Goal: Task Accomplishment & Management: Complete application form

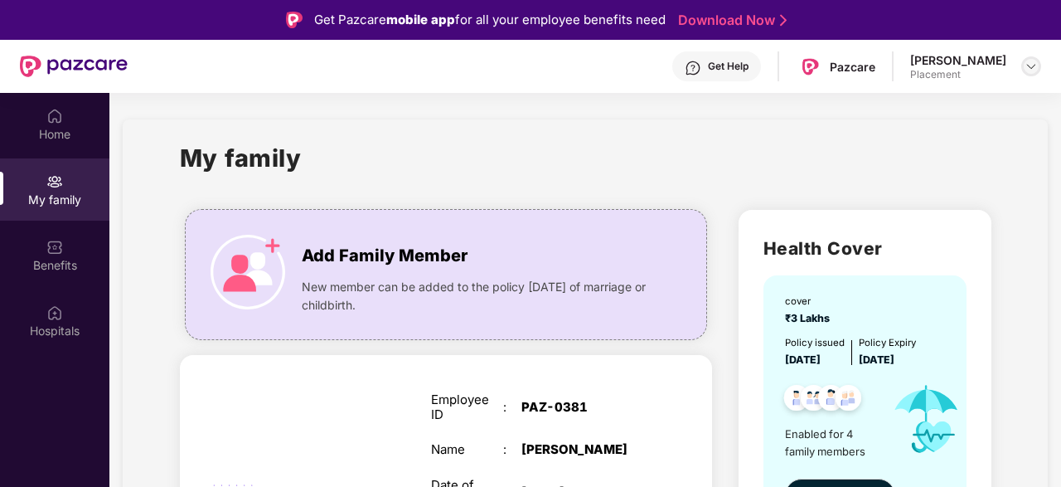
click at [1035, 61] on img at bounding box center [1031, 66] width 13 height 13
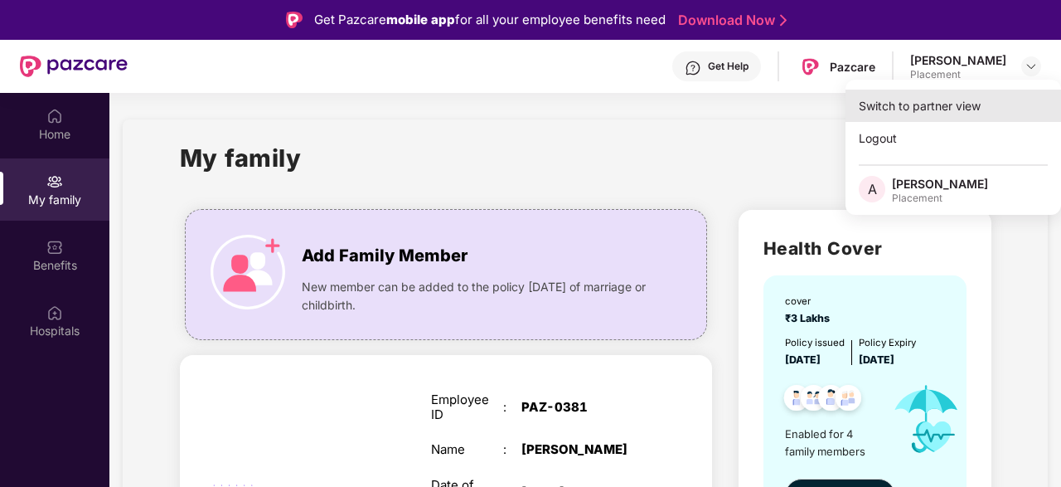
click at [914, 111] on div "Switch to partner view" at bounding box center [954, 106] width 216 height 32
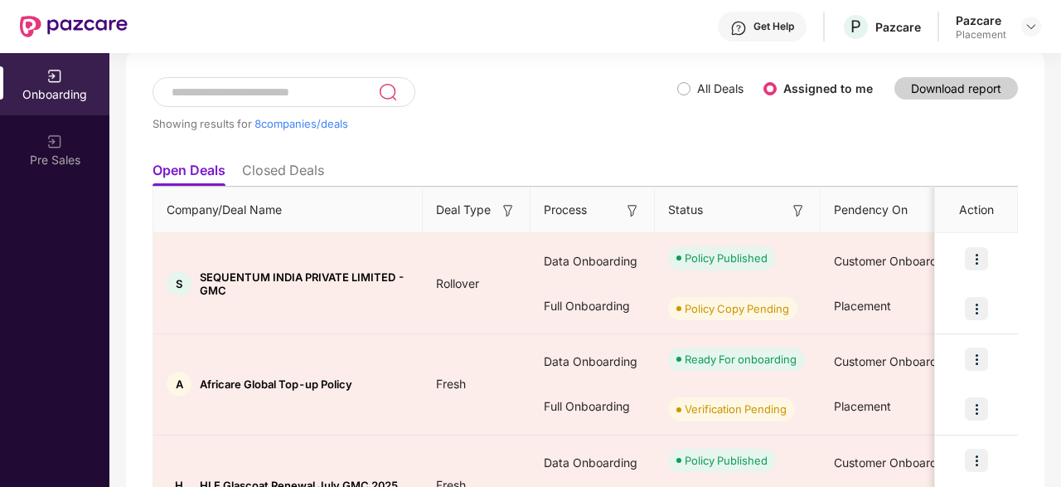
scroll to position [83, 0]
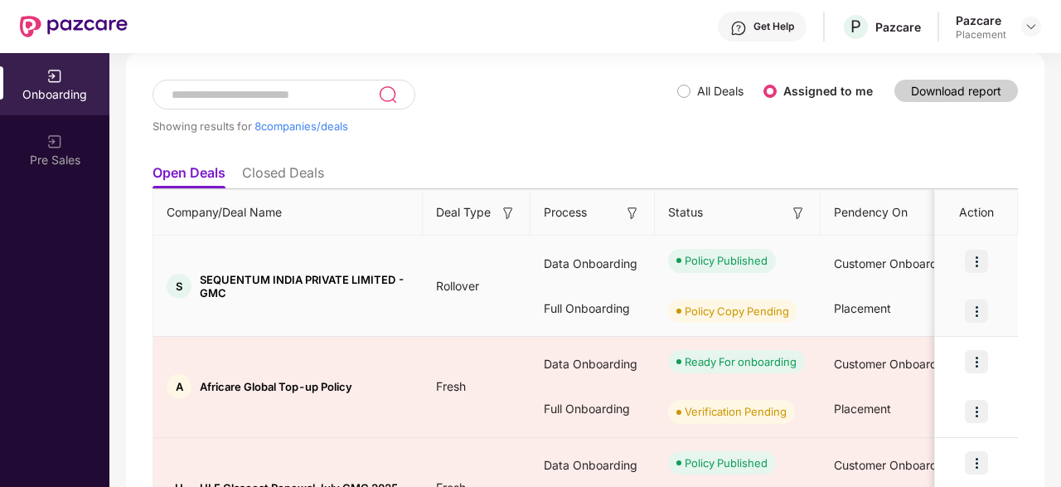
click at [979, 263] on img at bounding box center [976, 261] width 23 height 23
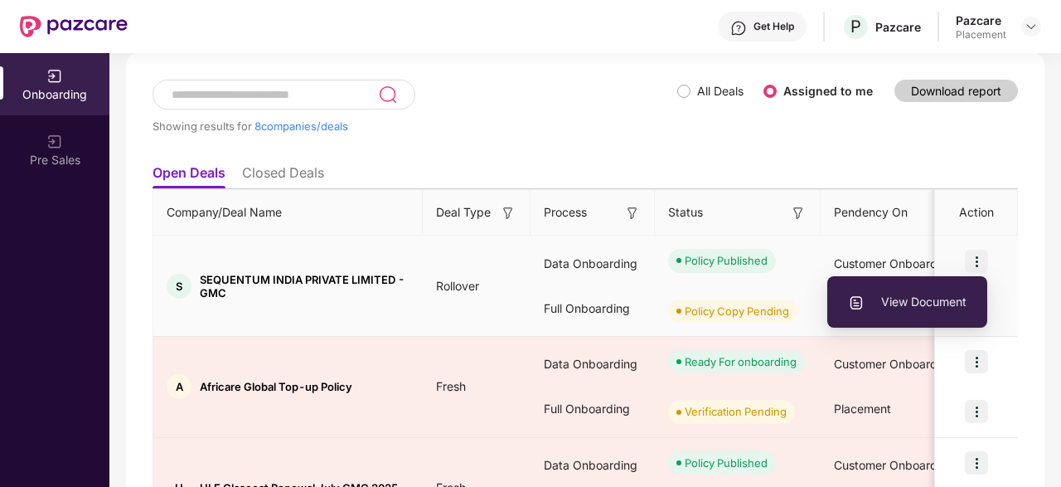
click at [928, 292] on li "View Document" at bounding box center [908, 301] width 160 height 35
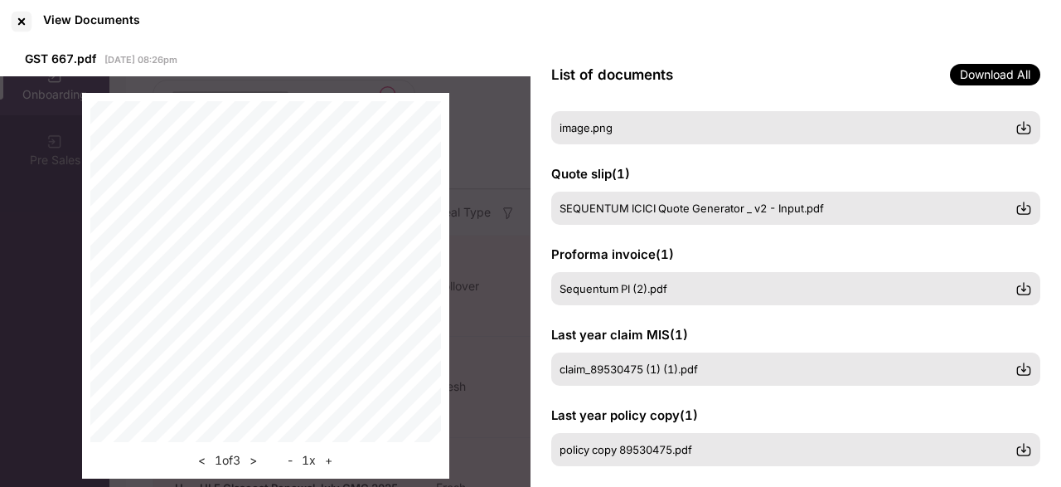
scroll to position [464, 0]
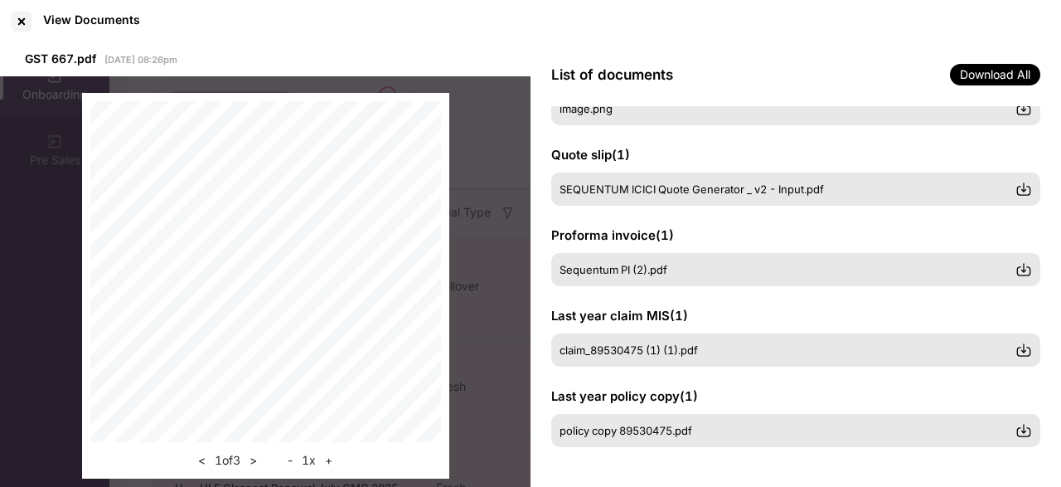
drag, startPoint x: 26, startPoint y: 12, endPoint x: 216, endPoint y: 59, distance: 196.3
click at [25, 12] on div at bounding box center [21, 21] width 27 height 27
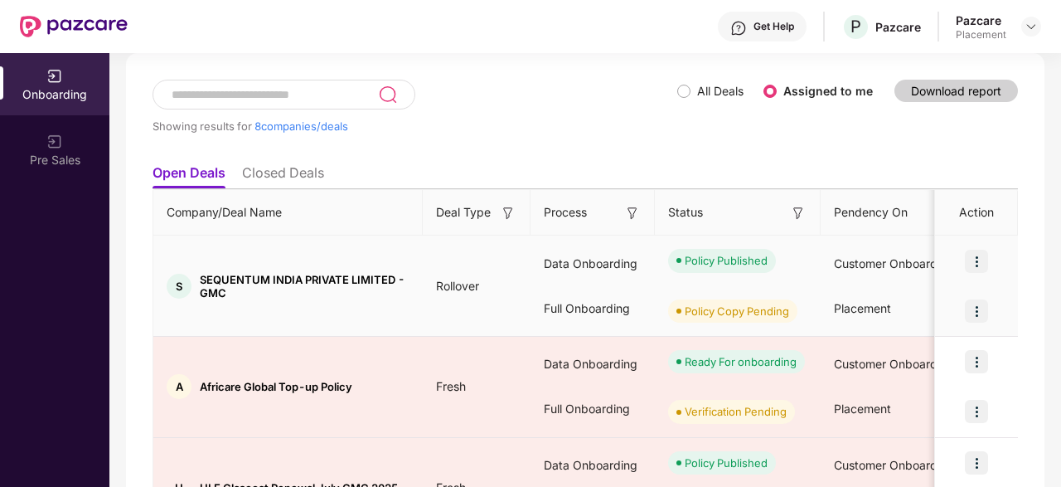
click at [982, 255] on img at bounding box center [976, 261] width 23 height 23
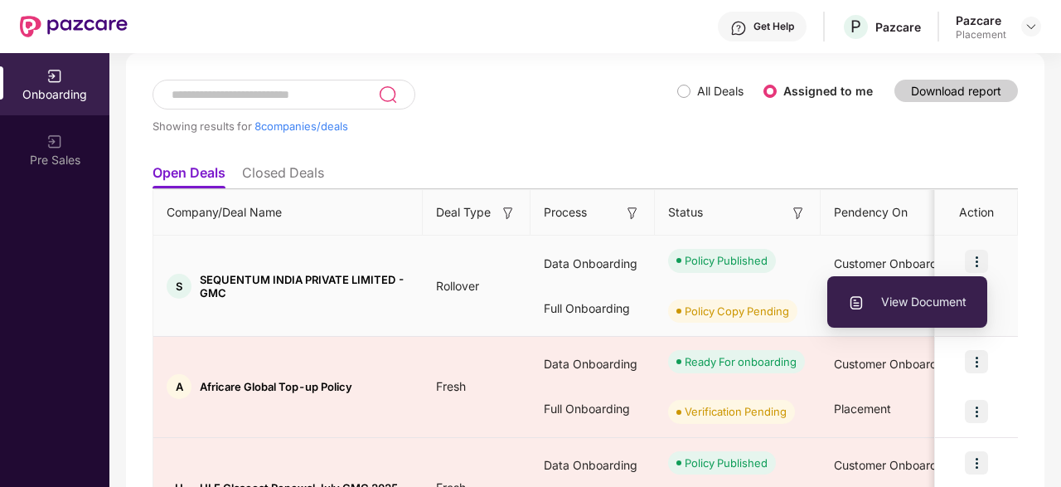
click at [1009, 236] on div at bounding box center [976, 261] width 83 height 50
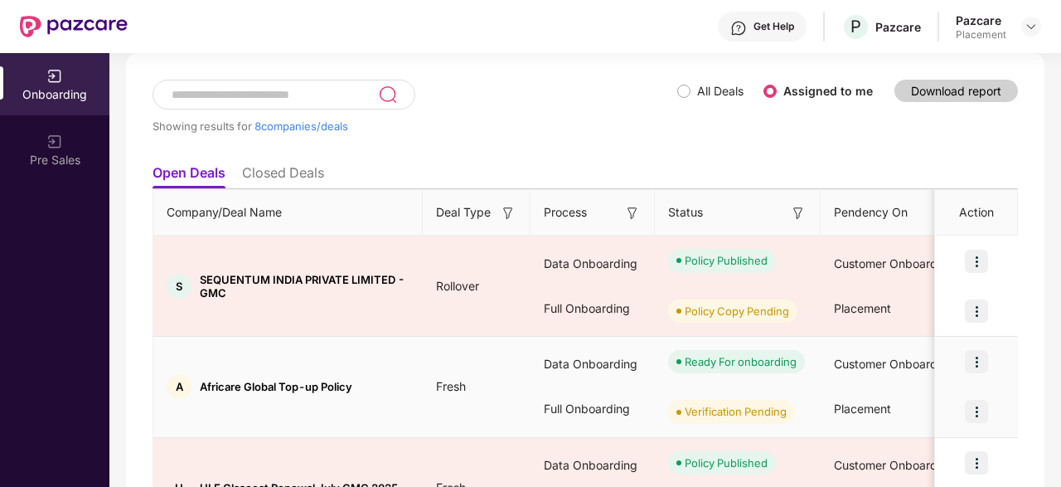
click at [978, 360] on img at bounding box center [976, 361] width 23 height 23
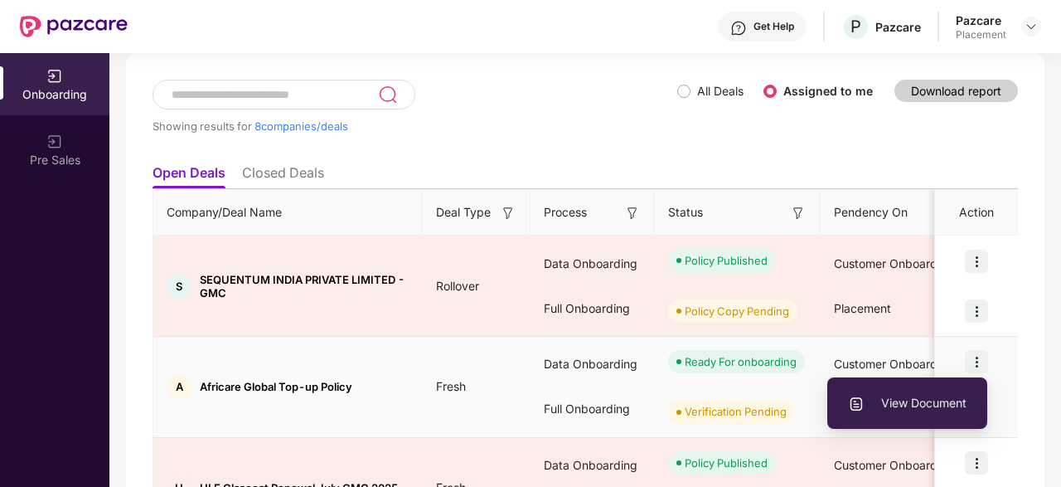
click at [903, 405] on span "View Document" at bounding box center [907, 403] width 119 height 18
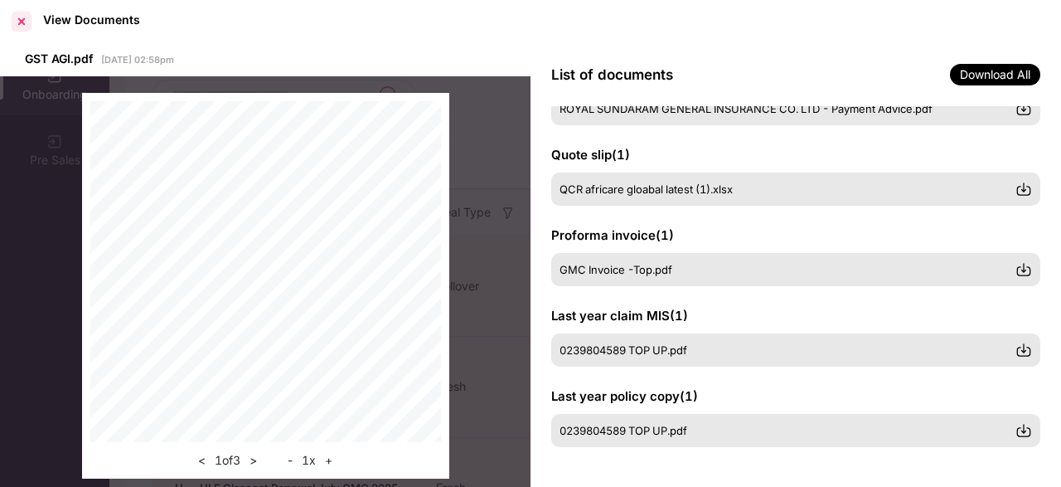
click at [18, 21] on div at bounding box center [21, 21] width 27 height 27
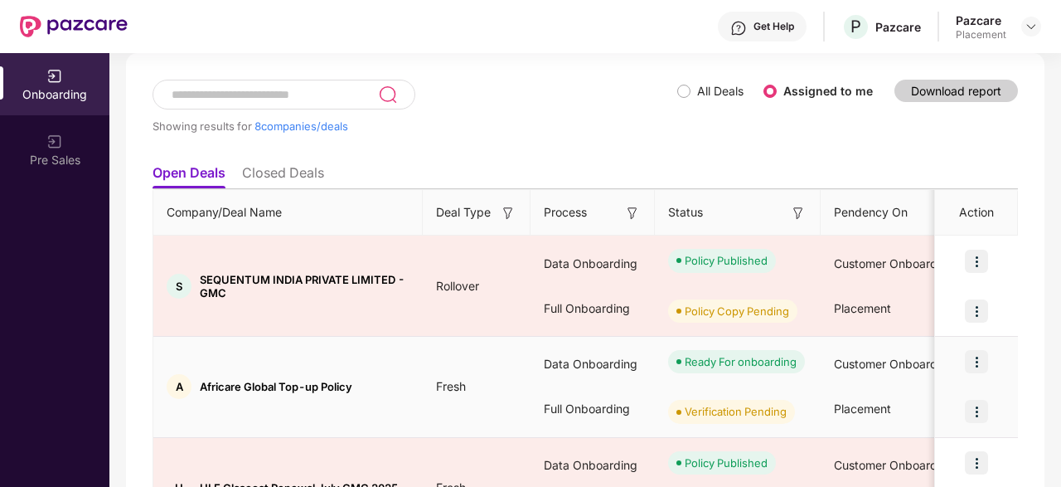
click at [983, 414] on img at bounding box center [976, 411] width 23 height 23
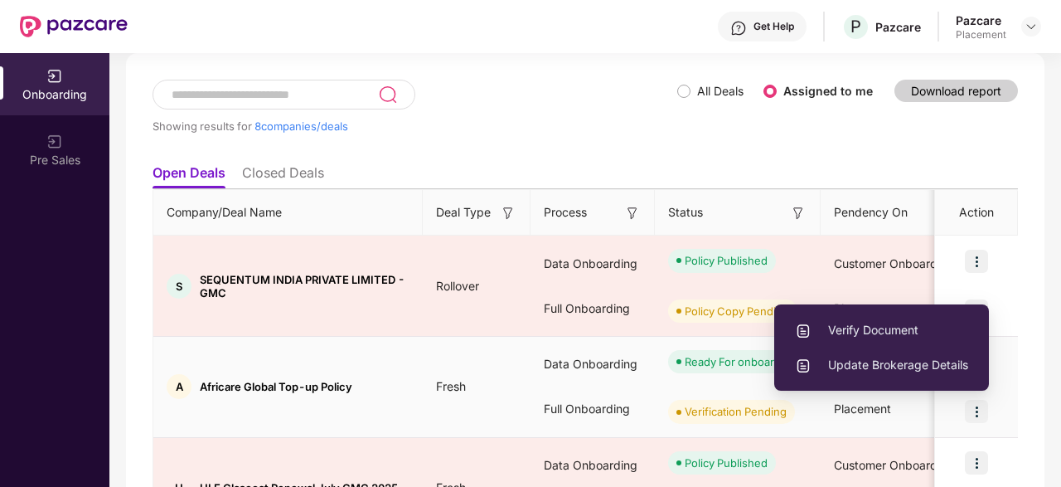
click at [907, 332] on span "Verify Document" at bounding box center [881, 330] width 173 height 18
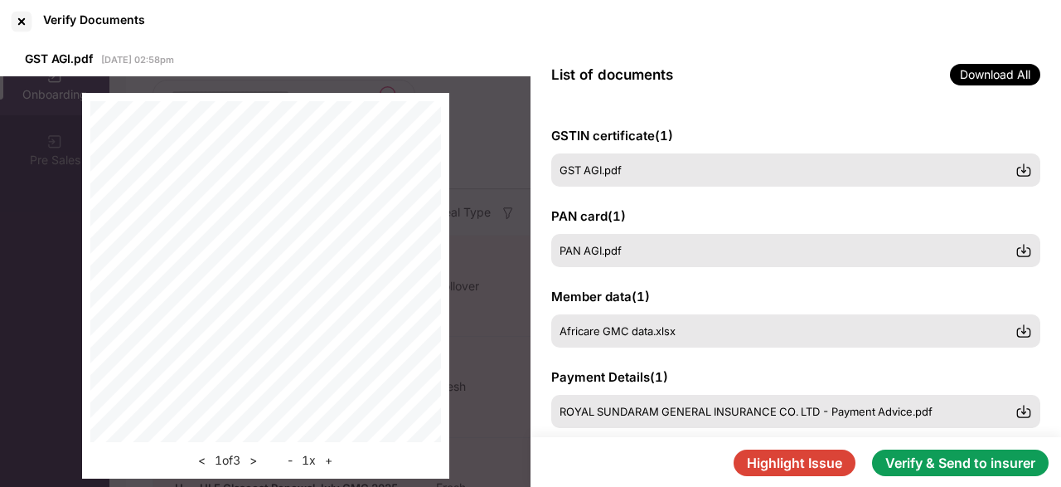
click at [959, 467] on button "Verify & Send to insurer" at bounding box center [960, 462] width 177 height 27
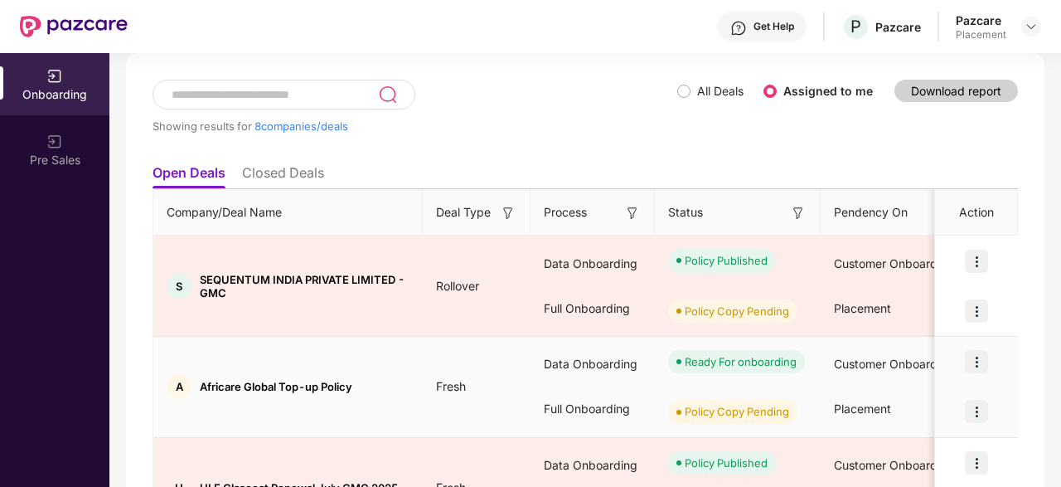
click at [980, 357] on img at bounding box center [976, 361] width 23 height 23
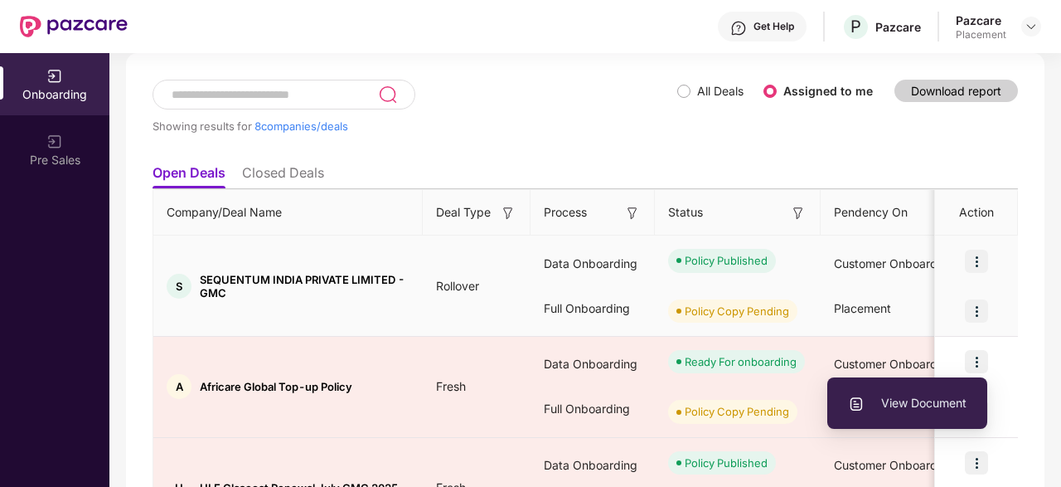
click at [1008, 333] on div at bounding box center [976, 311] width 83 height 50
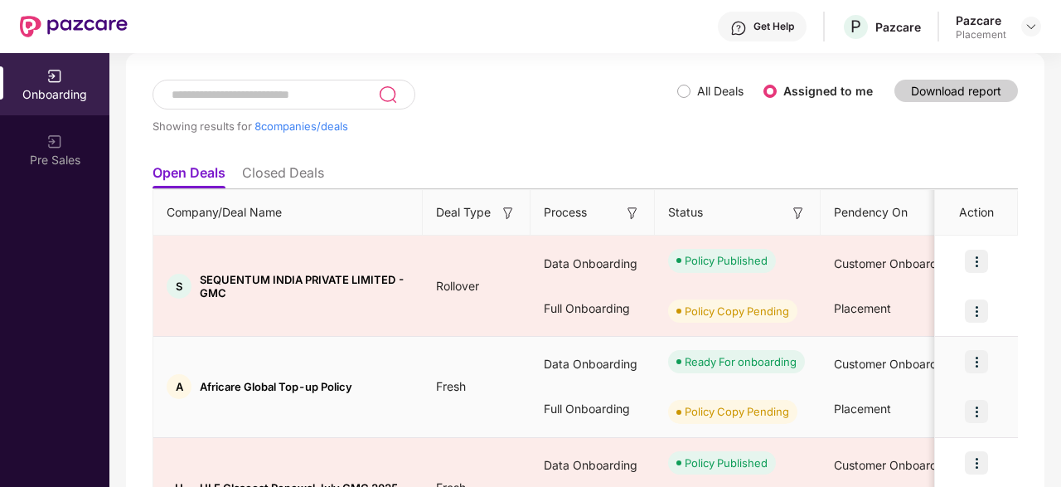
click at [979, 402] on img at bounding box center [976, 411] width 23 height 23
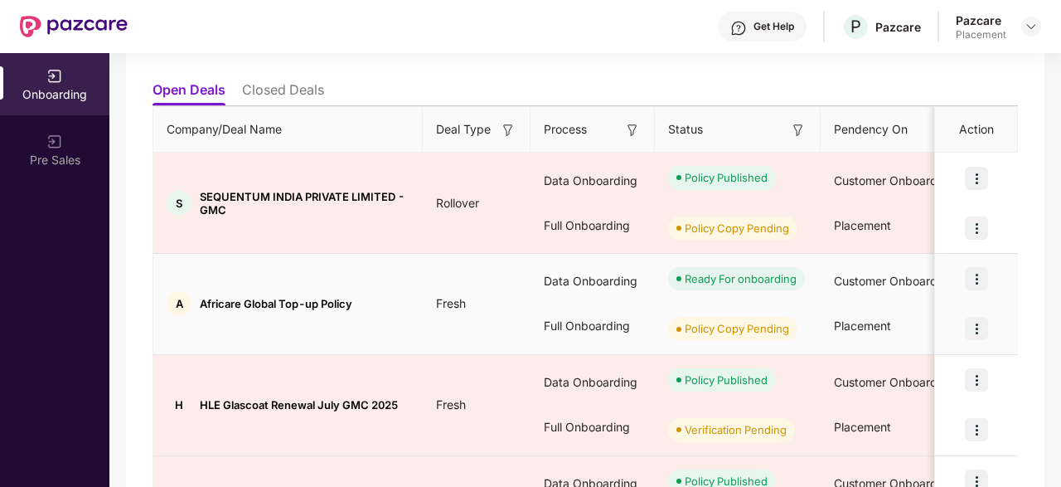
scroll to position [249, 0]
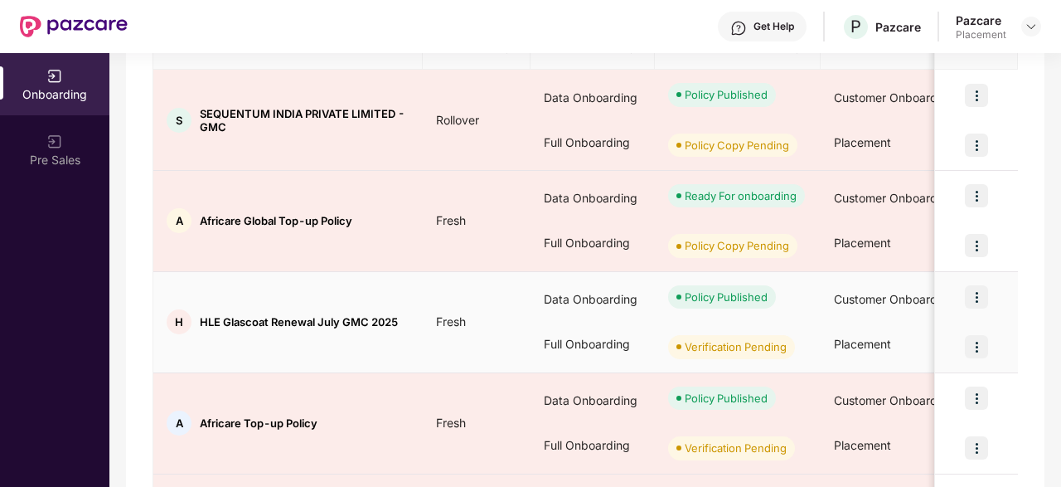
click at [973, 289] on img at bounding box center [976, 296] width 23 height 23
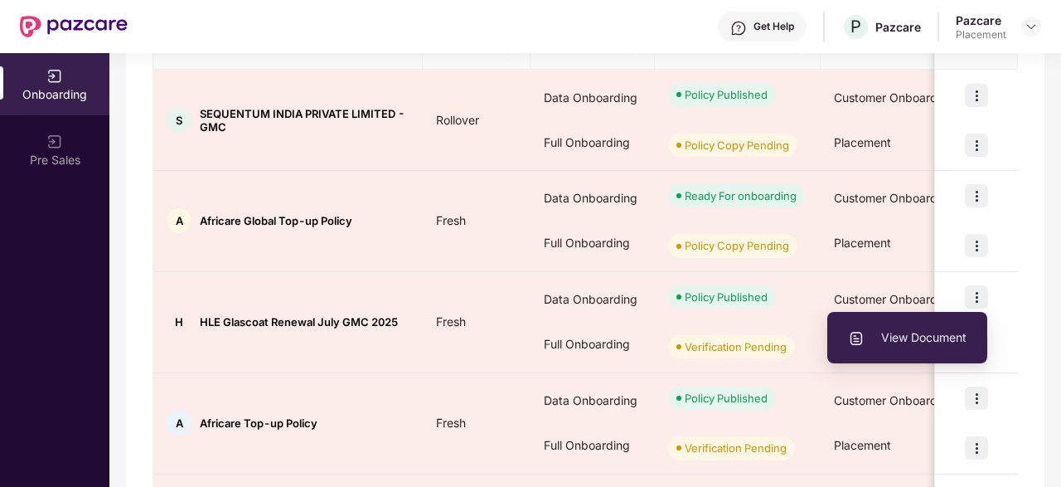
click at [1032, 260] on div "Showing results for 8 companies/deals All Deals Assigned to me Download report …" at bounding box center [585, 413] width 919 height 1052
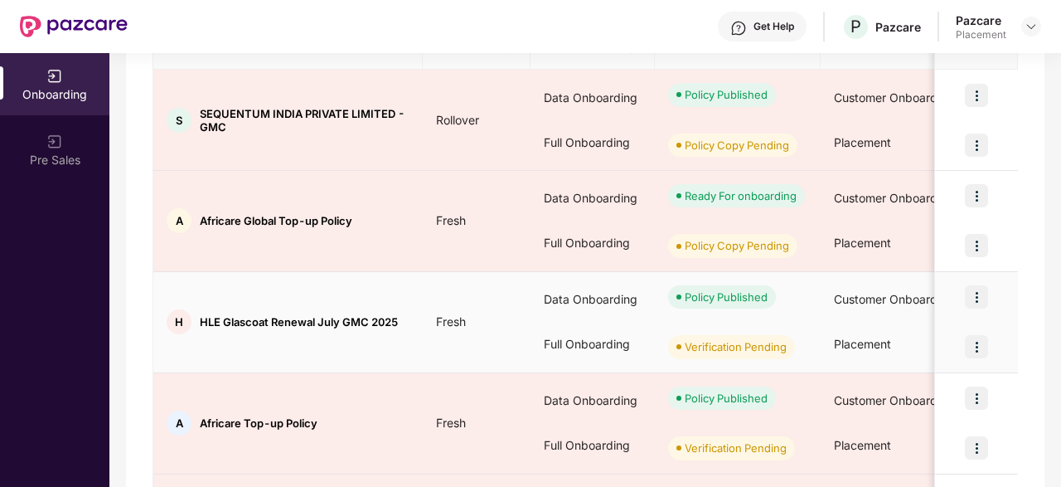
click at [983, 291] on img at bounding box center [976, 296] width 23 height 23
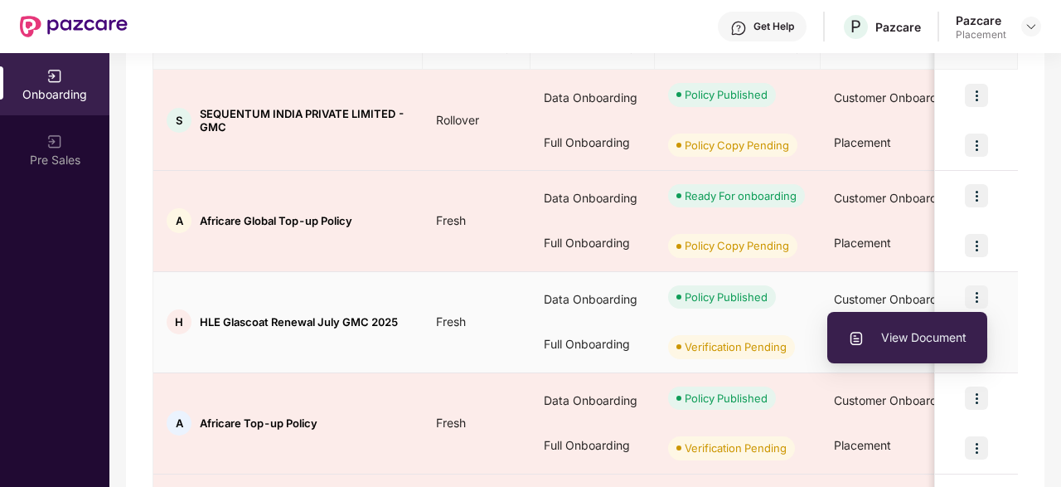
click at [891, 329] on span "View Document" at bounding box center [907, 337] width 119 height 18
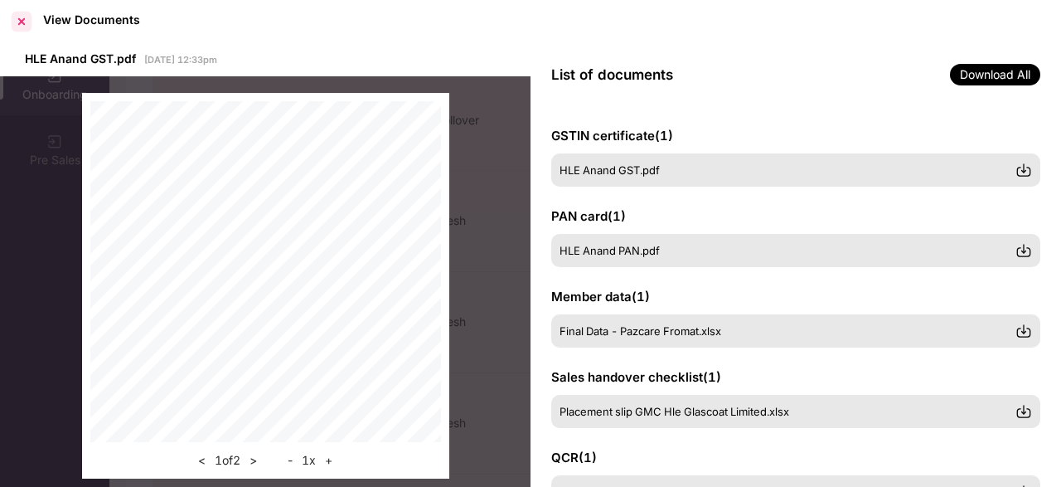
click at [20, 21] on div at bounding box center [21, 21] width 27 height 27
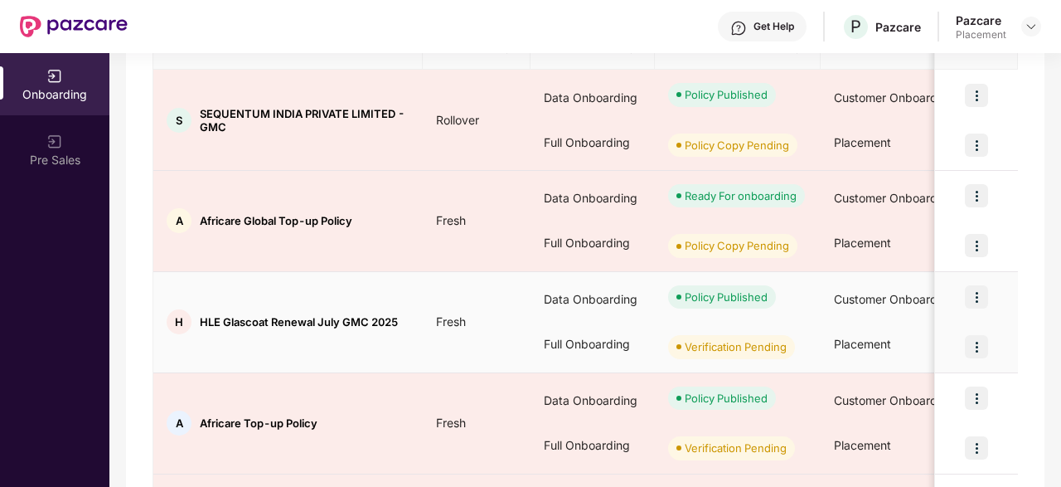
click at [981, 292] on img at bounding box center [976, 296] width 23 height 23
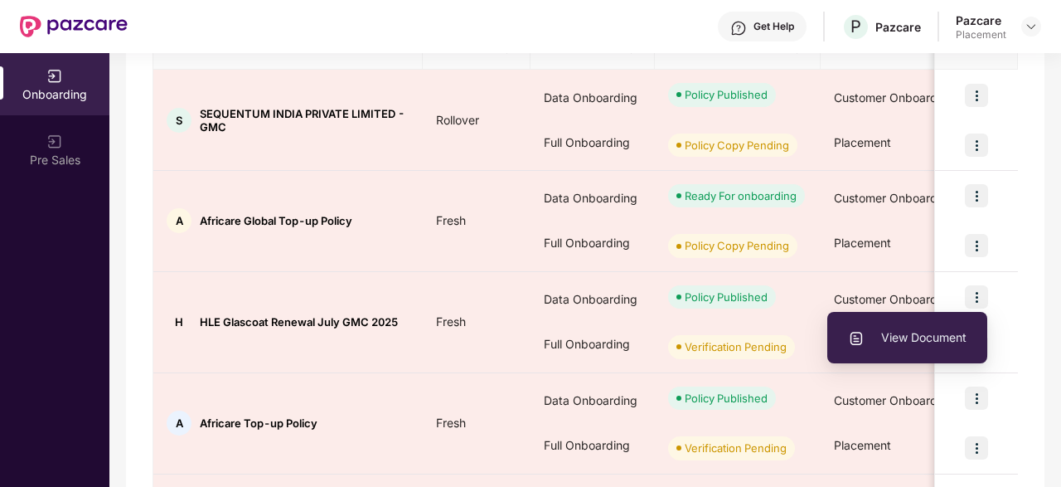
click at [1029, 276] on div "Showing results for 8 companies/deals All Deals Assigned to me Download report …" at bounding box center [585, 413] width 919 height 1052
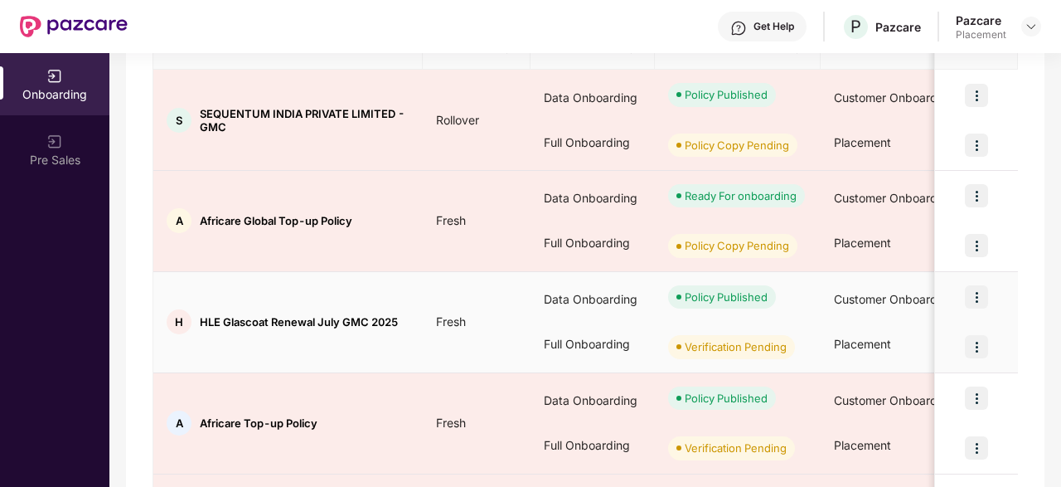
click at [984, 338] on img at bounding box center [976, 346] width 23 height 23
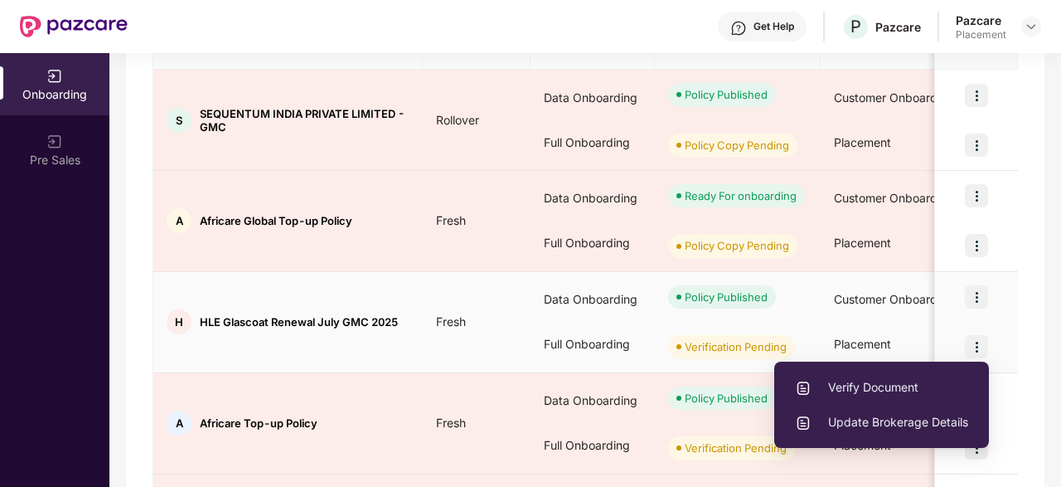
click at [878, 381] on span "Verify Document" at bounding box center [881, 387] width 173 height 18
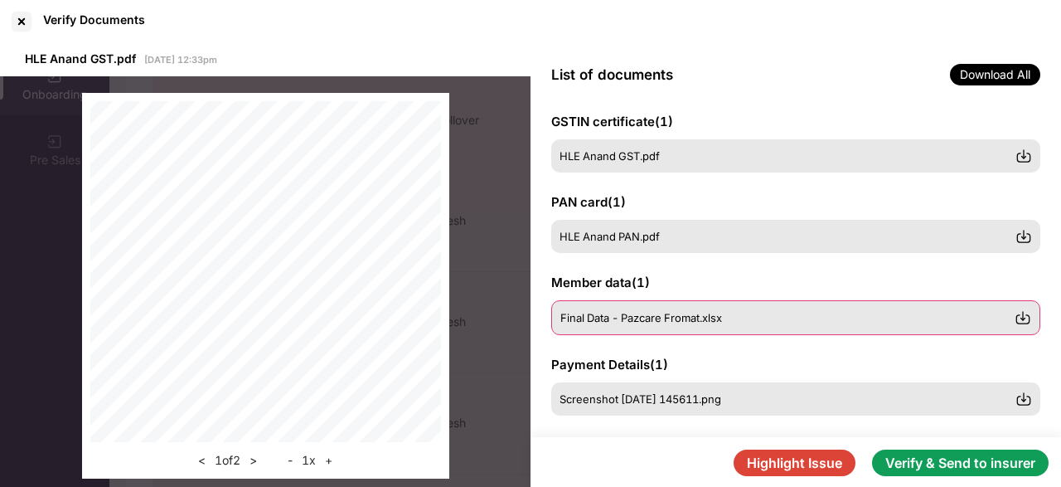
scroll to position [0, 0]
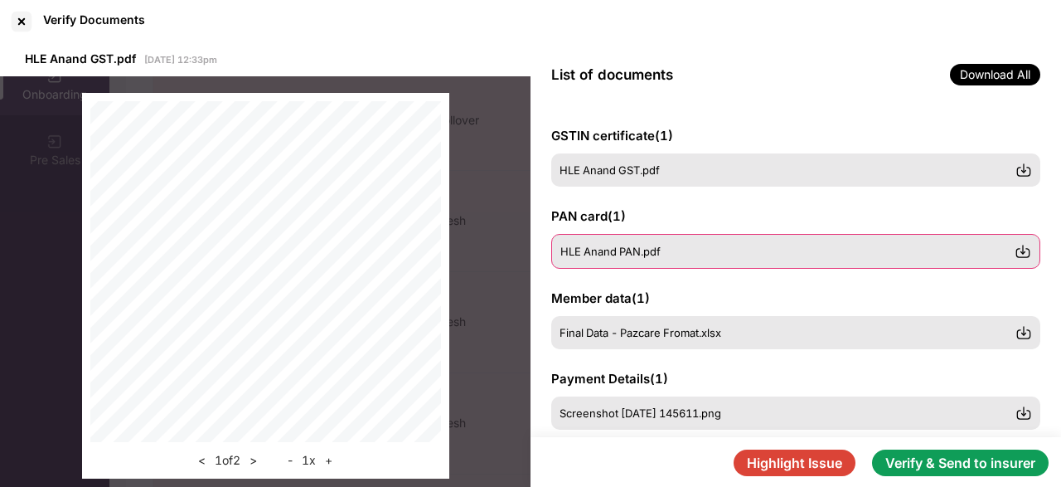
click at [787, 253] on div "HLE Anand PAN.pdf" at bounding box center [788, 251] width 454 height 13
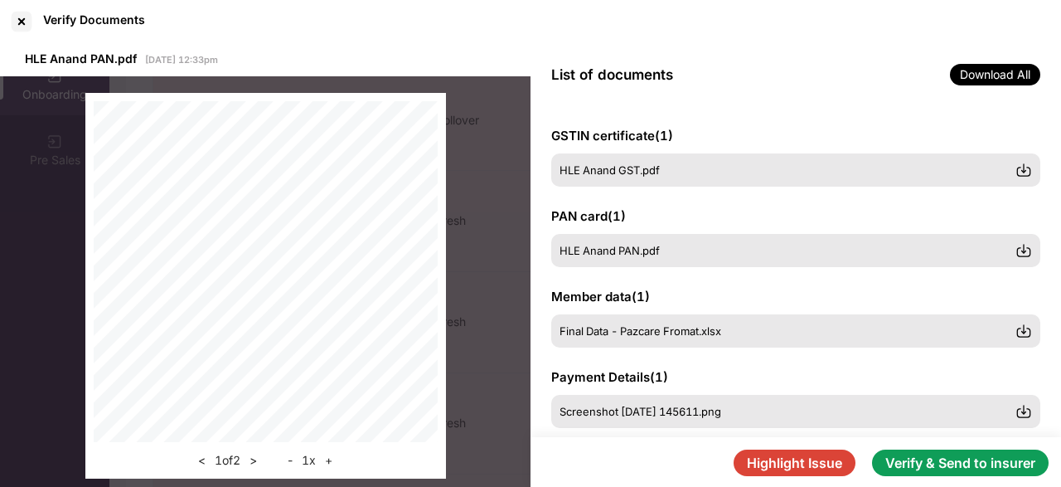
click at [329, 462] on button "+" at bounding box center [328, 460] width 17 height 20
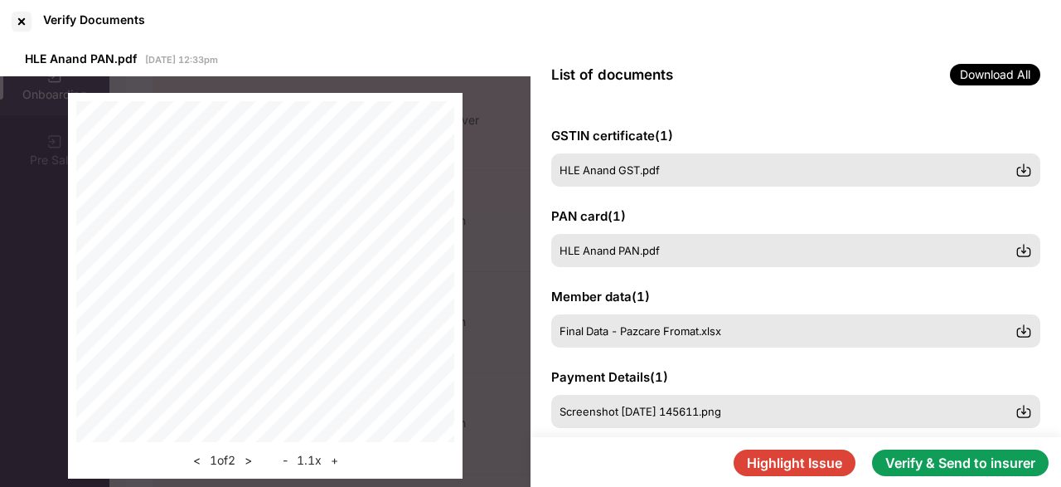
click at [331, 460] on button "+" at bounding box center [334, 460] width 17 height 20
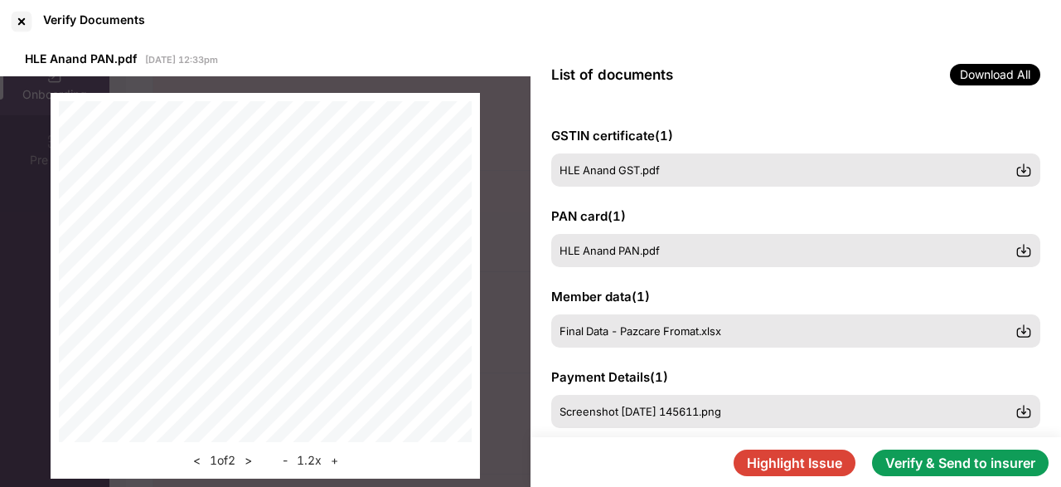
click at [331, 460] on button "+" at bounding box center [334, 460] width 17 height 20
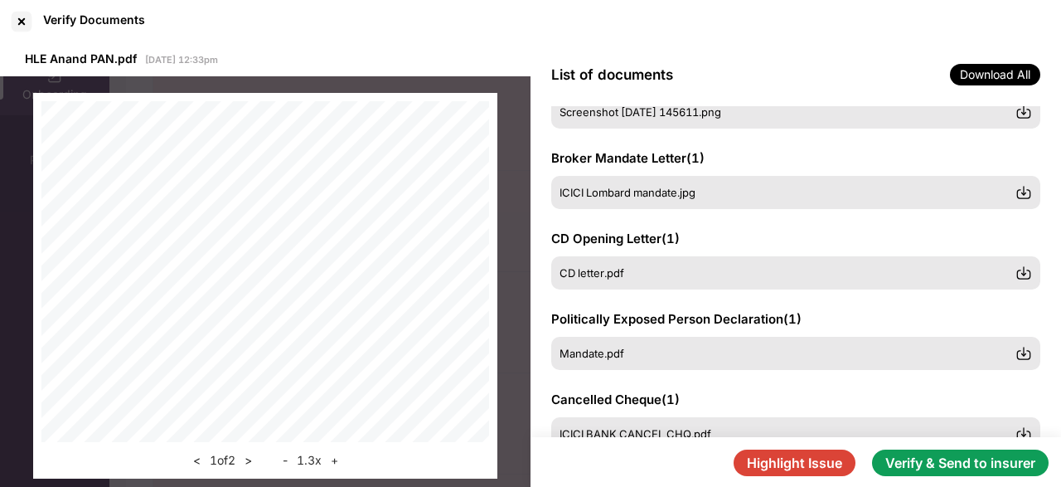
scroll to position [353, 0]
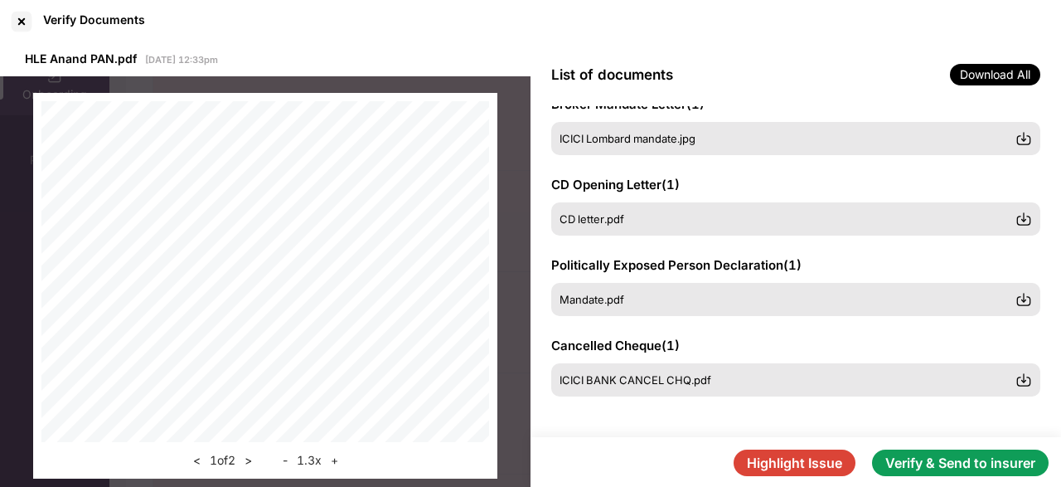
click at [991, 460] on button "Verify & Send to insurer" at bounding box center [960, 462] width 177 height 27
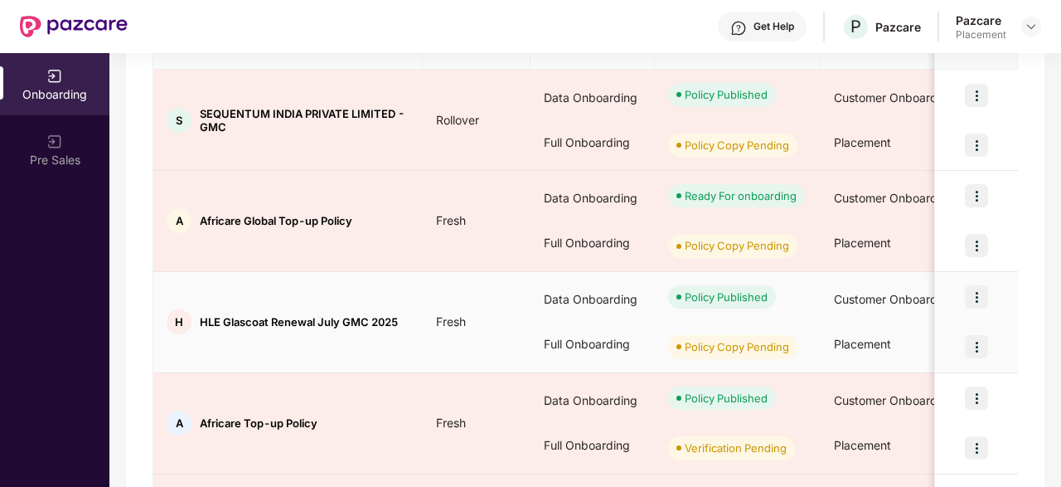
click at [976, 291] on img at bounding box center [976, 296] width 23 height 23
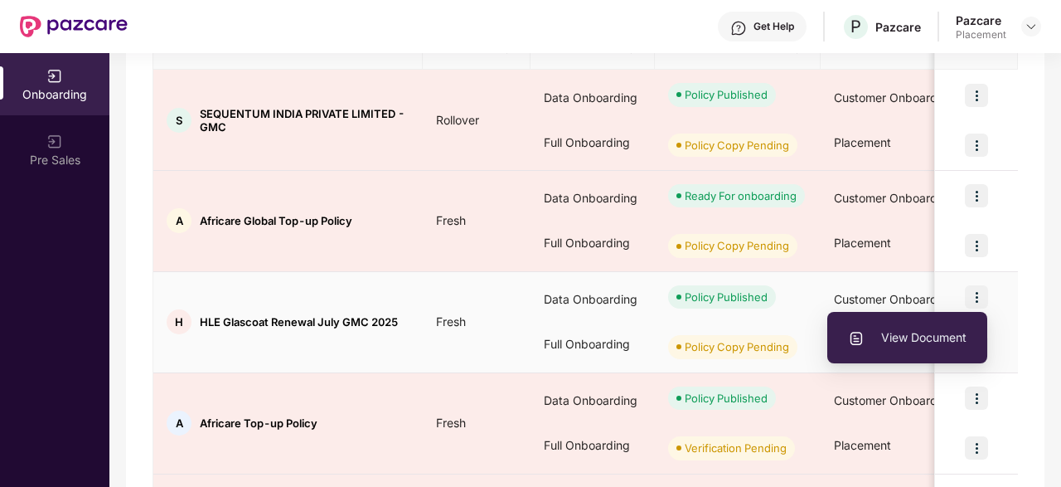
click at [906, 340] on span "View Document" at bounding box center [907, 337] width 119 height 18
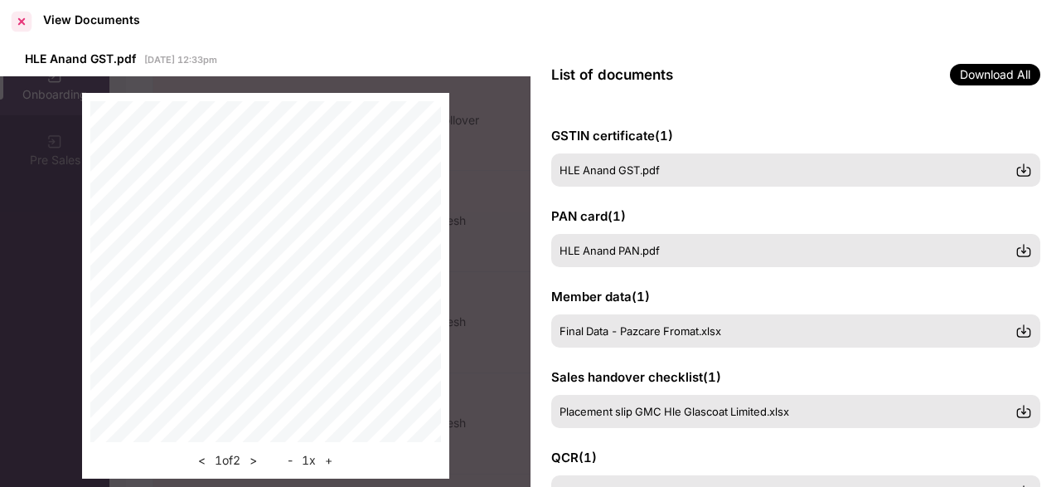
click at [15, 21] on div at bounding box center [21, 21] width 27 height 27
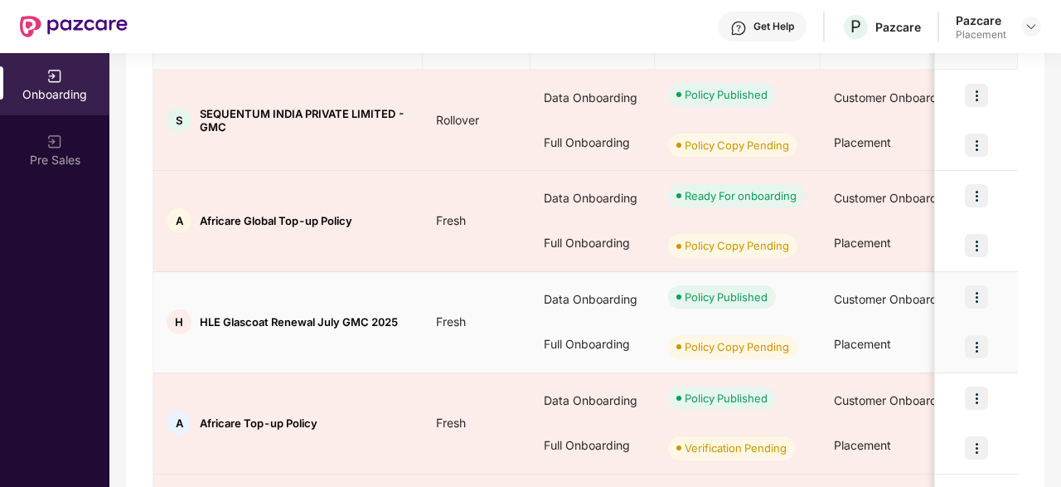
click at [982, 342] on img at bounding box center [976, 346] width 23 height 23
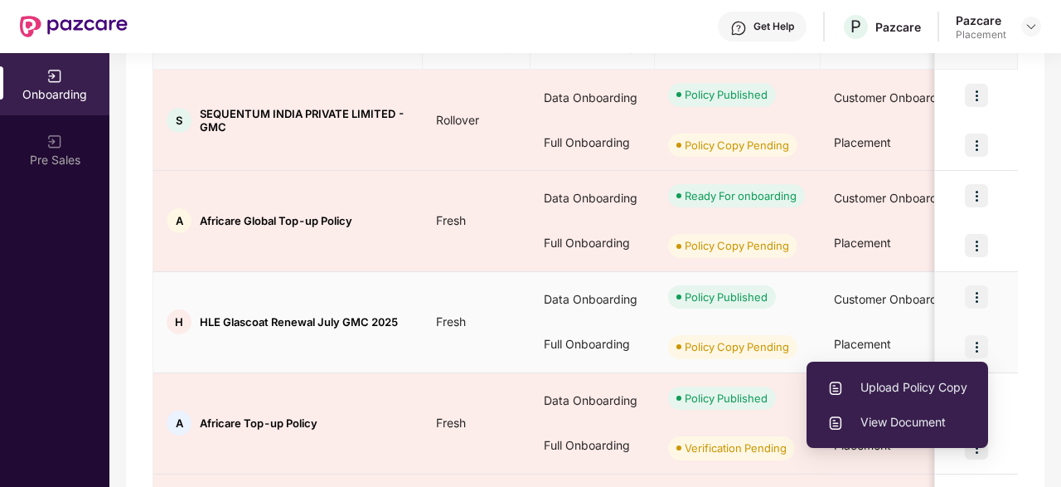
click at [710, 362] on div "Policy Copy Pending" at bounding box center [738, 347] width 166 height 50
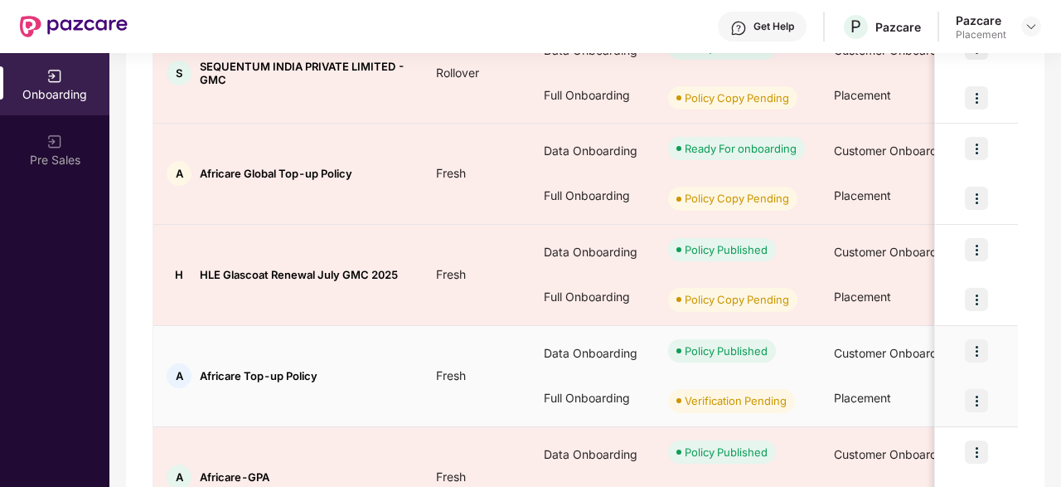
scroll to position [332, 0]
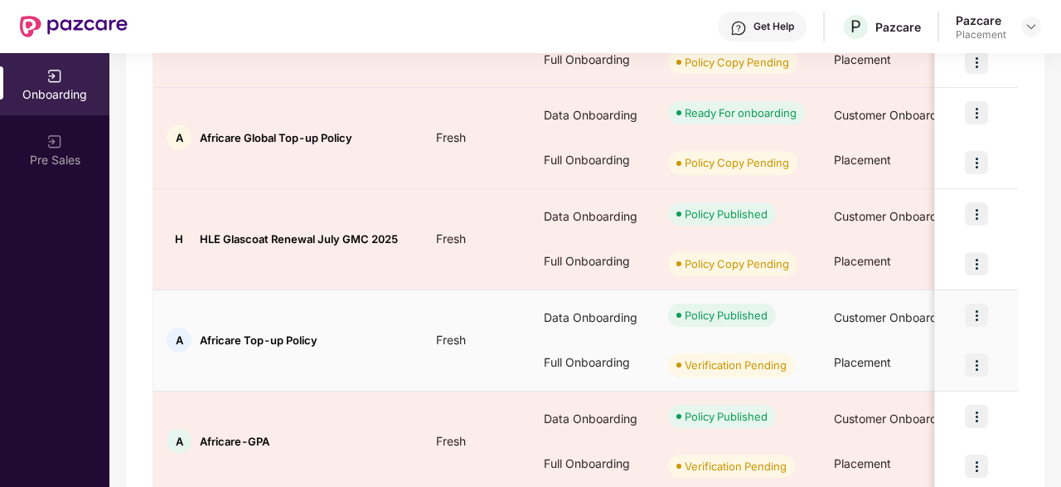
click at [977, 317] on img at bounding box center [976, 314] width 23 height 23
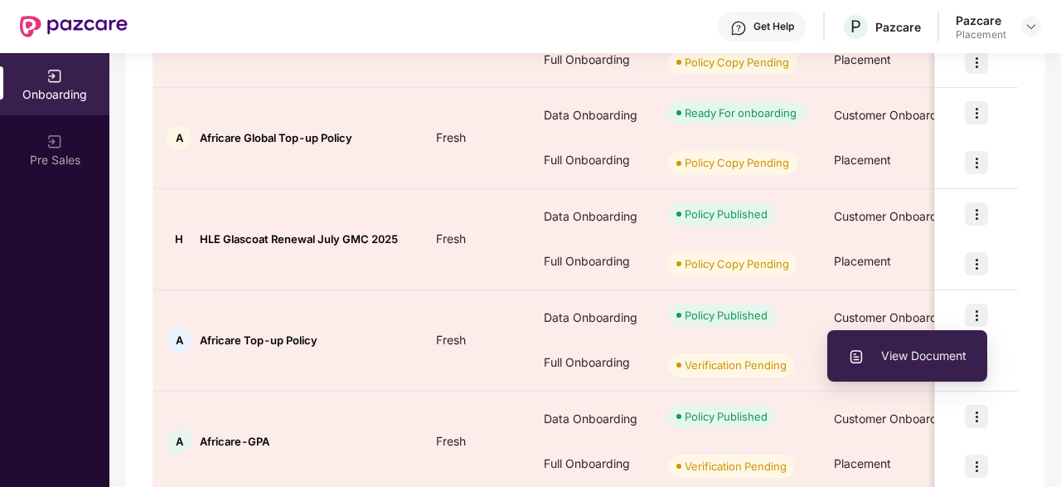
scroll to position [249, 0]
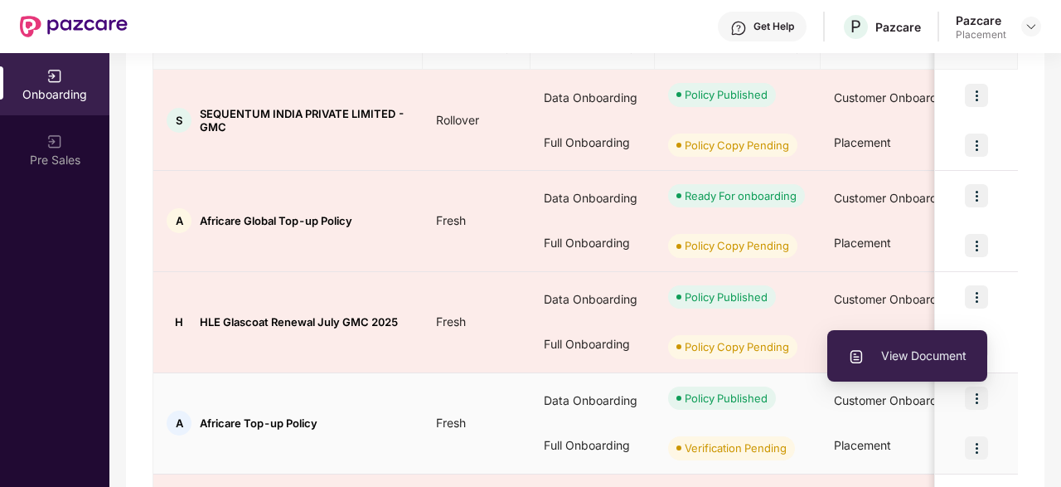
click at [918, 352] on span "View Document" at bounding box center [907, 356] width 119 height 18
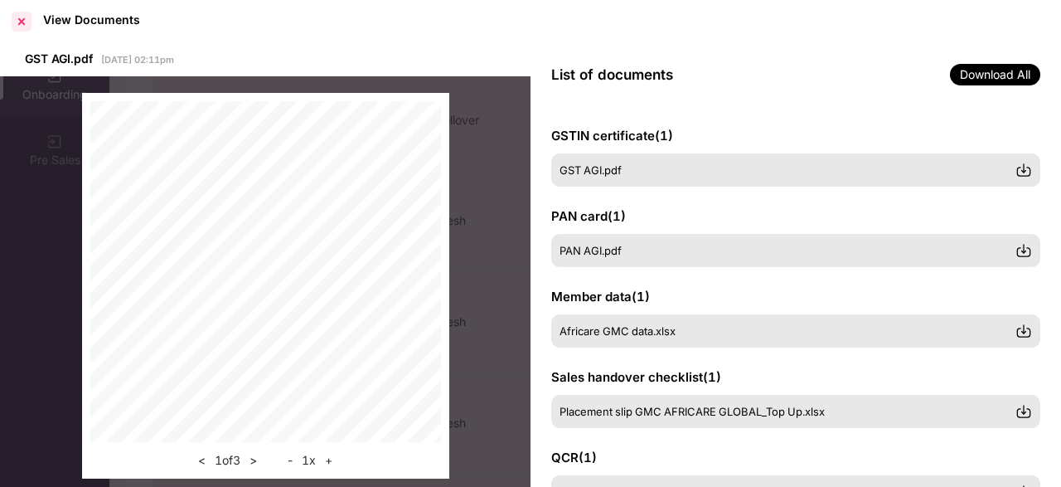
click at [21, 20] on div at bounding box center [21, 21] width 27 height 27
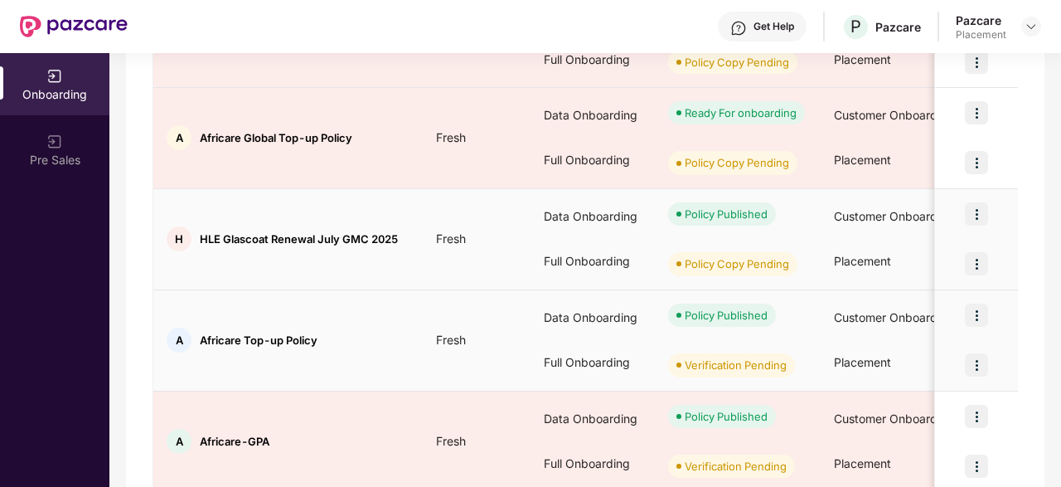
scroll to position [415, 0]
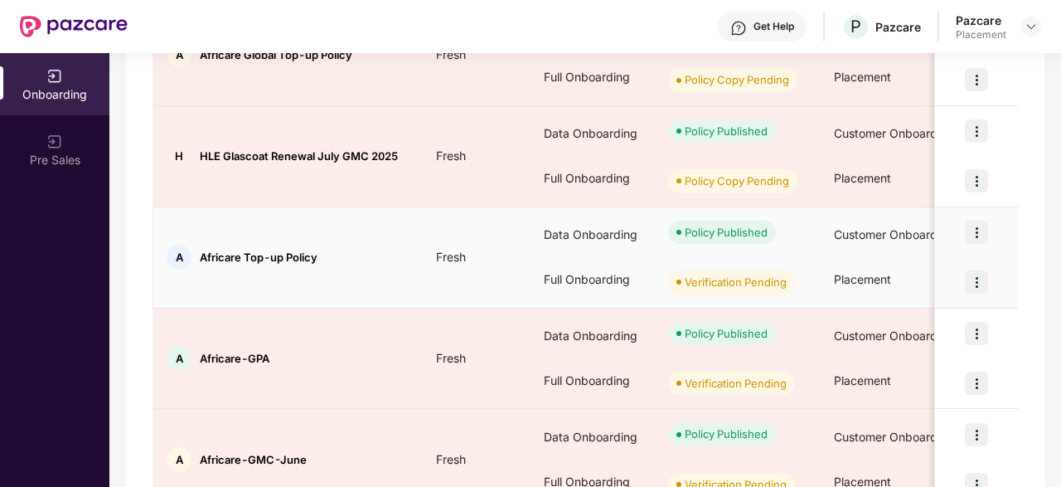
click at [974, 279] on img at bounding box center [976, 281] width 23 height 23
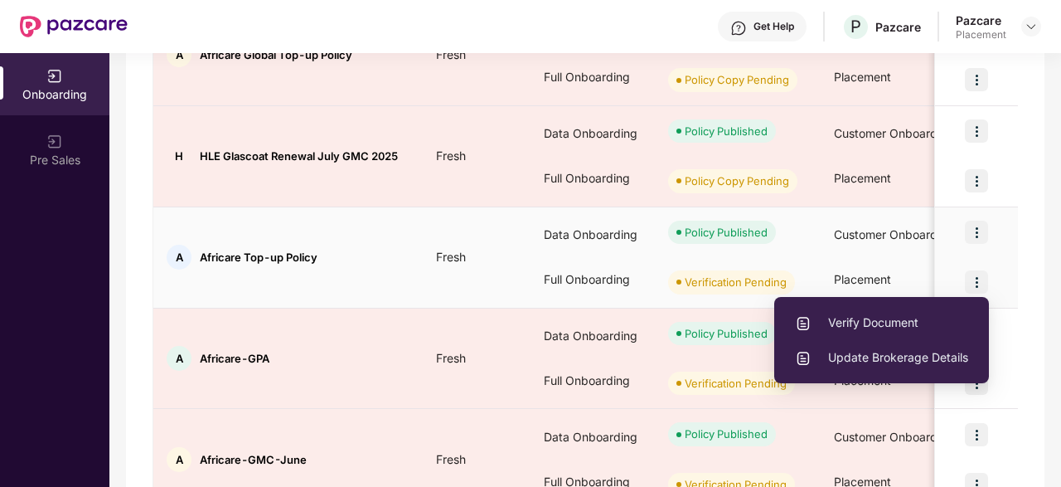
click at [886, 324] on span "Verify Document" at bounding box center [881, 322] width 173 height 18
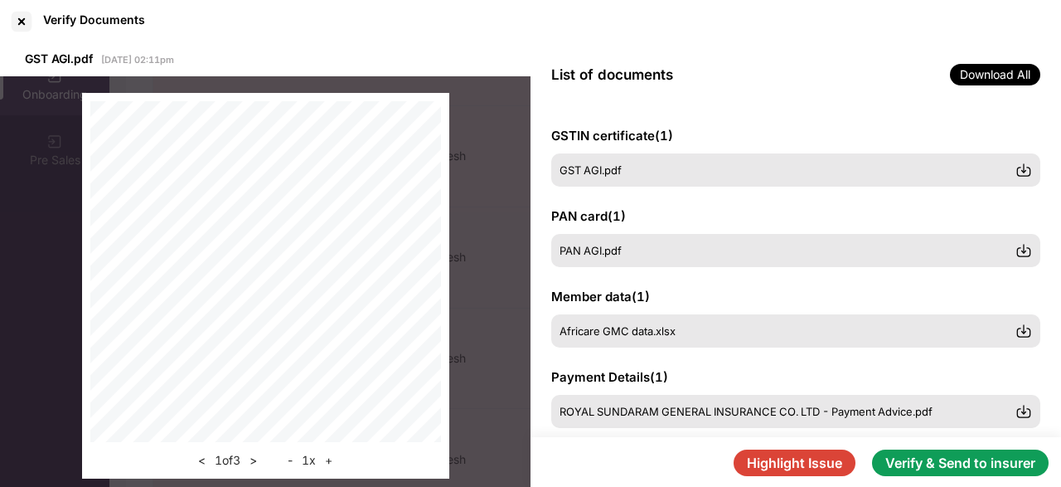
click at [920, 460] on button "Verify & Send to insurer" at bounding box center [960, 462] width 177 height 27
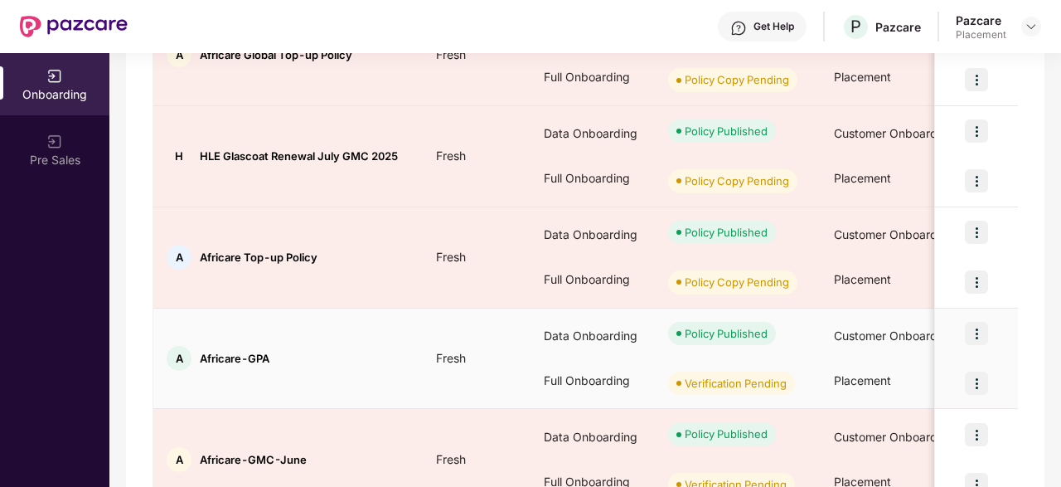
click at [984, 378] on img at bounding box center [976, 382] width 23 height 23
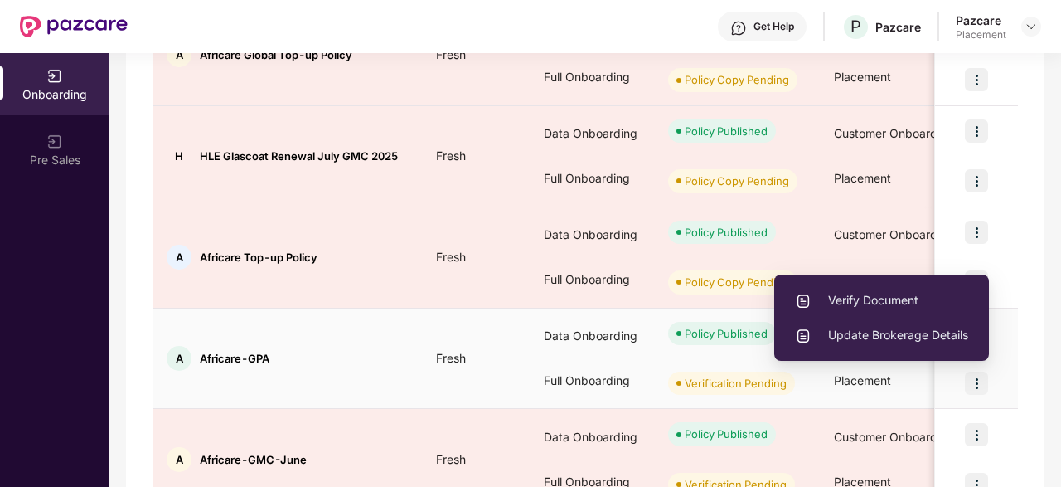
click at [892, 287] on li "Verify Document" at bounding box center [881, 300] width 215 height 35
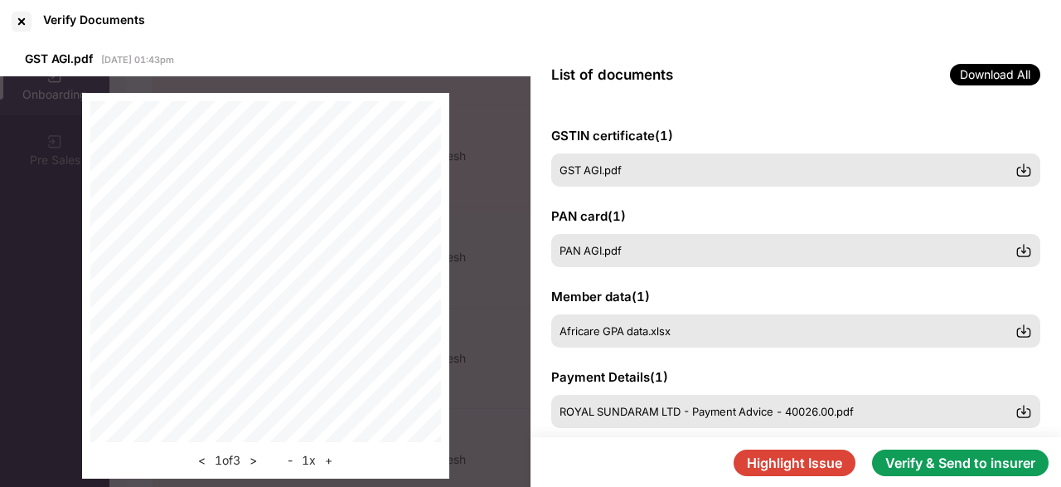
click at [1011, 467] on button "Verify & Send to insurer" at bounding box center [960, 462] width 177 height 27
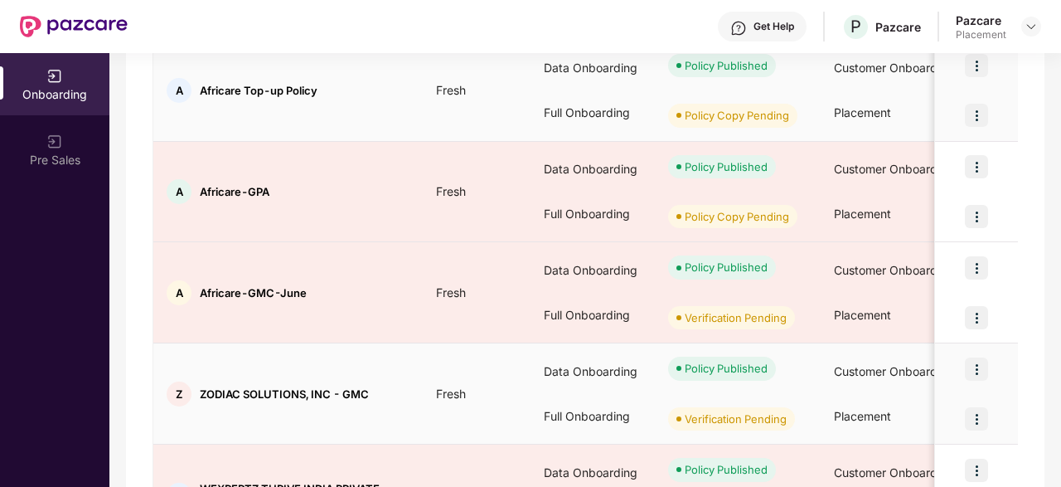
scroll to position [698, 0]
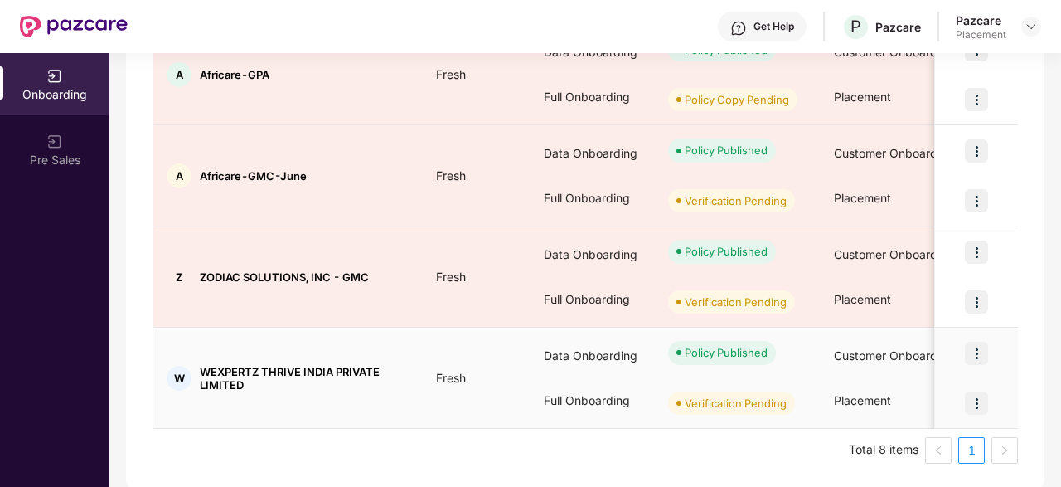
click at [983, 352] on img at bounding box center [976, 353] width 23 height 23
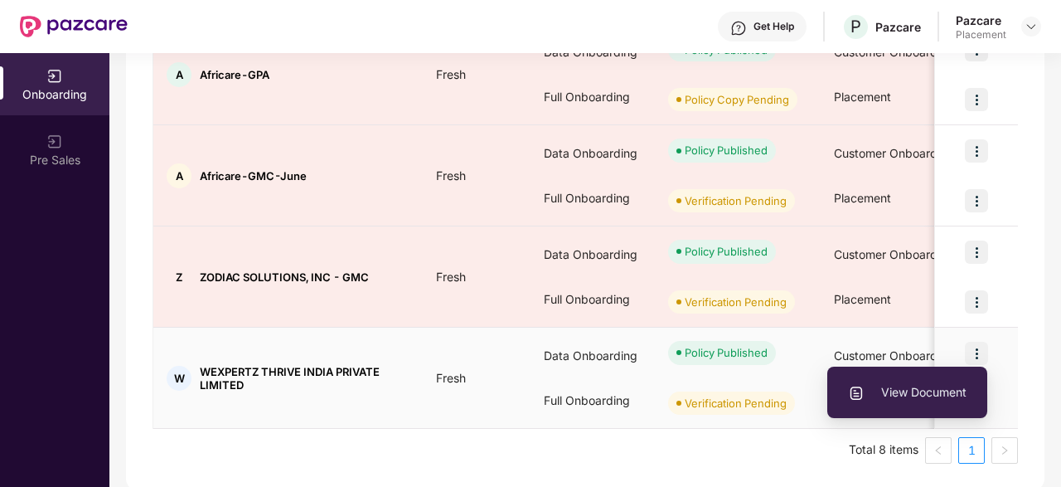
click at [916, 389] on span "View Document" at bounding box center [907, 392] width 119 height 18
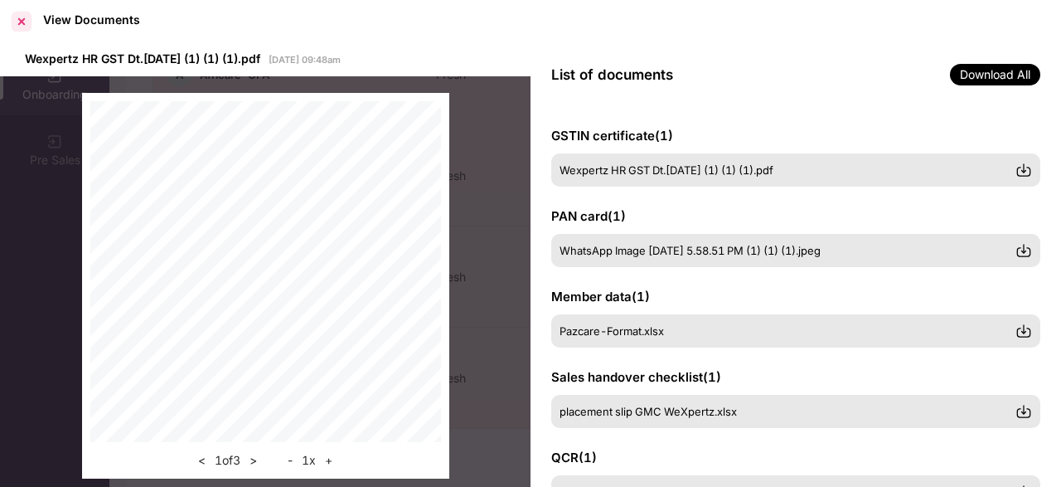
click at [20, 16] on div at bounding box center [21, 21] width 27 height 27
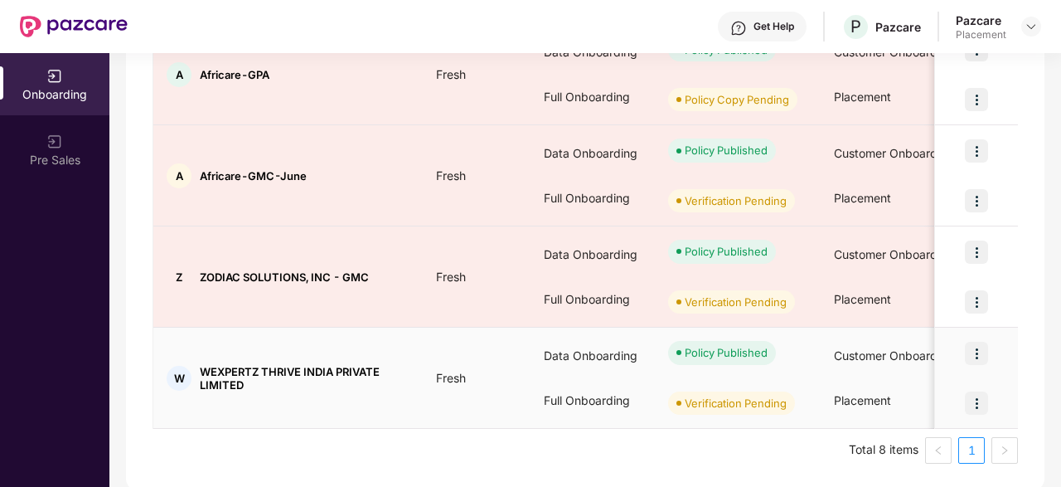
click at [974, 400] on img at bounding box center [976, 402] width 23 height 23
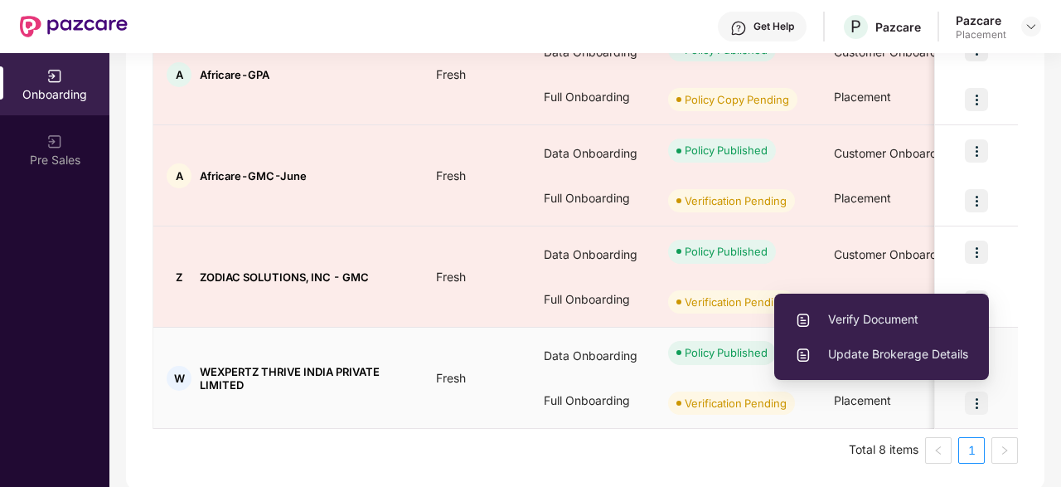
click at [875, 319] on span "Verify Document" at bounding box center [881, 319] width 173 height 18
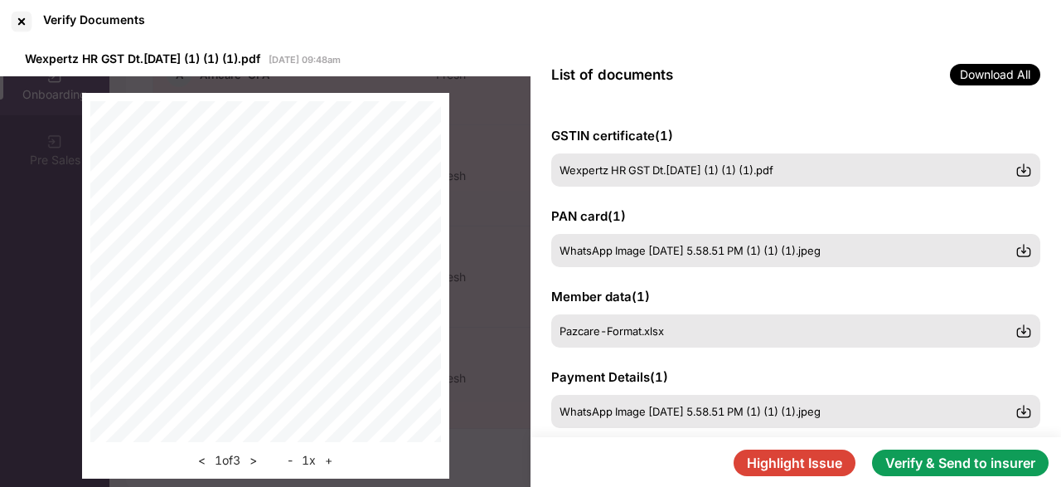
click at [946, 459] on button "Verify & Send to insurer" at bounding box center [960, 462] width 177 height 27
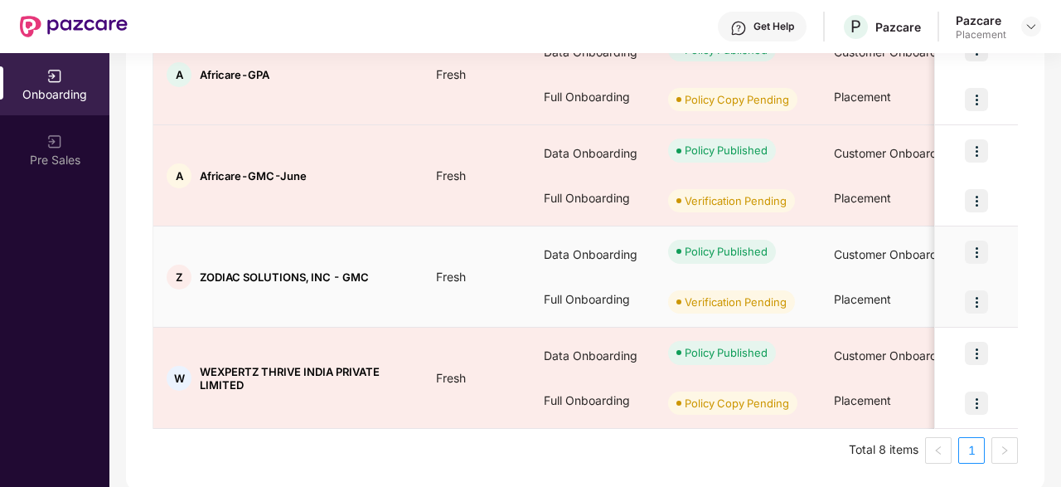
click at [977, 290] on img at bounding box center [976, 301] width 23 height 23
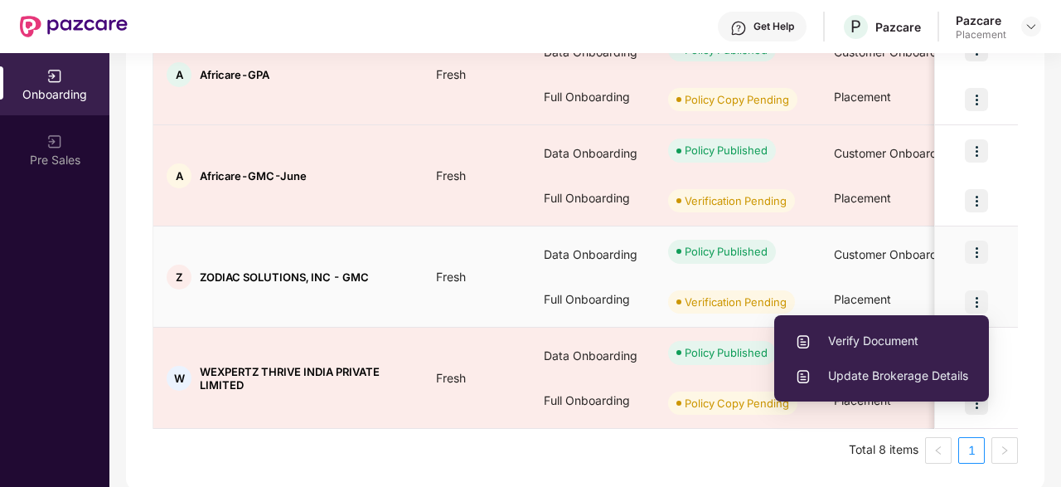
click at [883, 341] on span "Verify Document" at bounding box center [881, 341] width 173 height 18
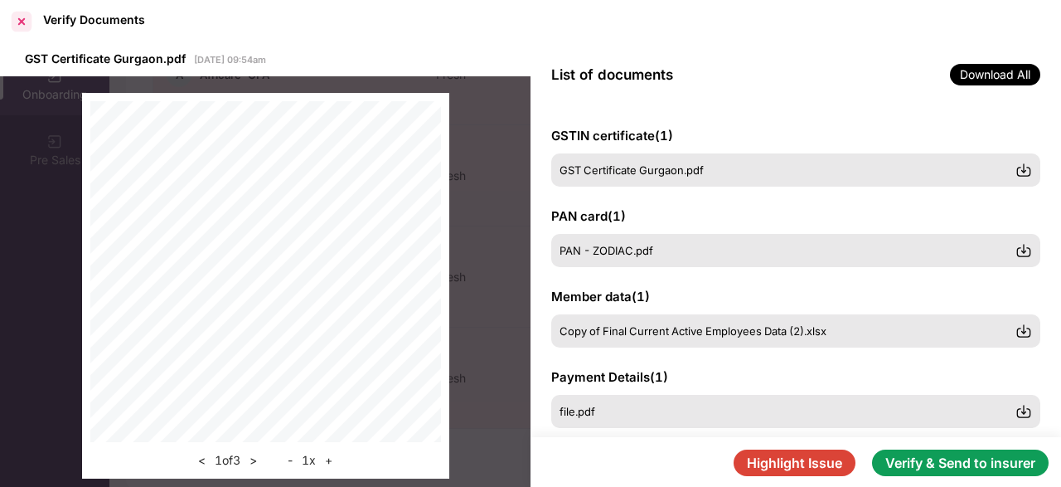
click at [21, 20] on div at bounding box center [21, 21] width 27 height 27
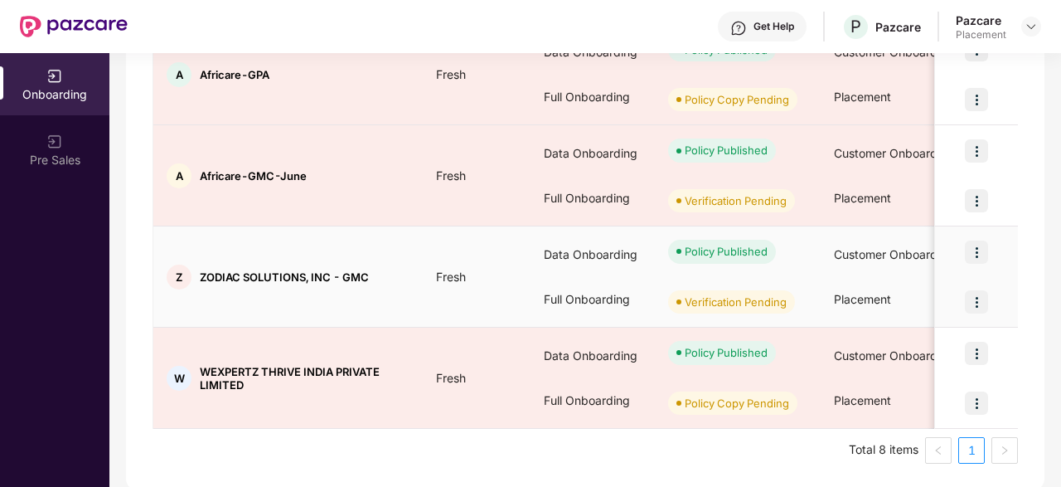
click at [975, 294] on img at bounding box center [976, 301] width 23 height 23
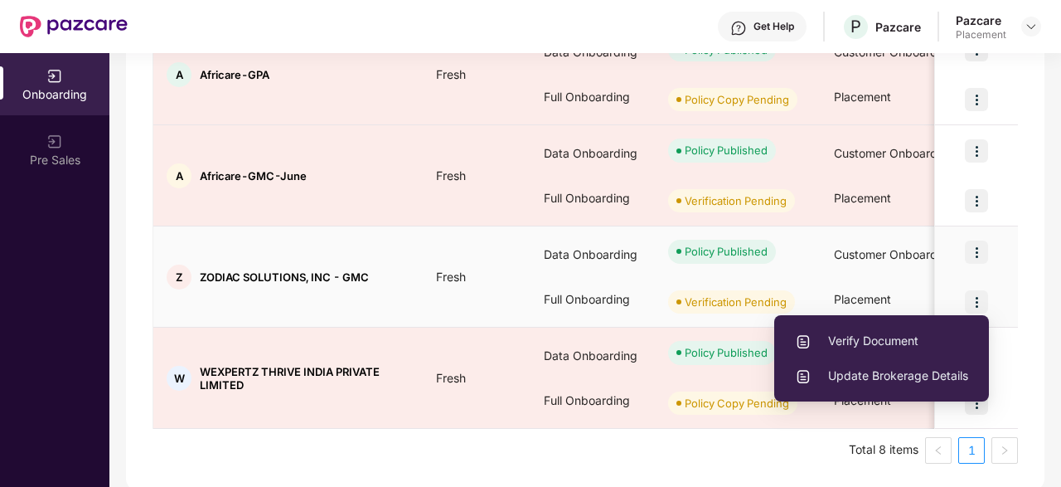
click at [906, 339] on span "Verify Document" at bounding box center [881, 341] width 173 height 18
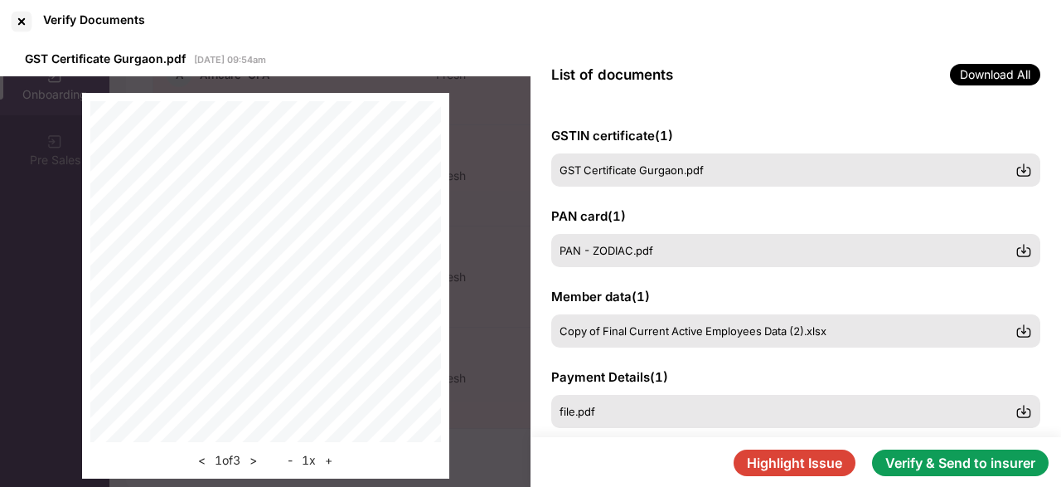
click at [932, 472] on button "Verify & Send to insurer" at bounding box center [960, 462] width 177 height 27
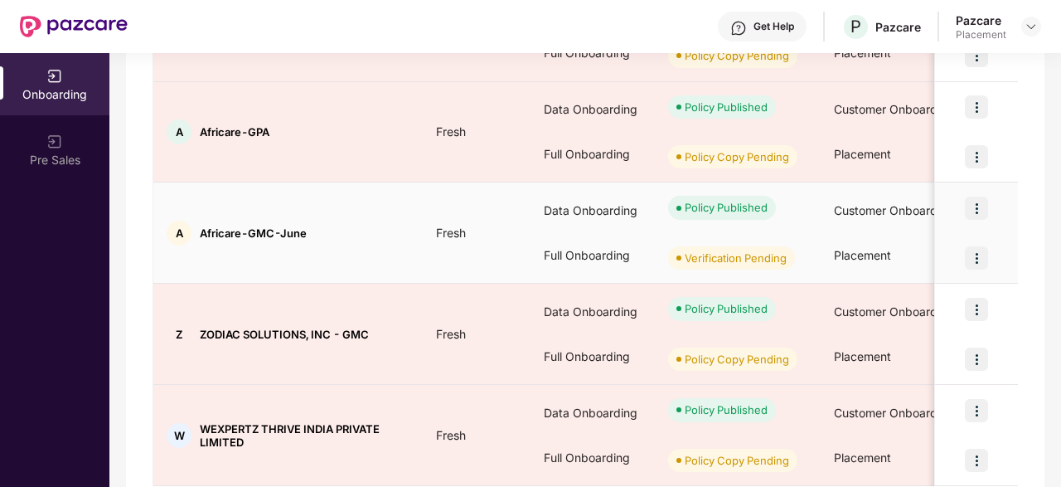
scroll to position [615, 0]
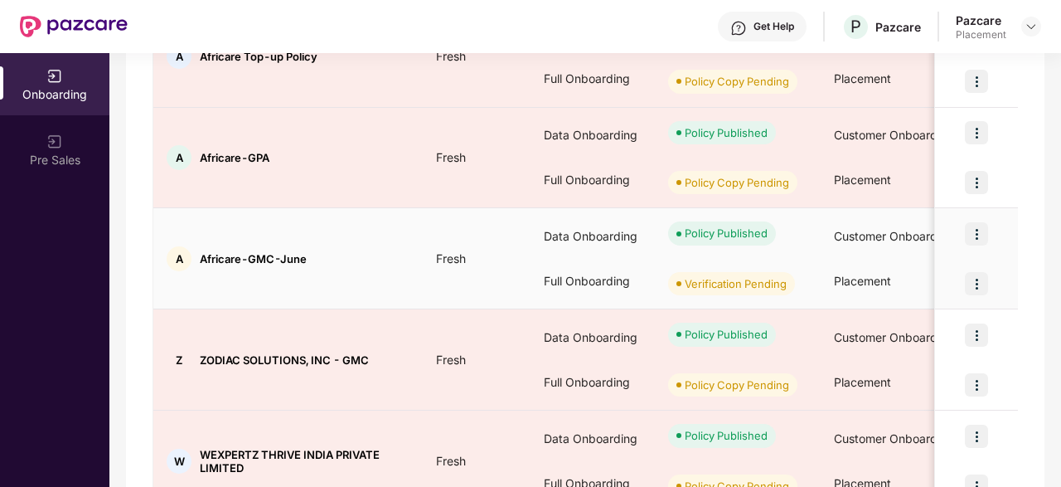
click at [980, 282] on img at bounding box center [976, 283] width 23 height 23
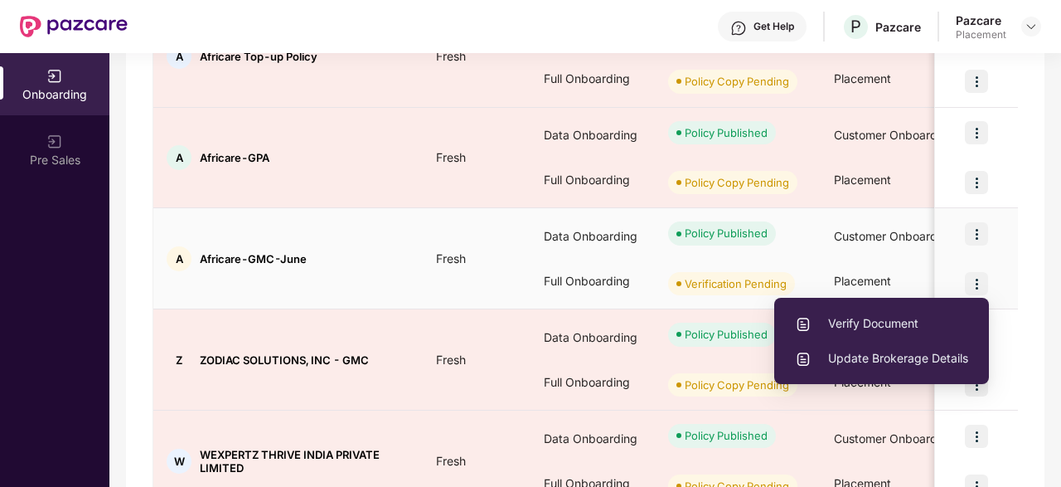
click at [911, 312] on li "Verify Document" at bounding box center [881, 323] width 215 height 35
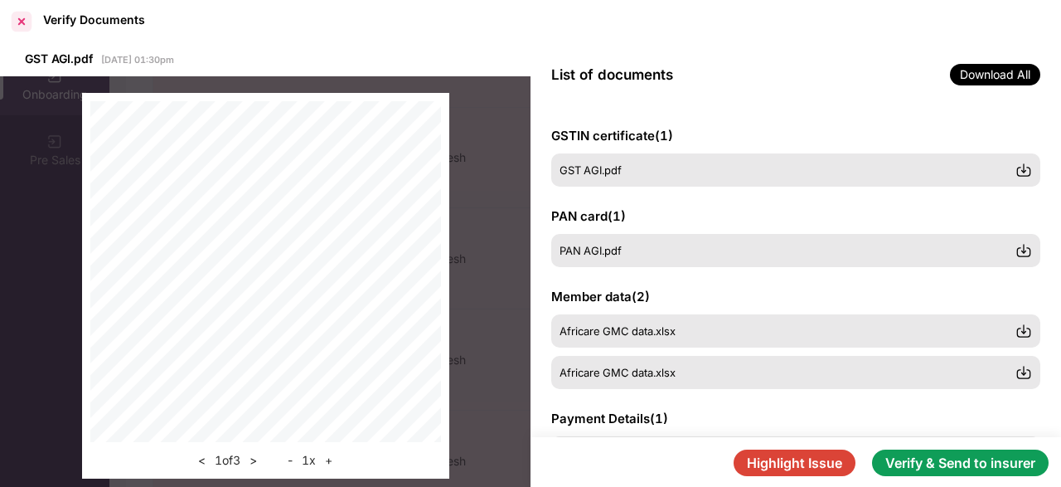
click at [19, 17] on div at bounding box center [21, 21] width 27 height 27
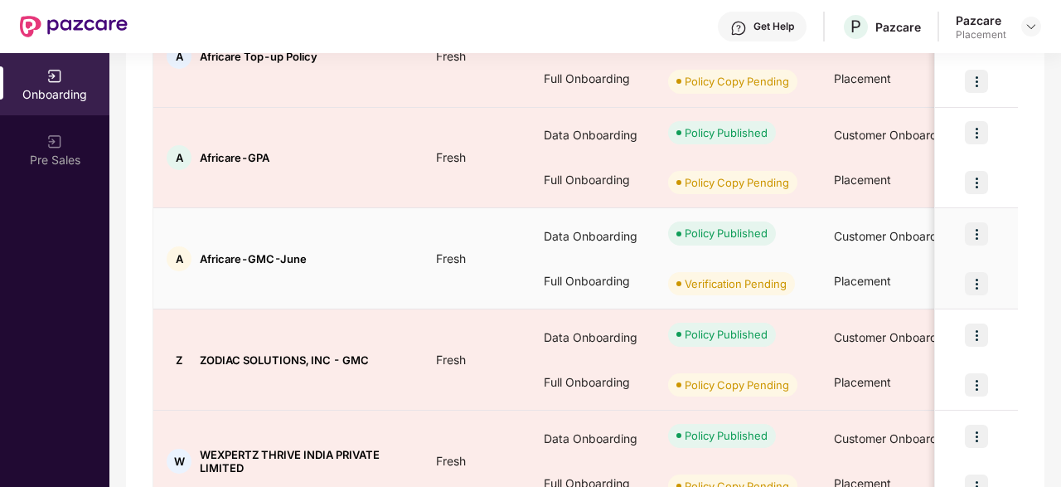
click at [976, 284] on img at bounding box center [976, 283] width 23 height 23
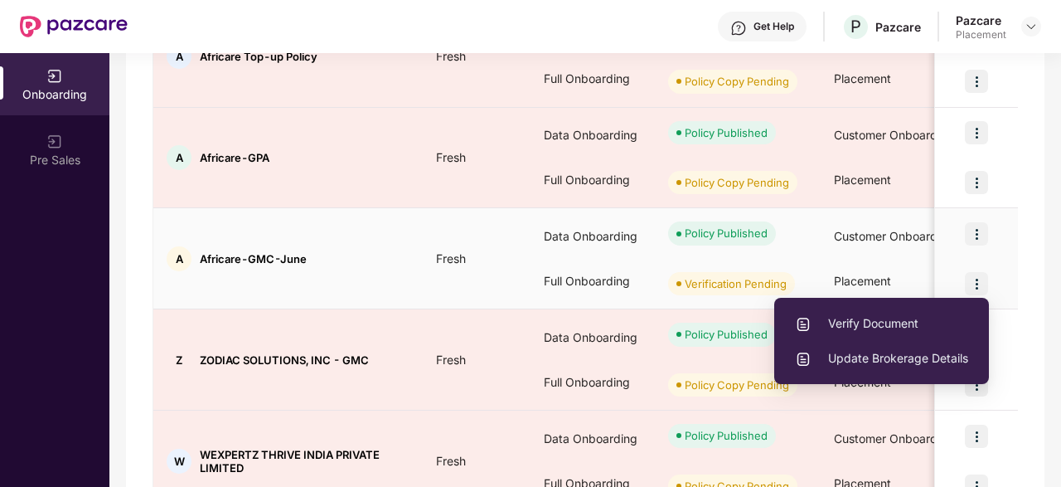
click at [904, 319] on span "Verify Document" at bounding box center [881, 323] width 173 height 18
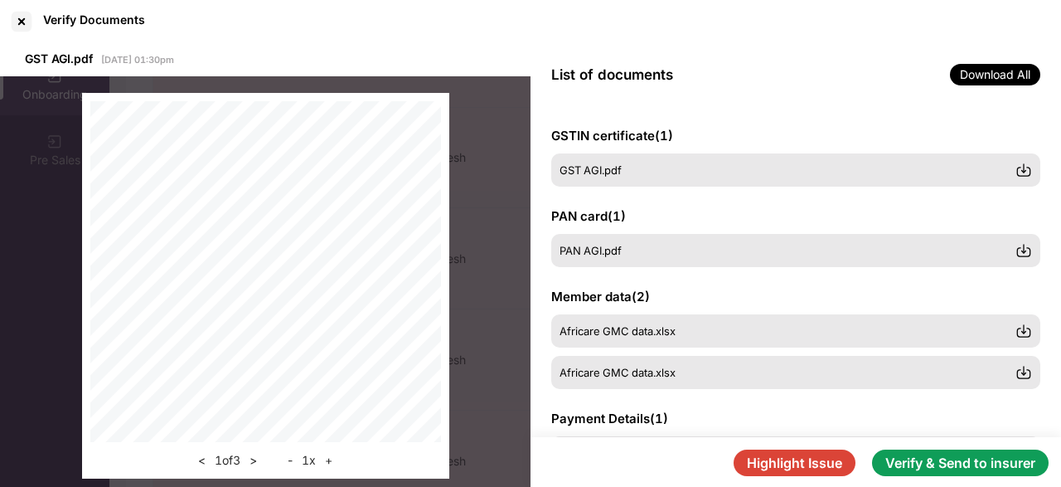
click at [982, 467] on button "Verify & Send to insurer" at bounding box center [960, 462] width 177 height 27
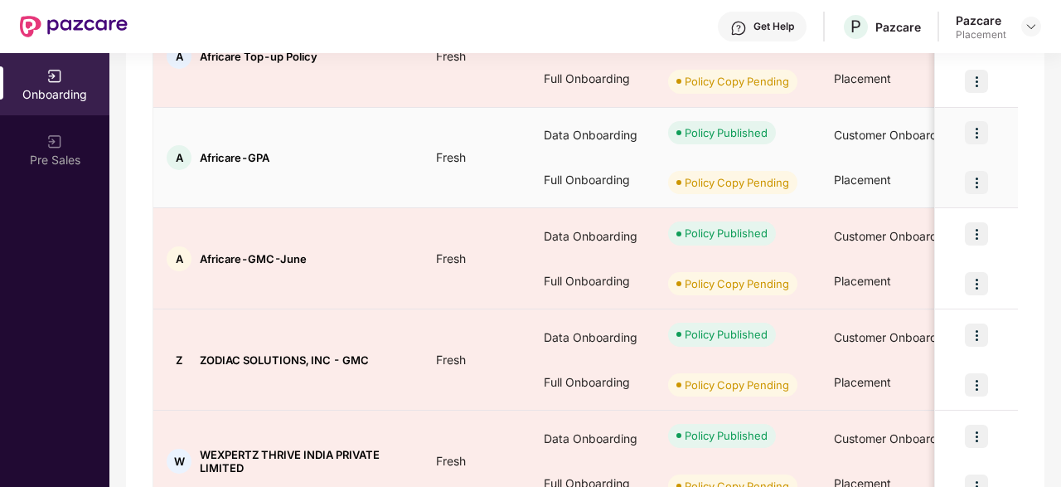
scroll to position [698, 0]
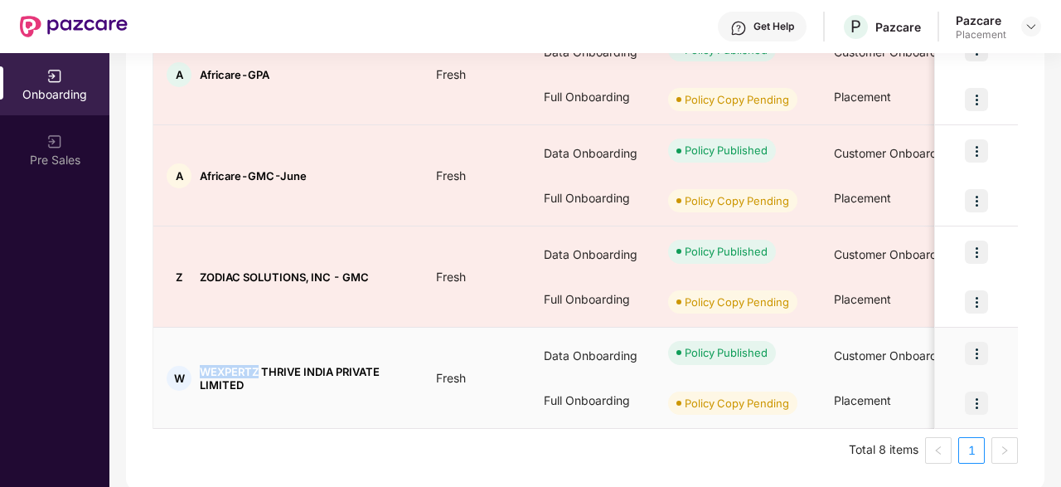
drag, startPoint x: 198, startPoint y: 367, endPoint x: 259, endPoint y: 368, distance: 60.5
click at [259, 368] on div "W WEXPERTZ THRIVE INDIA PRIVATE LIMITED" at bounding box center [287, 378] width 269 height 27
copy span "WEXPERTZ"
click at [974, 401] on img at bounding box center [976, 402] width 23 height 23
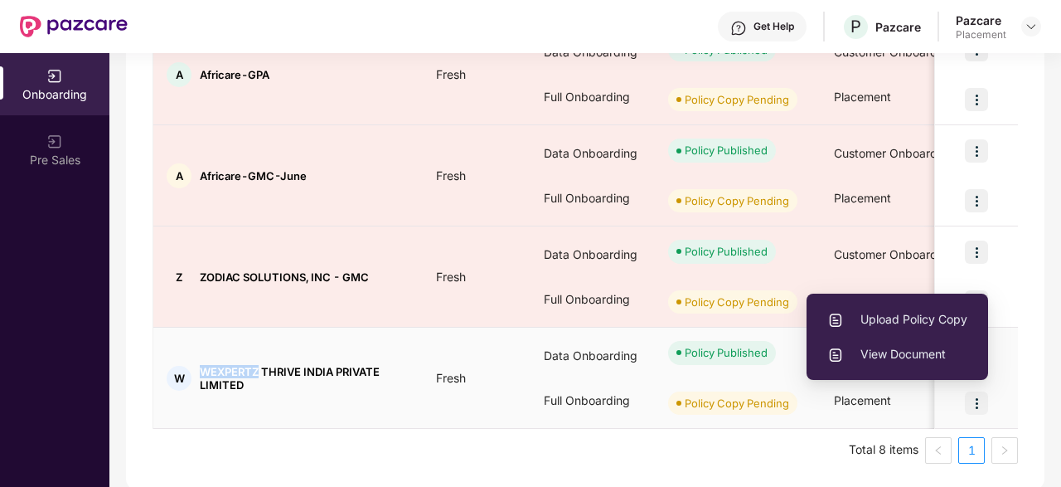
click at [913, 326] on span "Upload Policy Copy" at bounding box center [898, 319] width 140 height 18
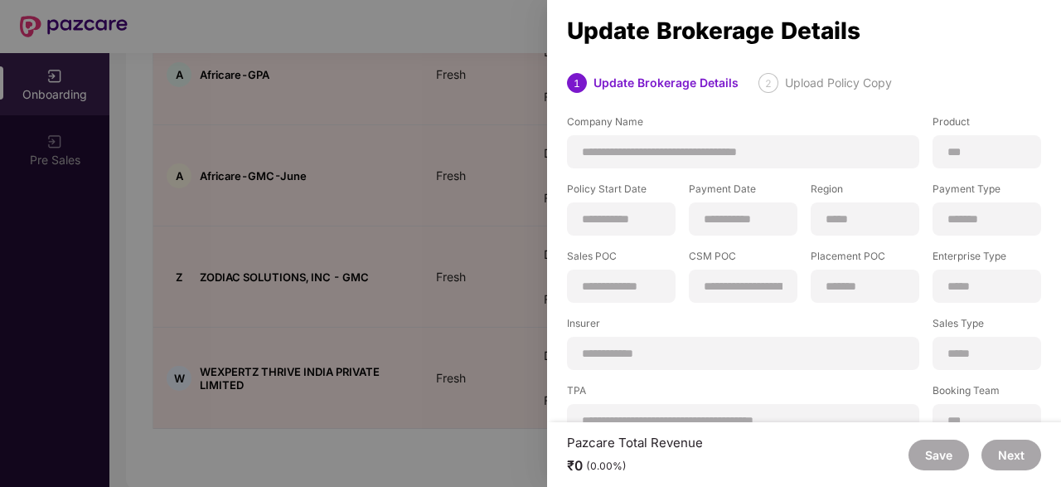
click at [792, 139] on div "**********" at bounding box center [743, 151] width 352 height 33
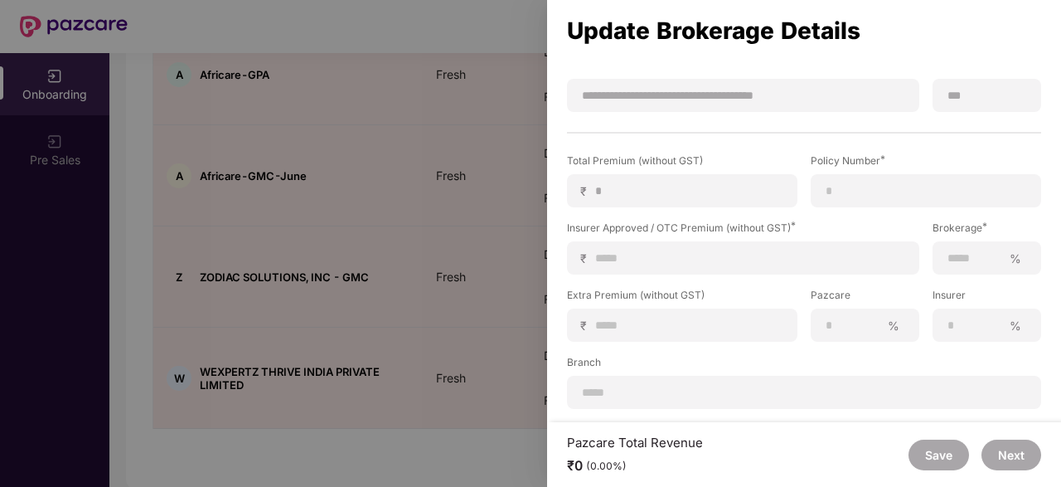
scroll to position [242, 0]
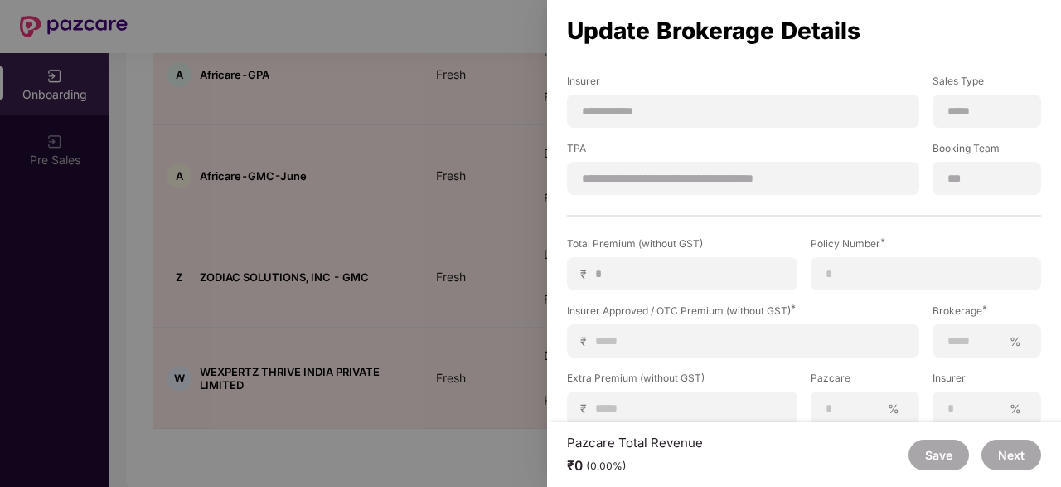
click at [716, 169] on div "**********" at bounding box center [743, 178] width 352 height 33
click at [910, 263] on div at bounding box center [926, 273] width 231 height 33
click at [895, 270] on input at bounding box center [926, 273] width 202 height 17
paste input "**********"
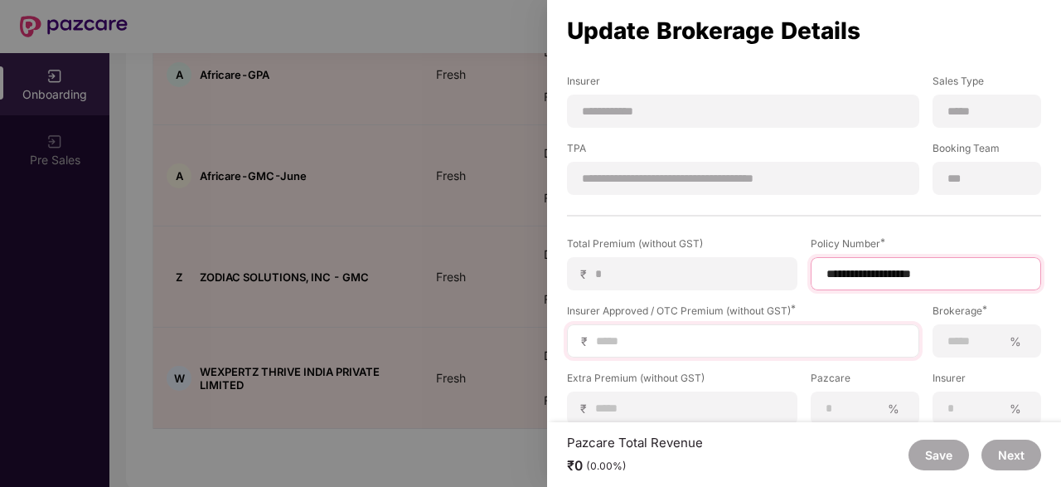
scroll to position [325, 0]
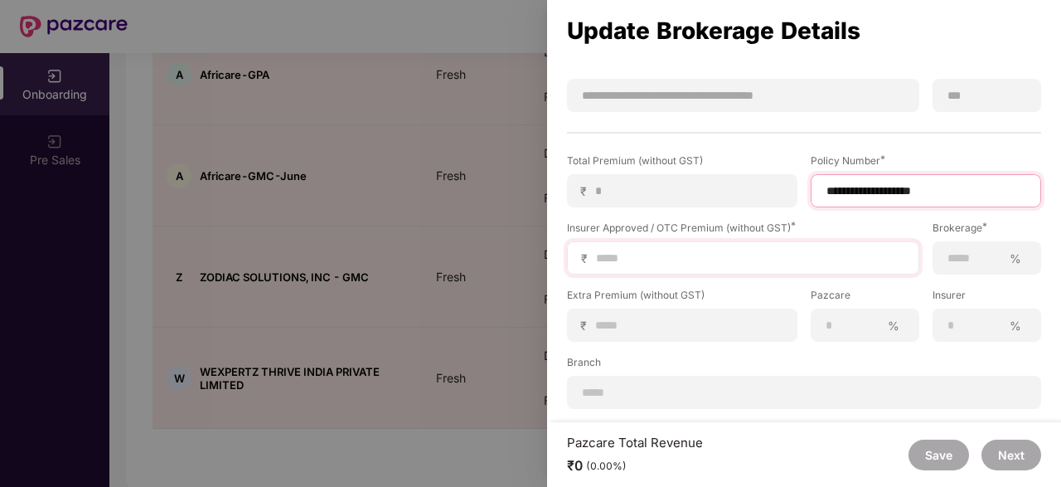
type input "**********"
click at [670, 266] on div "₹" at bounding box center [743, 257] width 352 height 33
click at [656, 261] on input at bounding box center [750, 258] width 311 height 17
click at [646, 260] on input at bounding box center [750, 258] width 311 height 17
type input "*"
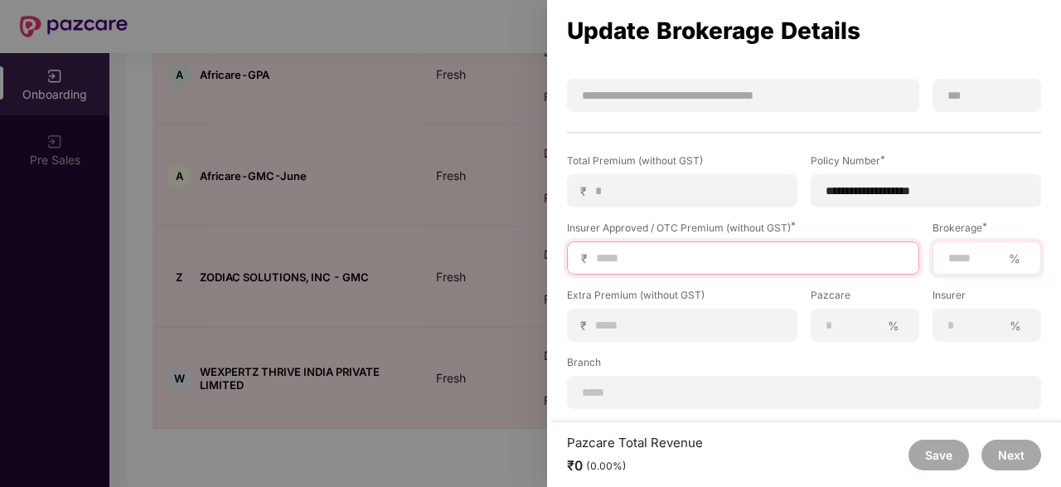
type input "*"
type input "**"
type input "***"
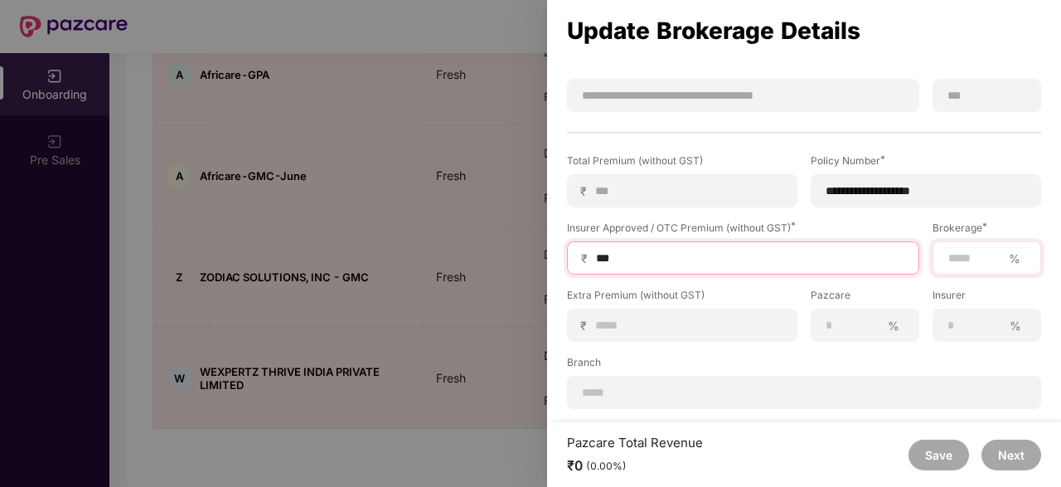
type input "****"
type input "*****"
type input "******"
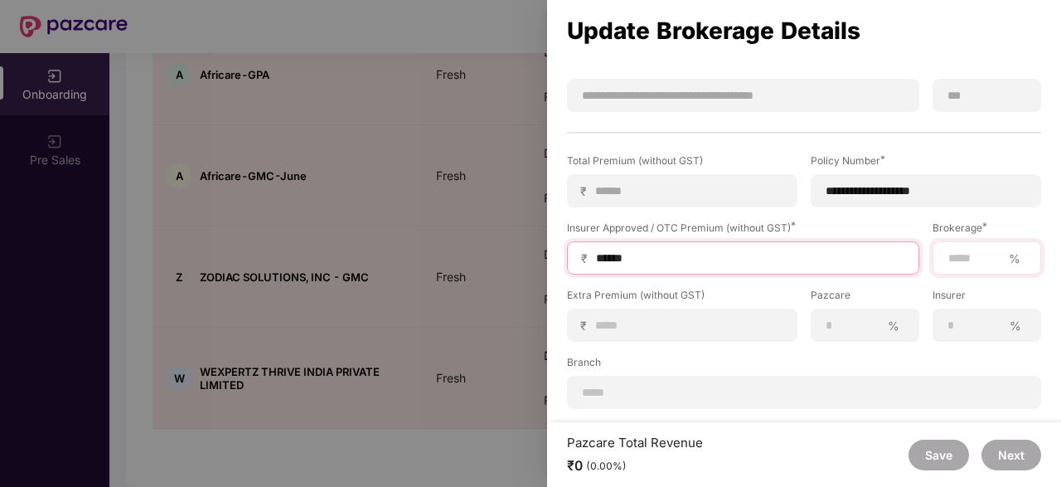
type input "******"
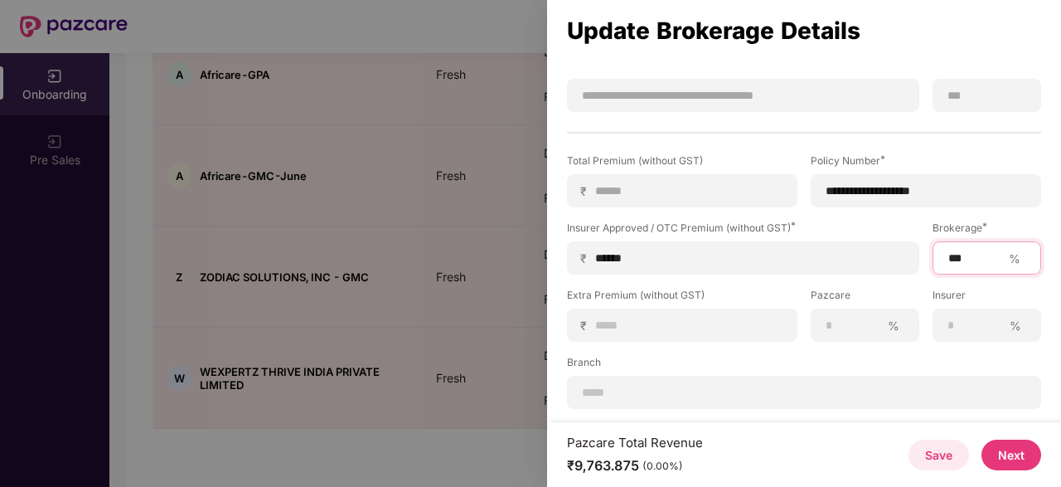
type input "***"
type input "*"
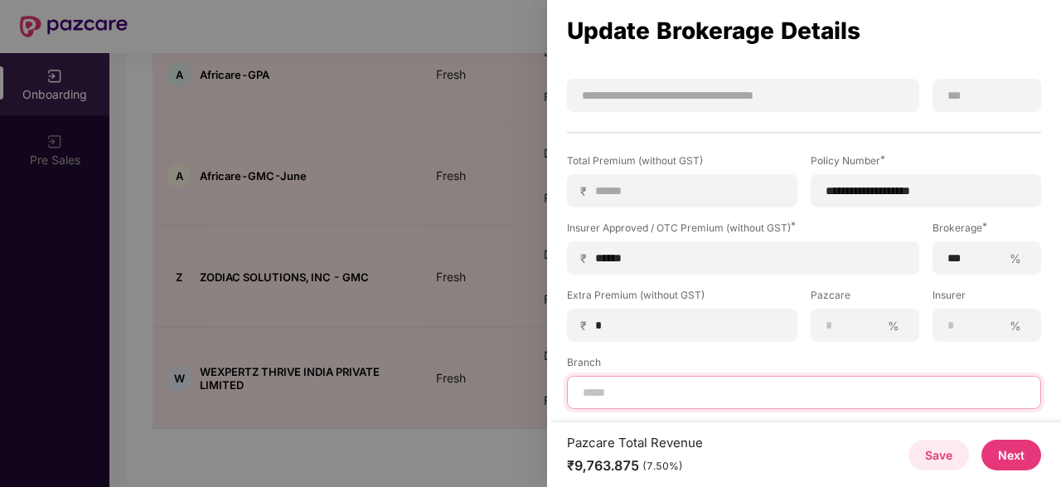
click at [610, 389] on input at bounding box center [804, 392] width 446 height 17
type input "*****"
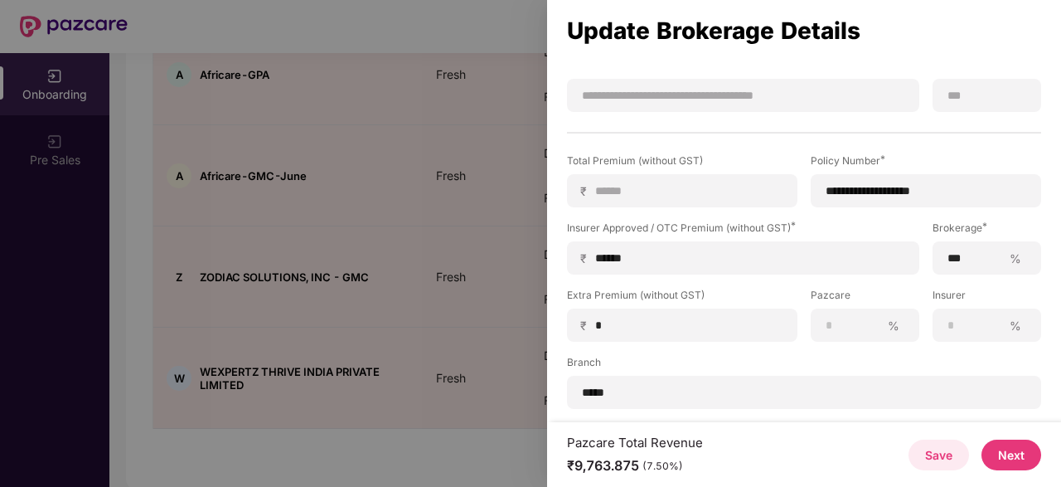
click at [1022, 456] on button "Next" at bounding box center [1012, 454] width 60 height 31
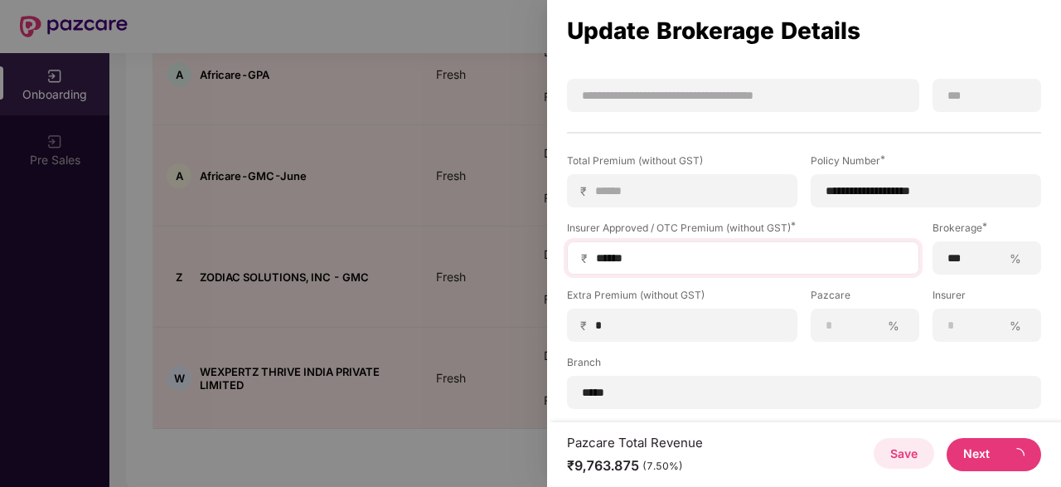
scroll to position [0, 0]
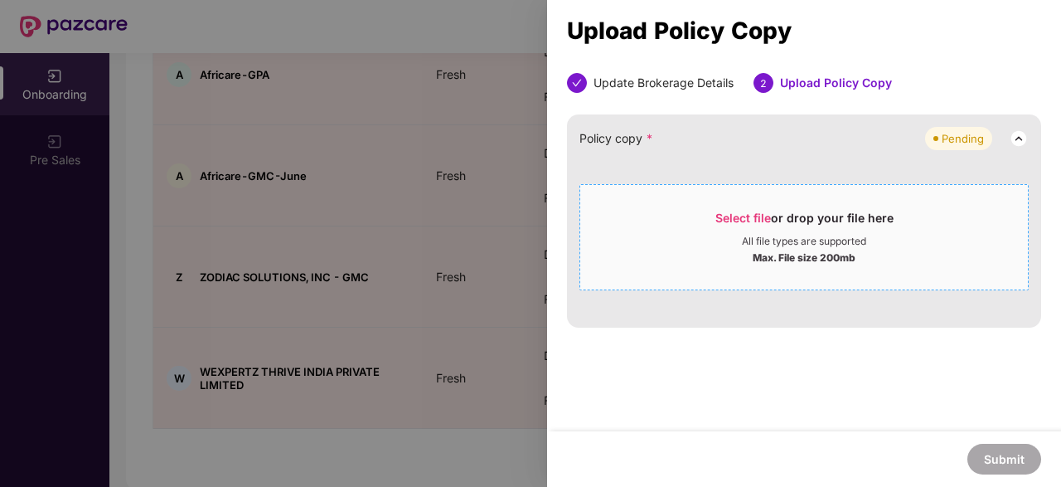
click at [748, 216] on span "Select file" at bounding box center [744, 218] width 56 height 14
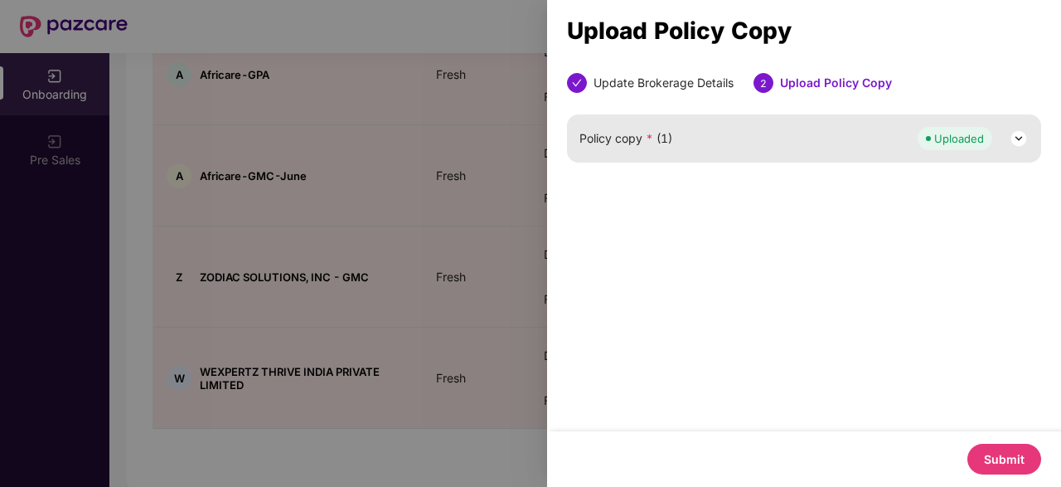
click at [1013, 465] on button "Submit" at bounding box center [1005, 459] width 74 height 31
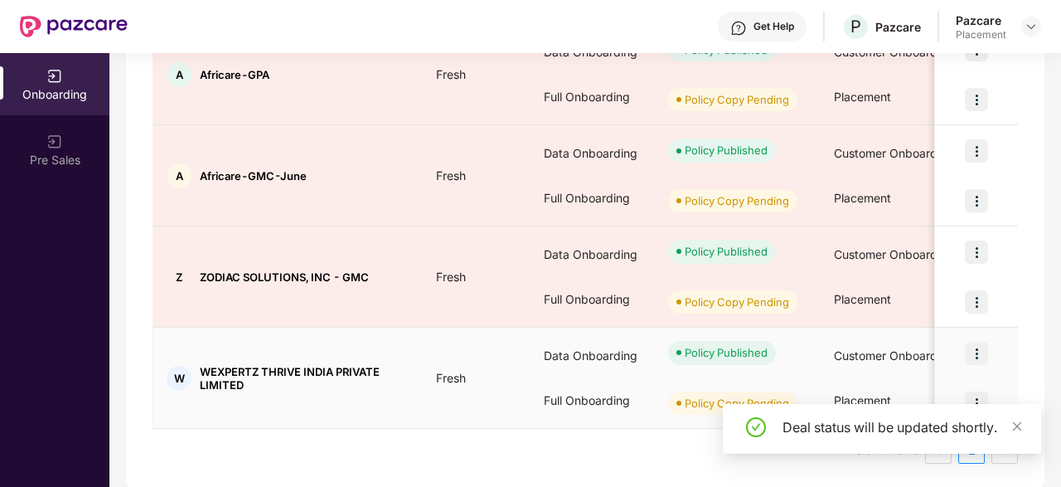
click at [978, 392] on img at bounding box center [976, 402] width 23 height 23
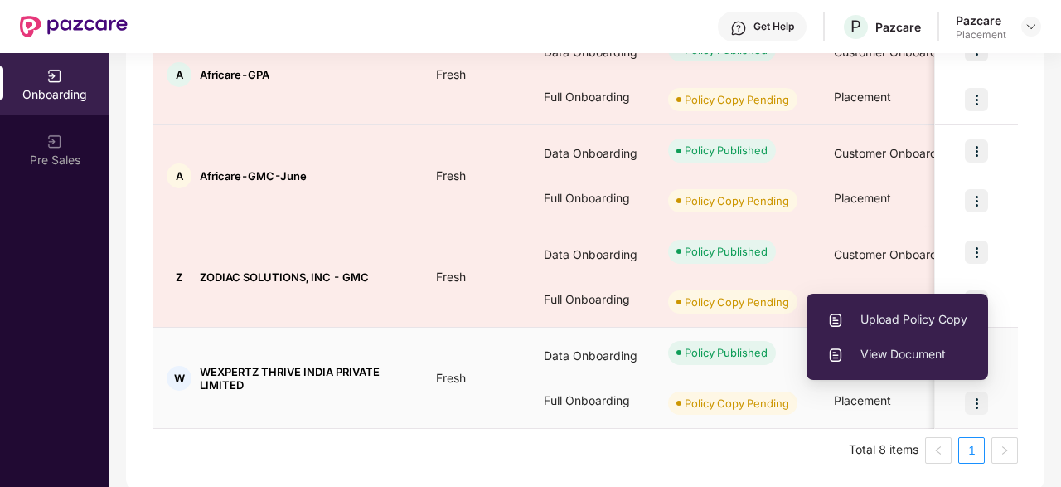
click at [913, 318] on span "Upload Policy Copy" at bounding box center [898, 319] width 140 height 18
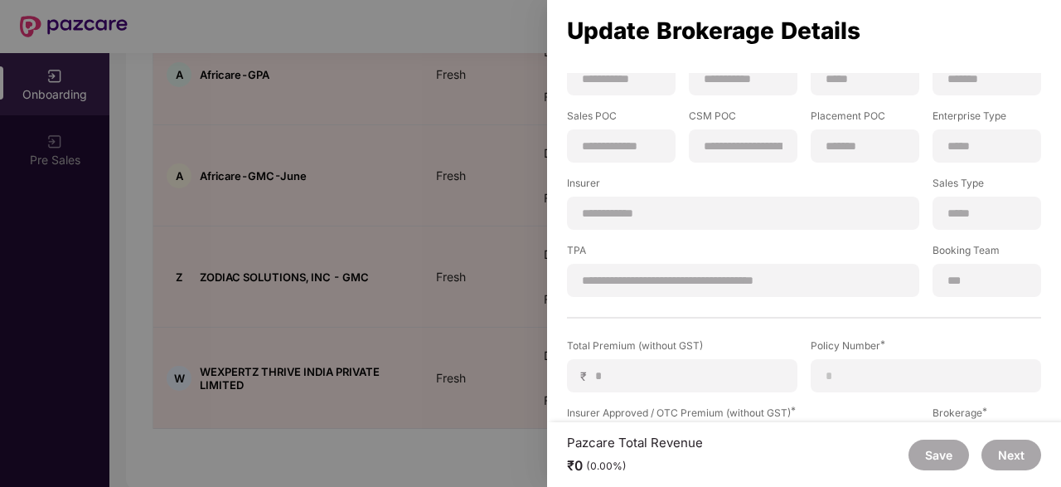
scroll to position [325, 0]
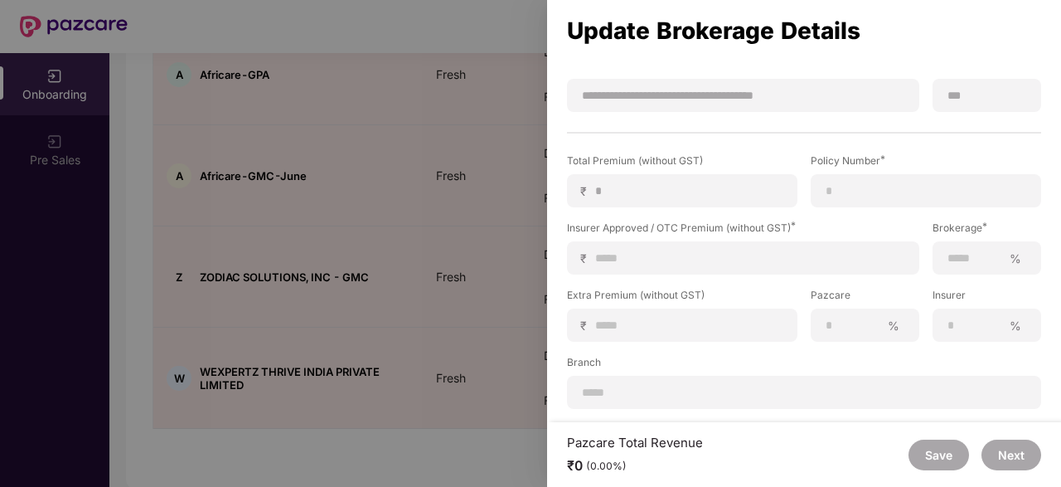
click at [396, 444] on div at bounding box center [530, 243] width 1061 height 487
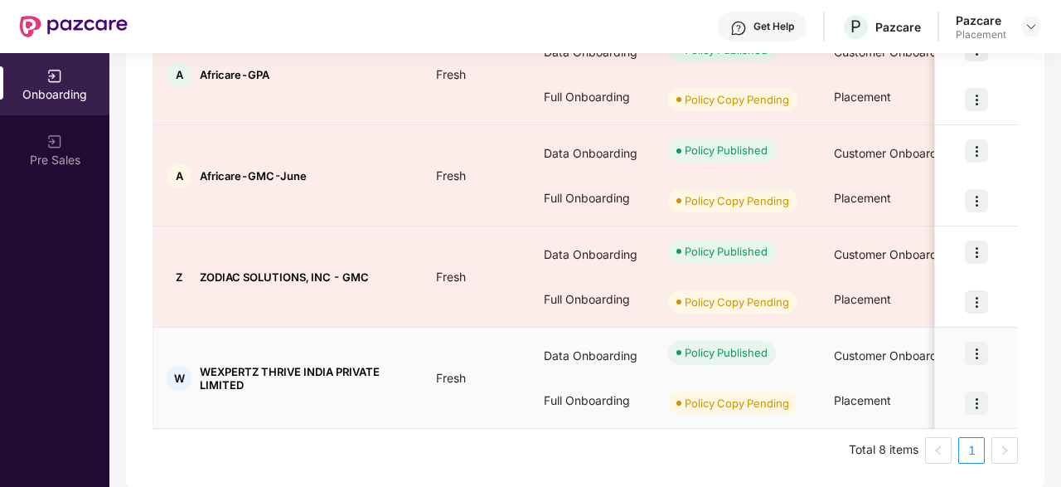
click at [978, 398] on img at bounding box center [976, 402] width 23 height 23
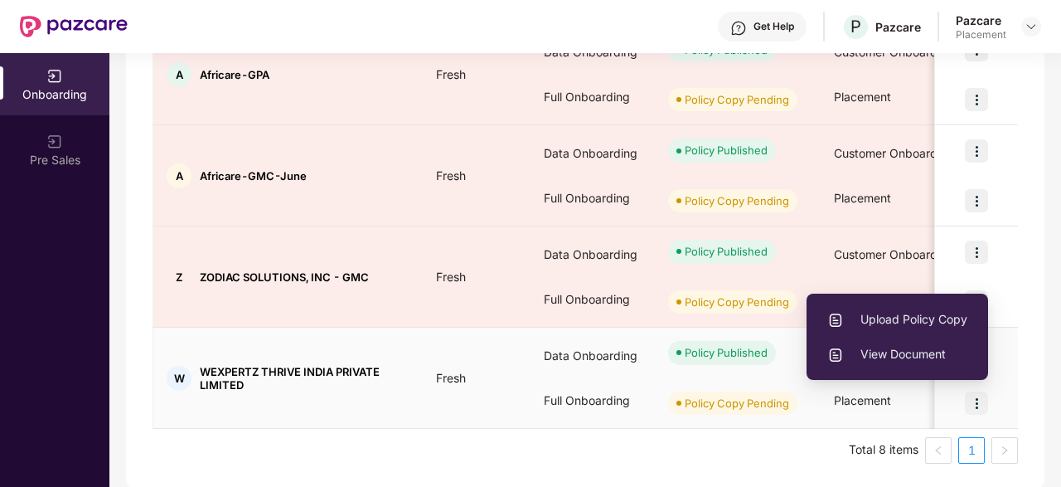
click at [880, 323] on span "Upload Policy Copy" at bounding box center [898, 319] width 140 height 18
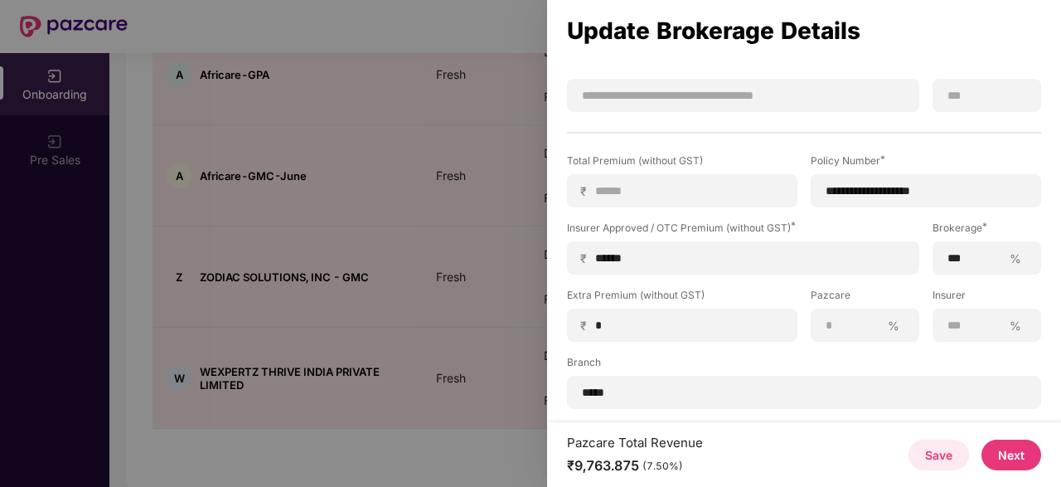
click at [940, 454] on button "Save" at bounding box center [939, 454] width 61 height 31
click at [1004, 452] on button "Next" at bounding box center [1012, 454] width 60 height 31
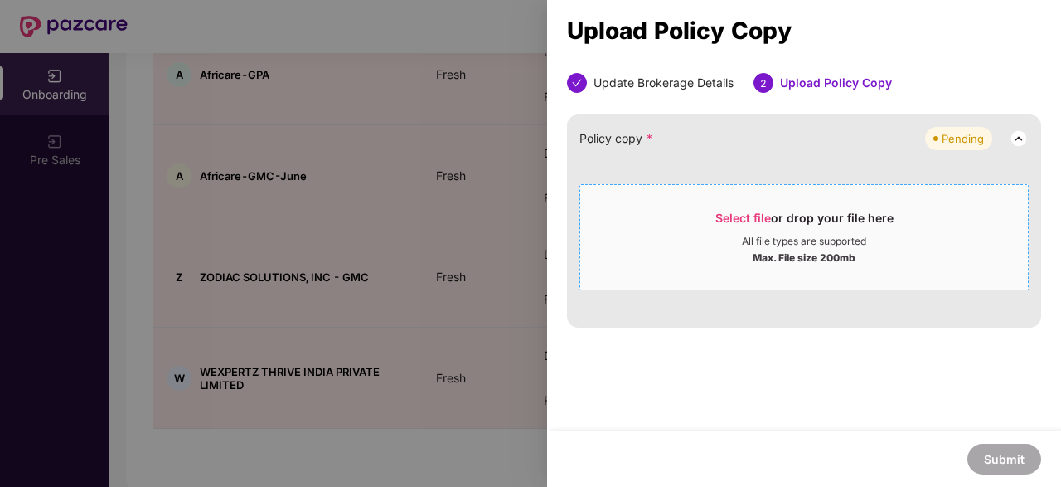
click at [741, 217] on span "Select file" at bounding box center [744, 218] width 56 height 14
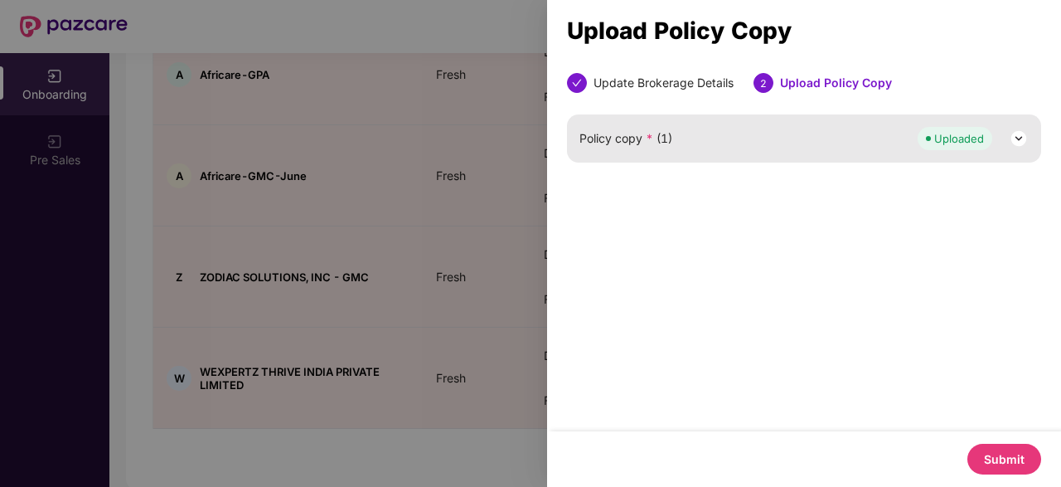
click at [1014, 455] on button "Submit" at bounding box center [1005, 459] width 74 height 31
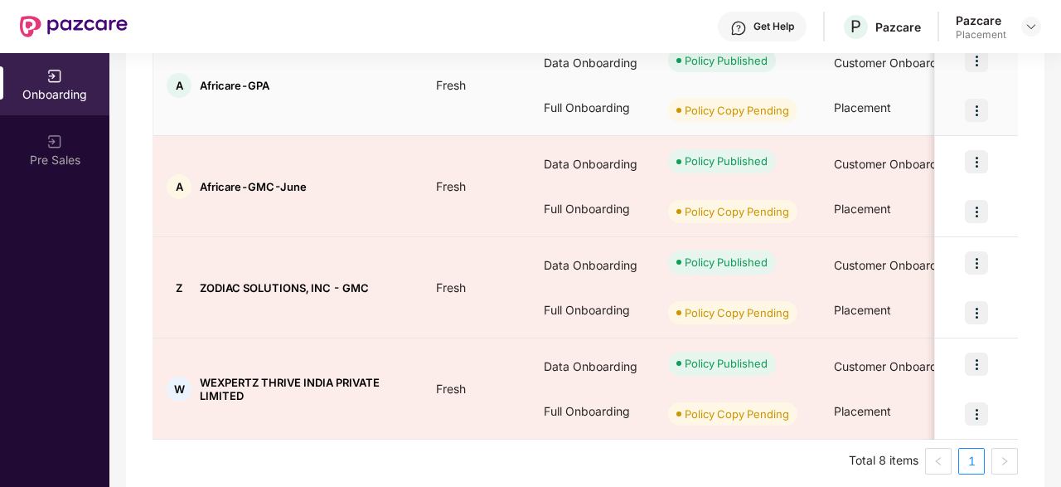
scroll to position [698, 0]
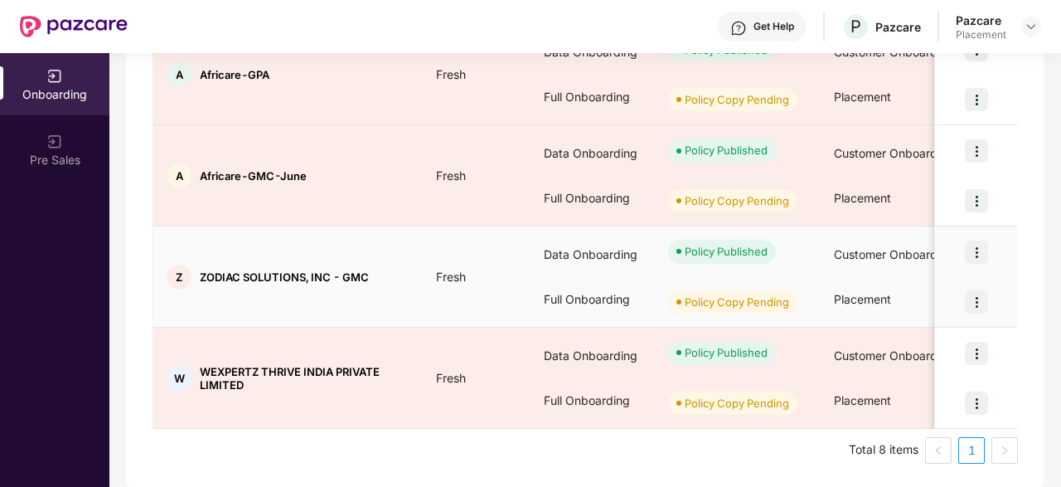
click at [976, 250] on img at bounding box center [976, 251] width 23 height 23
click at [979, 296] on img at bounding box center [976, 301] width 23 height 23
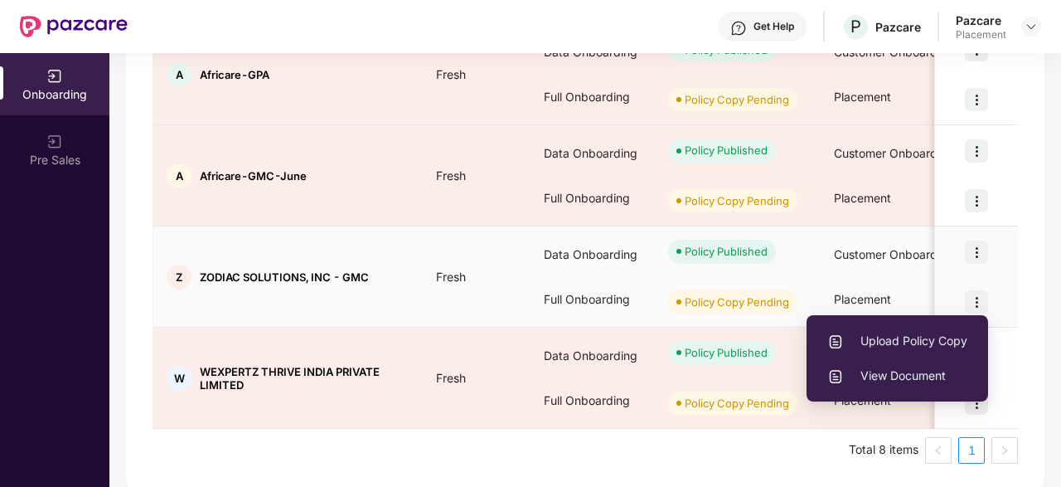
click at [896, 374] on span "View Document" at bounding box center [898, 376] width 140 height 18
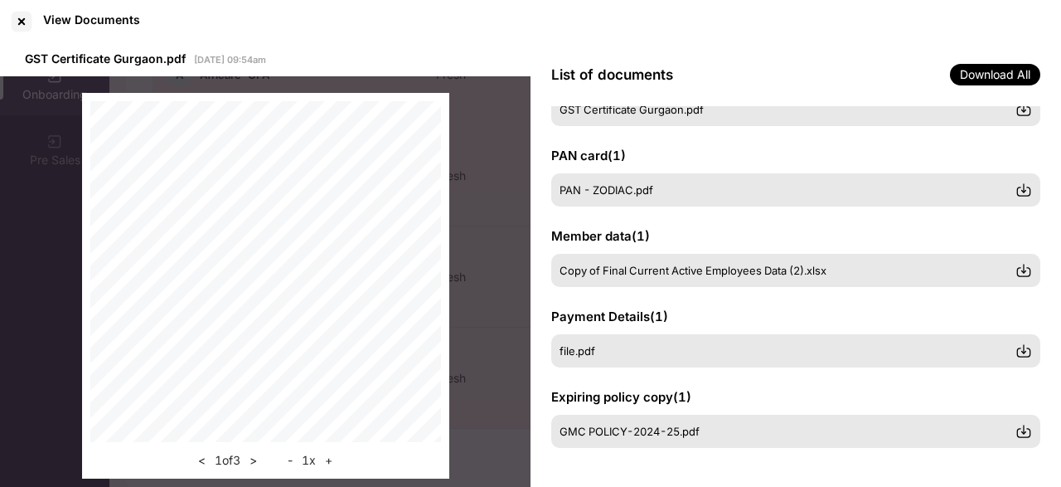
scroll to position [61, 0]
click at [21, 21] on div at bounding box center [21, 21] width 27 height 27
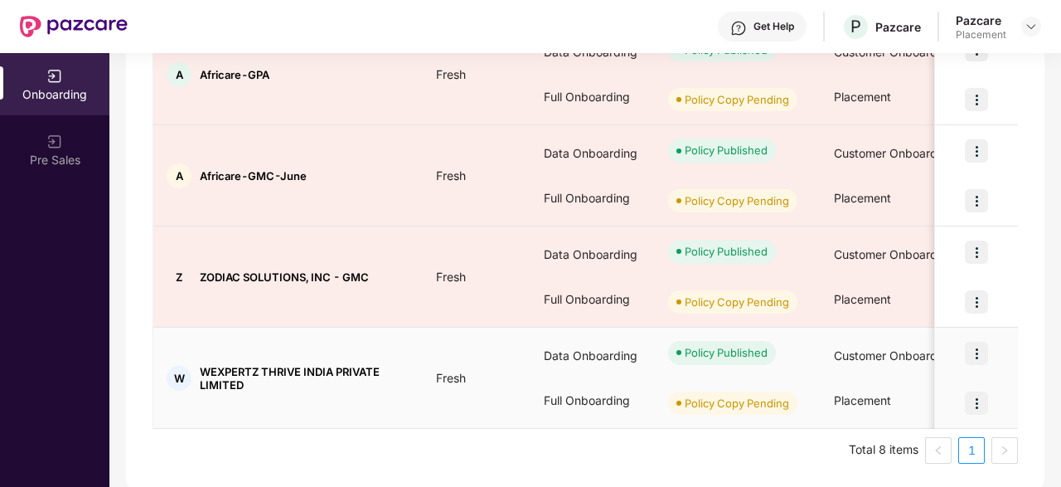
click at [982, 356] on img at bounding box center [976, 353] width 23 height 23
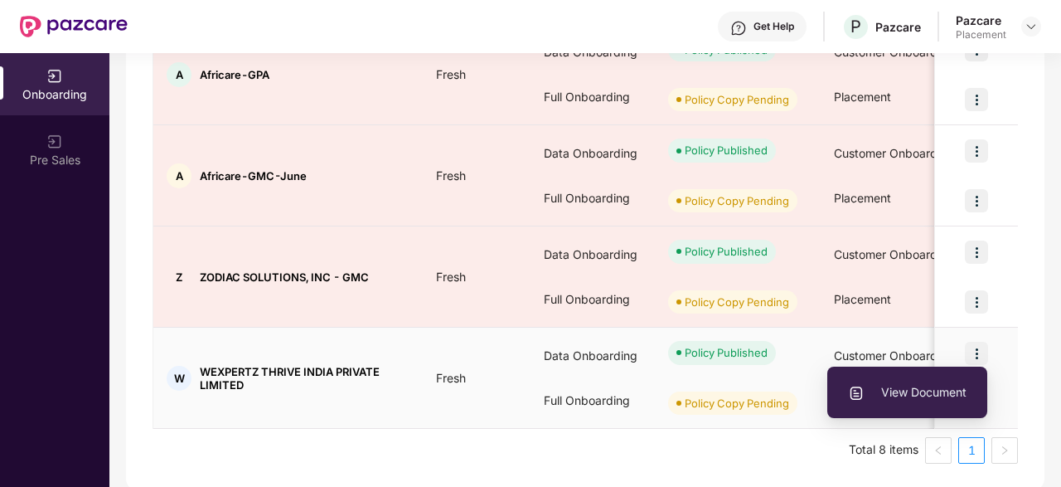
click at [915, 391] on span "View Document" at bounding box center [907, 392] width 119 height 18
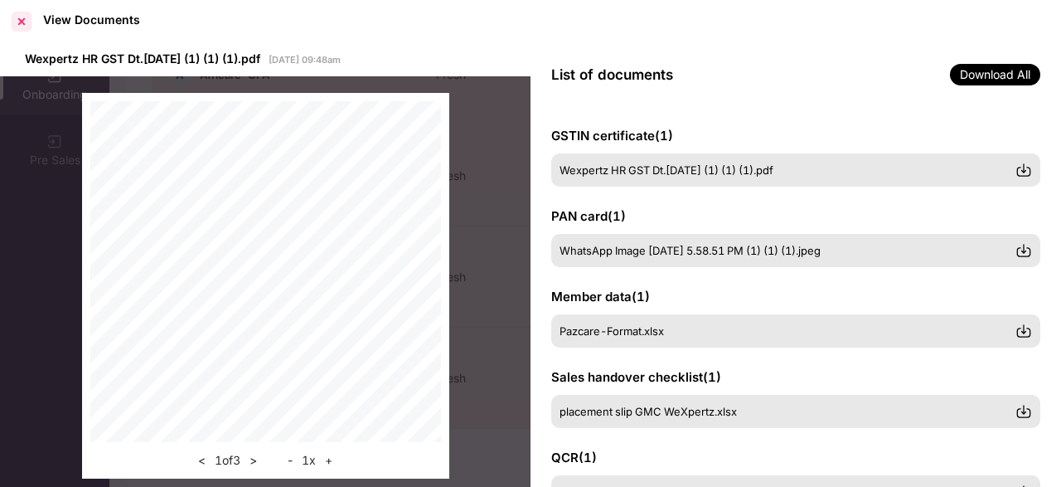
click at [26, 19] on div at bounding box center [21, 21] width 27 height 27
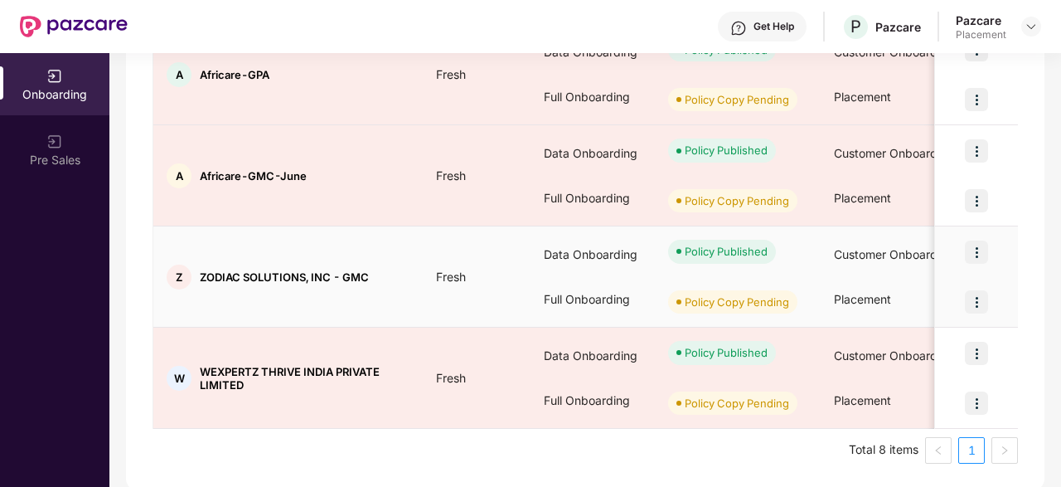
click at [974, 294] on img at bounding box center [976, 301] width 23 height 23
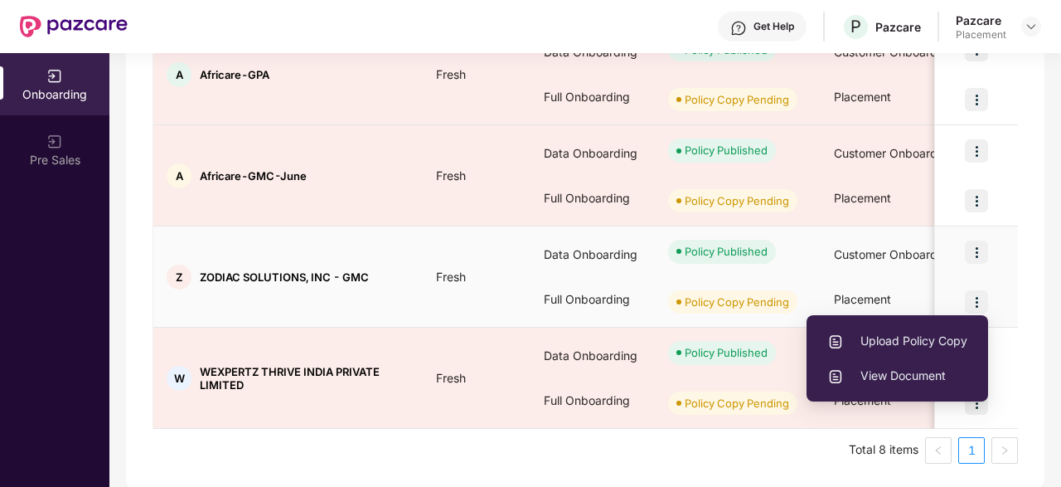
click at [905, 342] on span "Upload Policy Copy" at bounding box center [898, 341] width 140 height 18
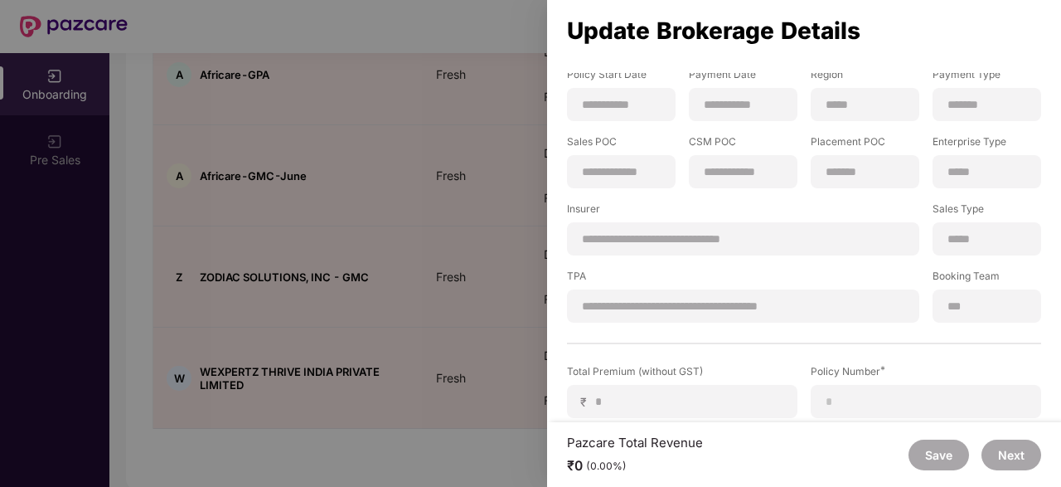
scroll to position [166, 0]
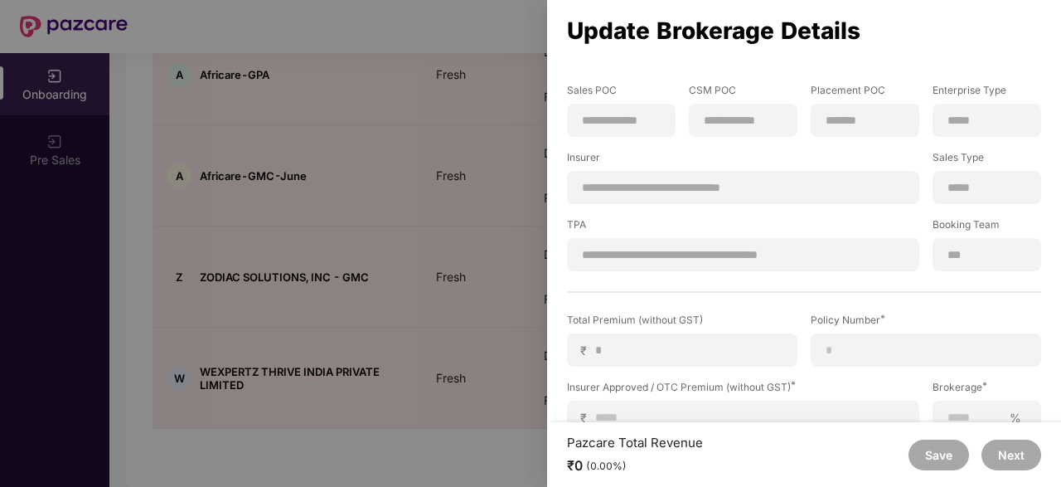
click at [951, 215] on div "**********" at bounding box center [805, 110] width 488 height 323
click at [736, 281] on div "**********" at bounding box center [804, 258] width 474 height 619
drag, startPoint x: 1016, startPoint y: 279, endPoint x: 825, endPoint y: 282, distance: 190.8
click at [1016, 281] on div "**********" at bounding box center [804, 258] width 474 height 619
click at [855, 339] on div at bounding box center [926, 349] width 231 height 33
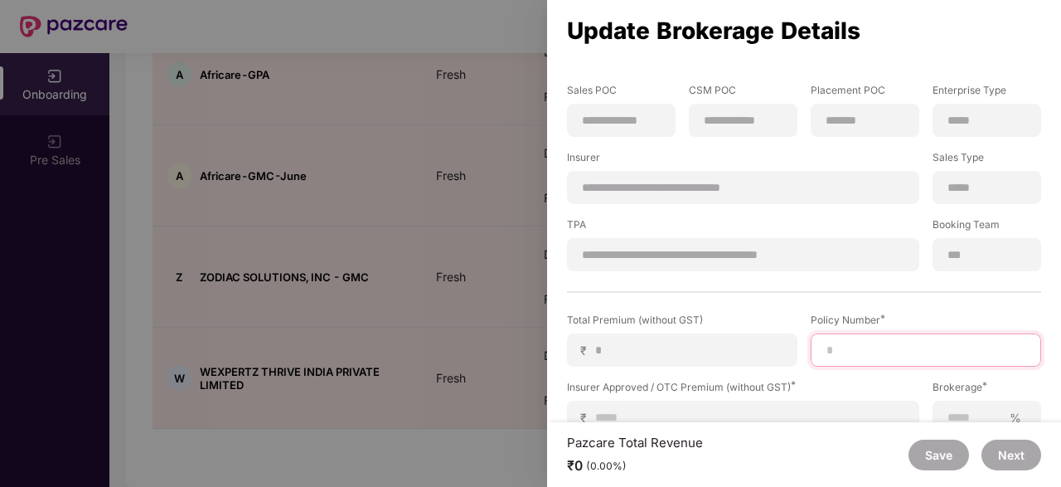
click at [862, 354] on input at bounding box center [926, 350] width 202 height 17
click at [881, 356] on input at bounding box center [926, 350] width 202 height 17
paste input "**********"
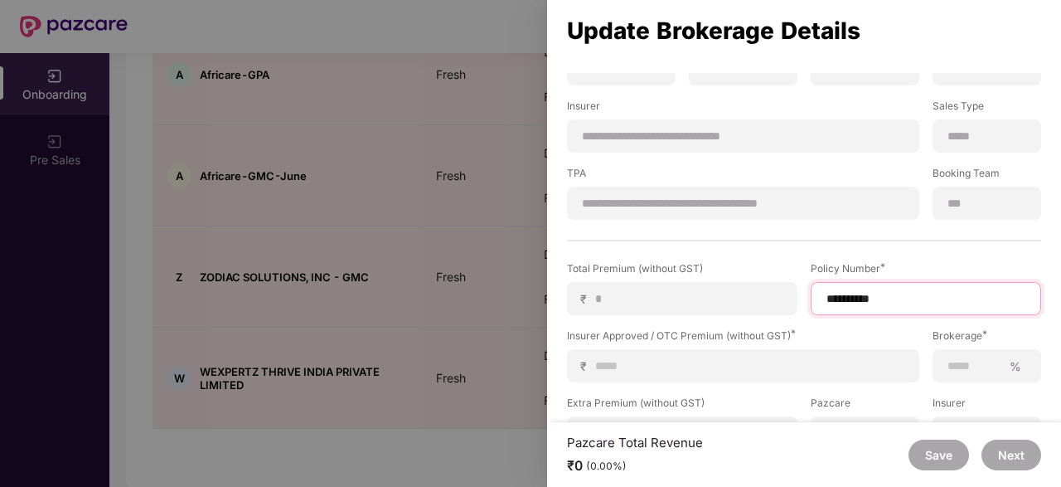
scroll to position [249, 0]
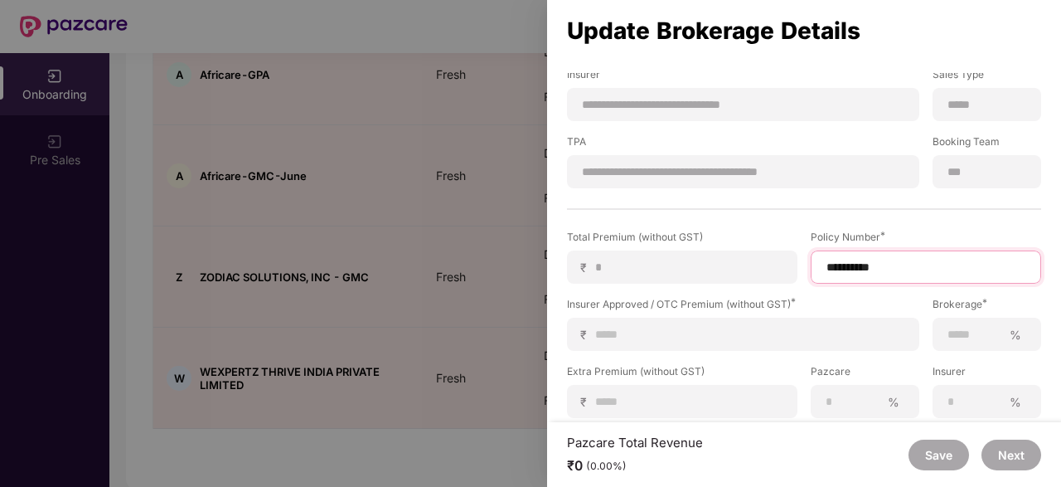
type input "**********"
click at [628, 279] on div "₹ *" at bounding box center [682, 266] width 231 height 33
drag, startPoint x: 987, startPoint y: 313, endPoint x: 931, endPoint y: 313, distance: 55.6
click at [986, 313] on label "Brokerage *" at bounding box center [987, 307] width 109 height 21
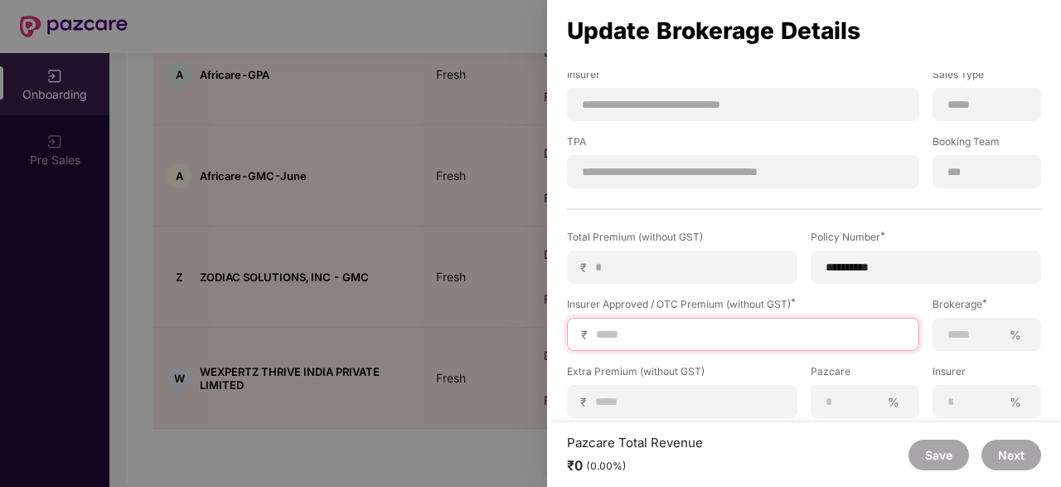
click at [690, 329] on input at bounding box center [750, 334] width 311 height 17
click at [682, 339] on input at bounding box center [750, 334] width 311 height 17
type input "*"
type input "**"
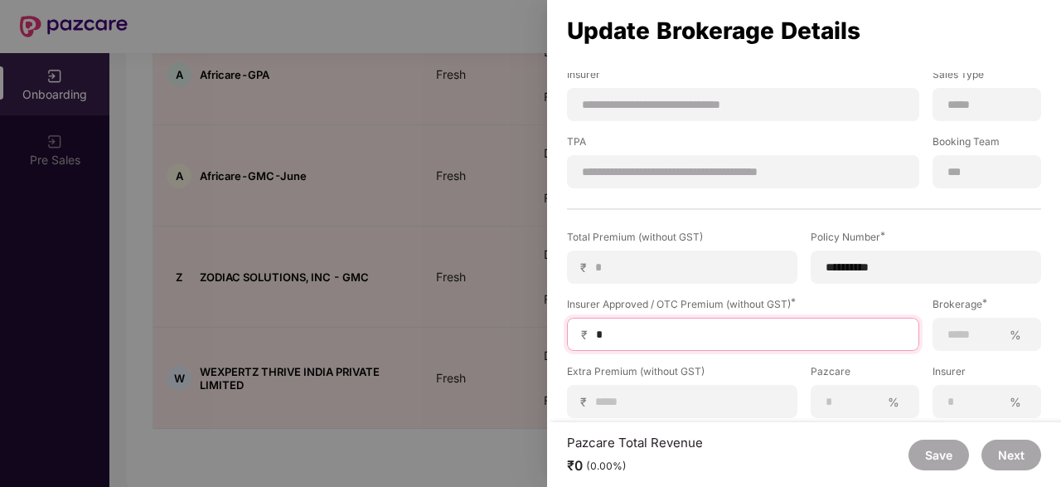
type input "**"
type input "***"
type input "****"
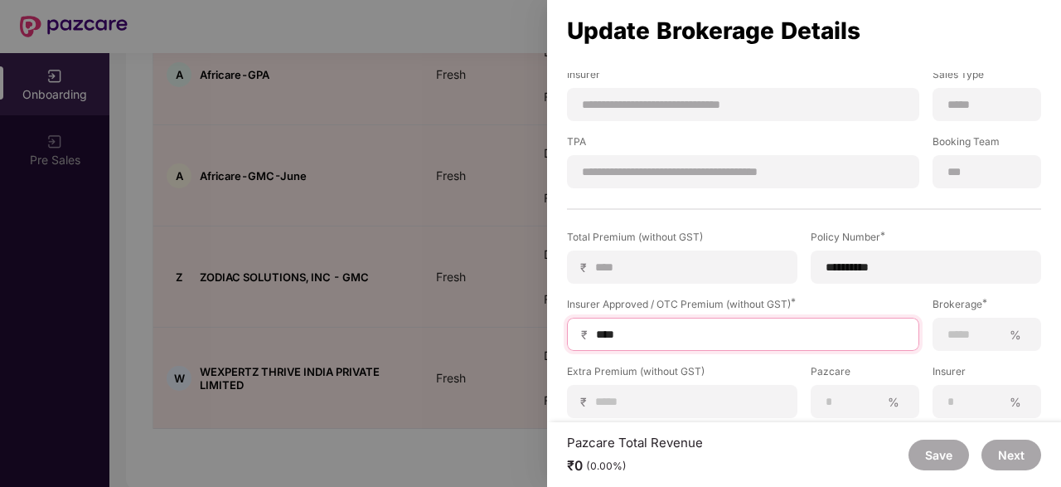
type input "*****"
type input "******"
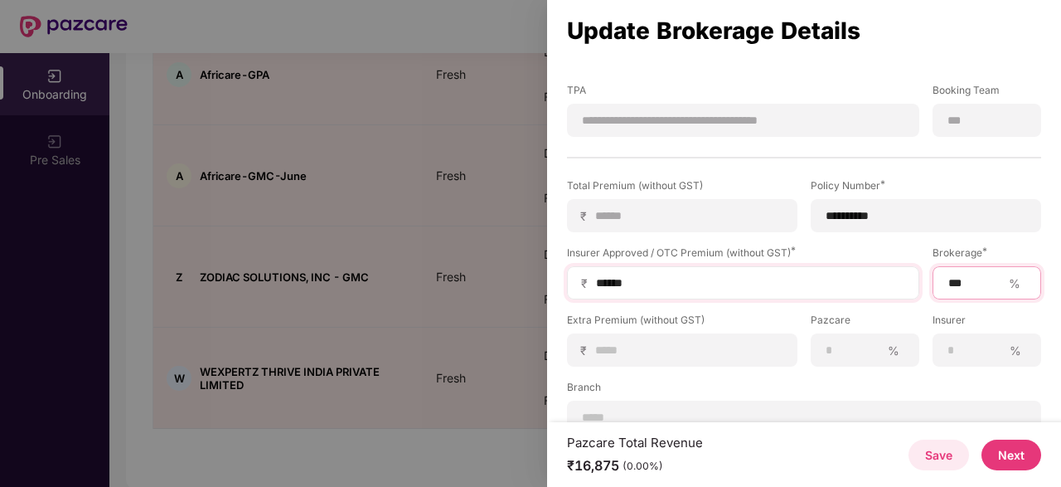
scroll to position [325, 0]
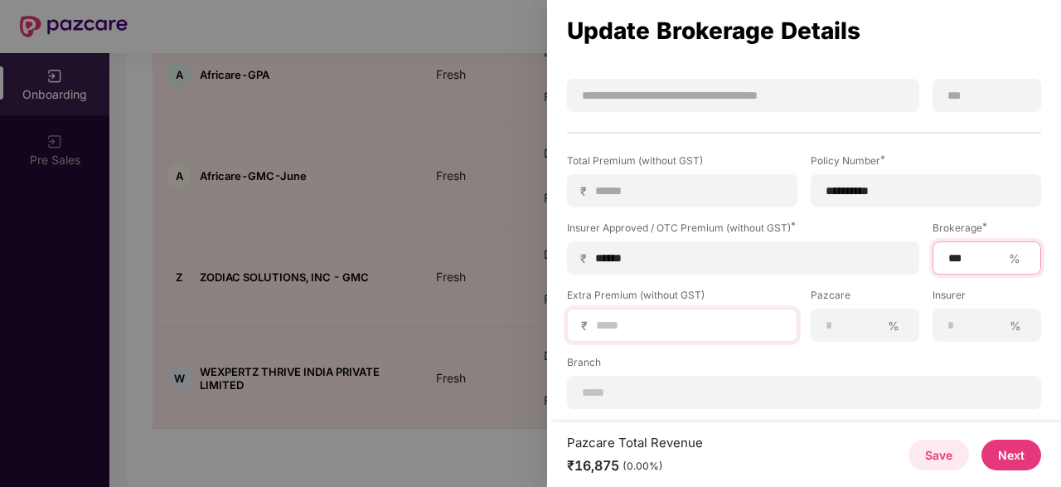
type input "***"
click at [683, 312] on div "₹" at bounding box center [682, 324] width 231 height 33
click at [679, 323] on input at bounding box center [689, 325] width 189 height 17
type input "*"
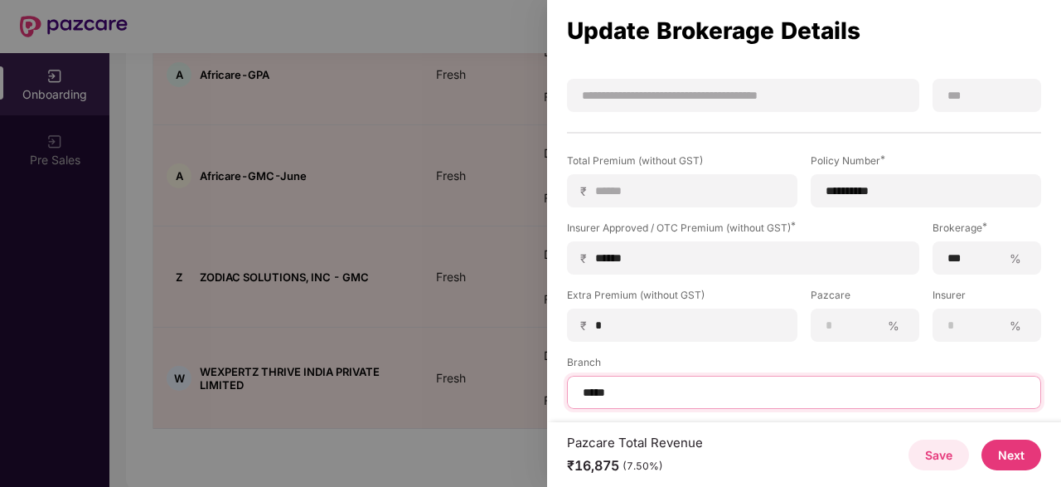
type input "*****"
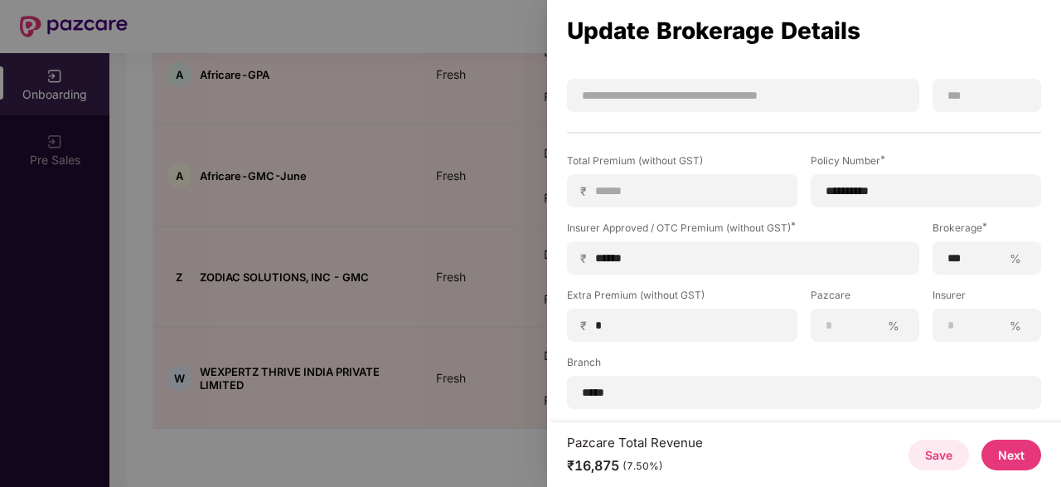
click at [941, 454] on button "Save" at bounding box center [939, 454] width 61 height 31
click at [940, 452] on button "Save" at bounding box center [939, 454] width 61 height 31
click at [1007, 452] on button "Next" at bounding box center [1012, 454] width 60 height 31
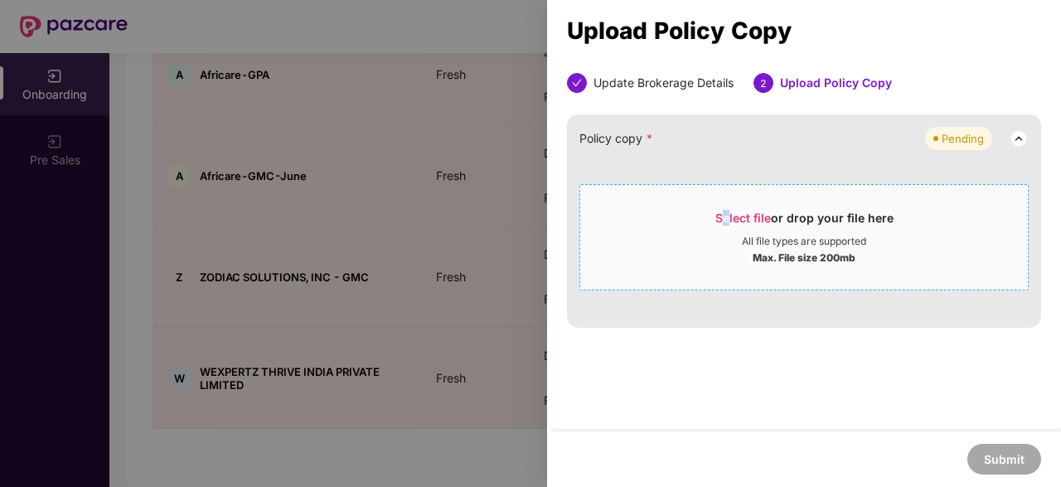
click at [729, 221] on span "Select file" at bounding box center [744, 218] width 56 height 14
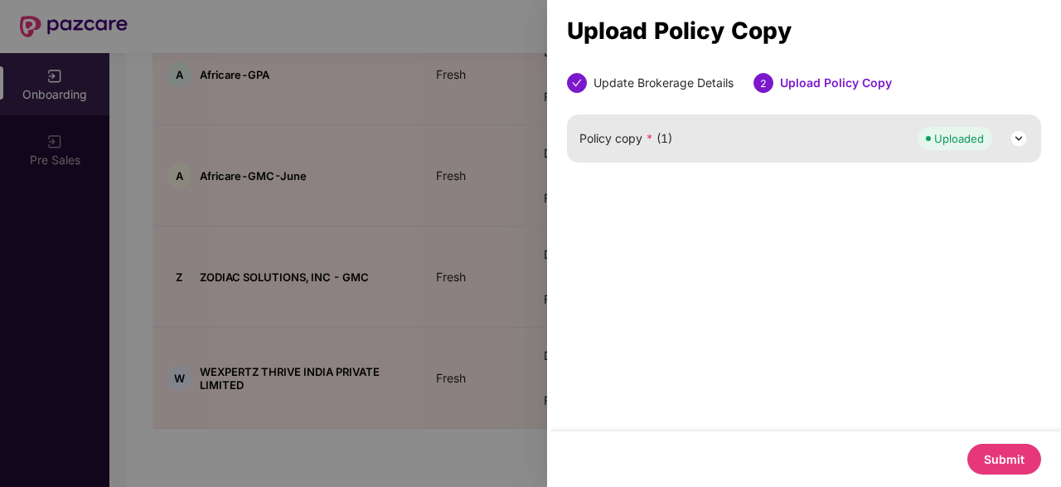
click at [1000, 455] on button "Submit" at bounding box center [1005, 459] width 74 height 31
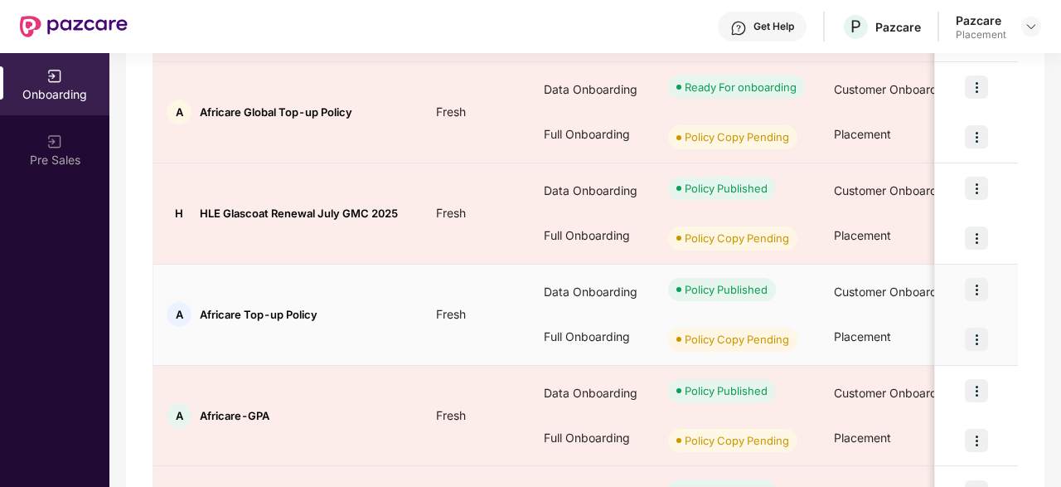
scroll to position [331, 0]
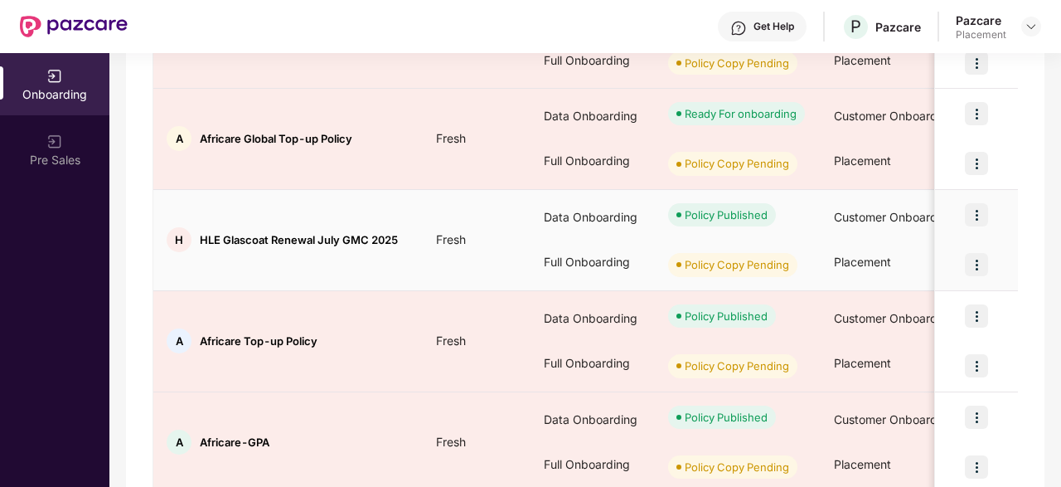
click at [977, 211] on img at bounding box center [976, 214] width 23 height 23
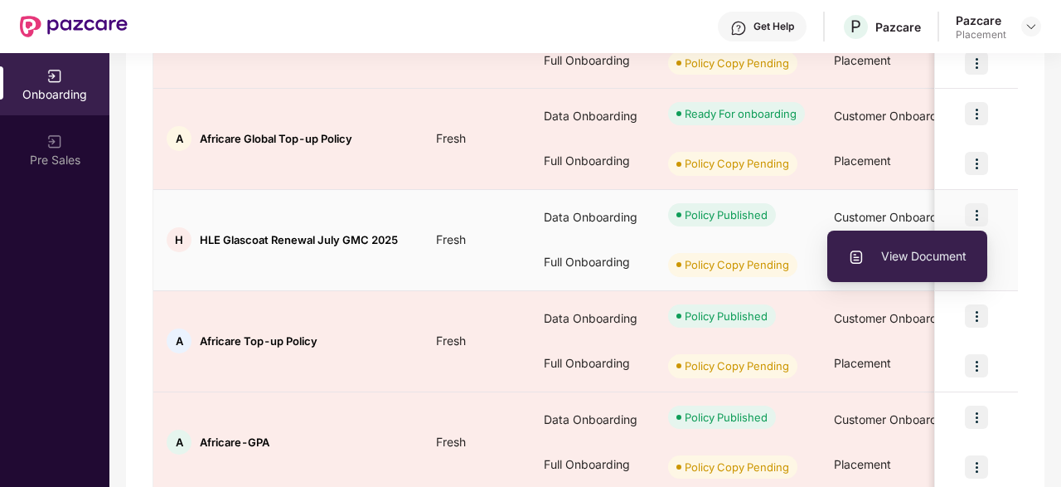
click at [913, 248] on span "View Document" at bounding box center [907, 256] width 119 height 18
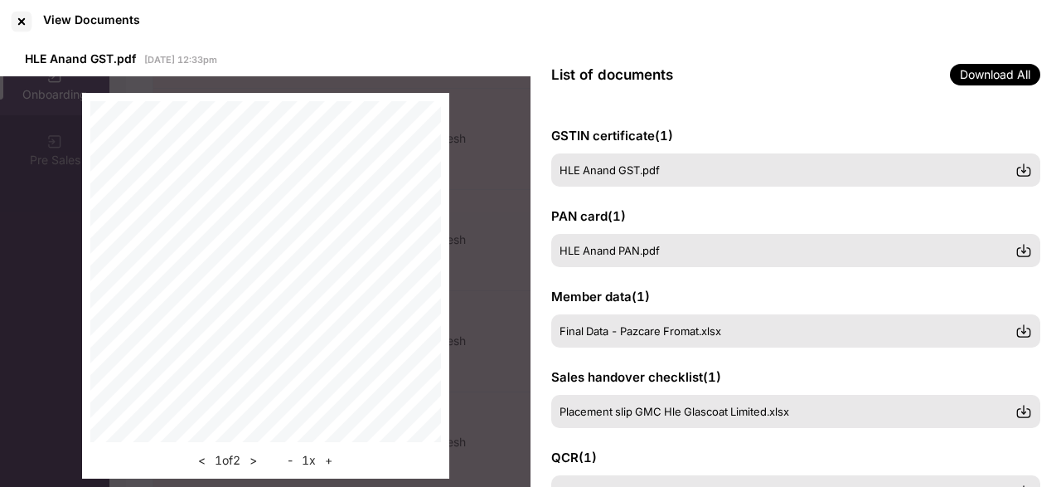
scroll to position [339, 0]
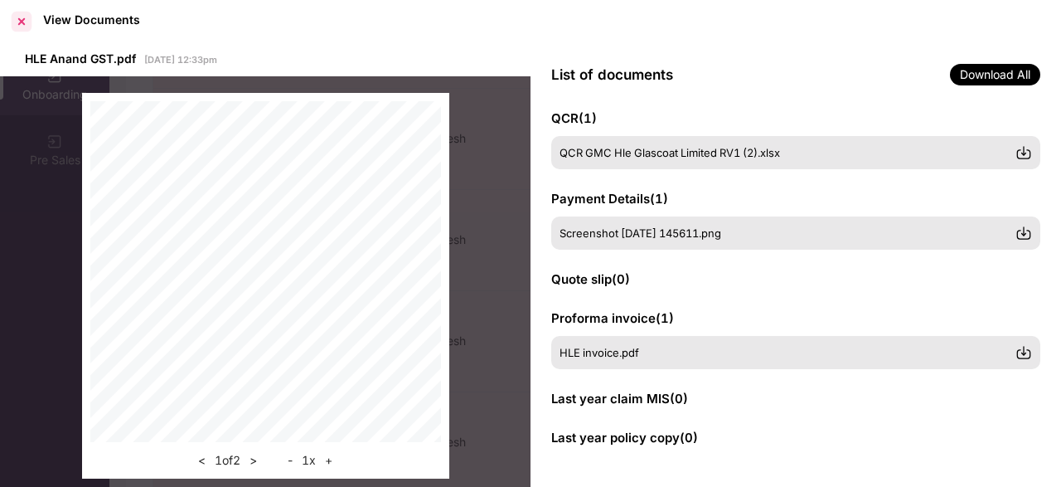
click at [27, 18] on div at bounding box center [21, 21] width 27 height 27
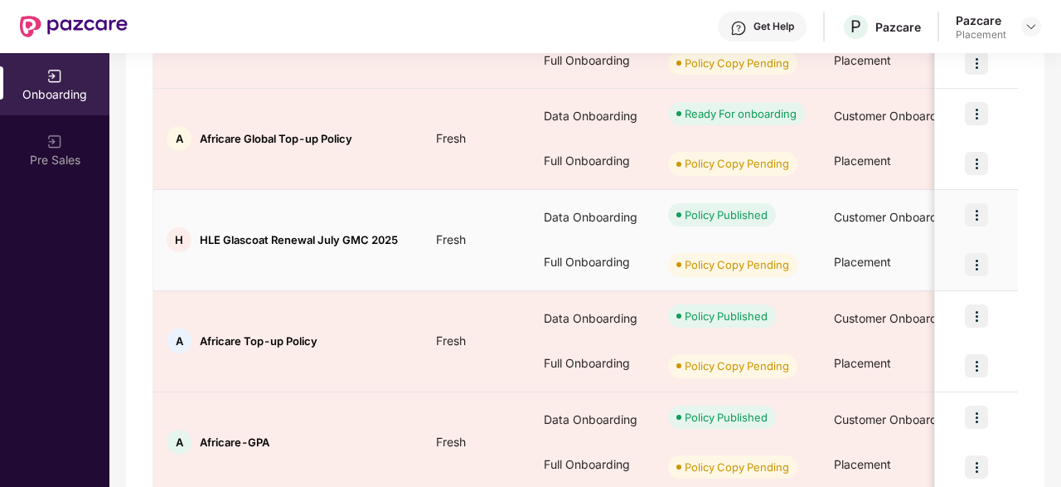
click at [979, 258] on img at bounding box center [976, 264] width 23 height 23
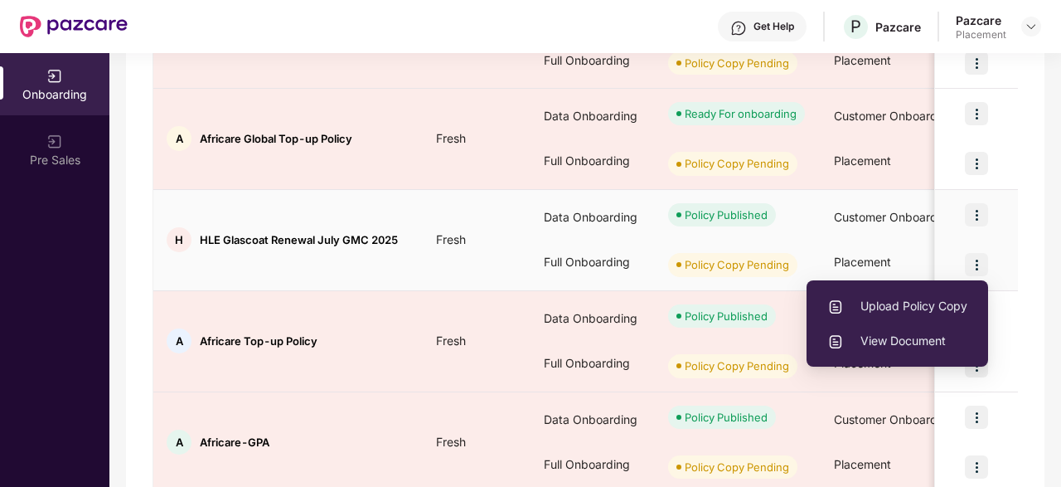
click at [886, 296] on li "Upload Policy Copy" at bounding box center [898, 306] width 182 height 35
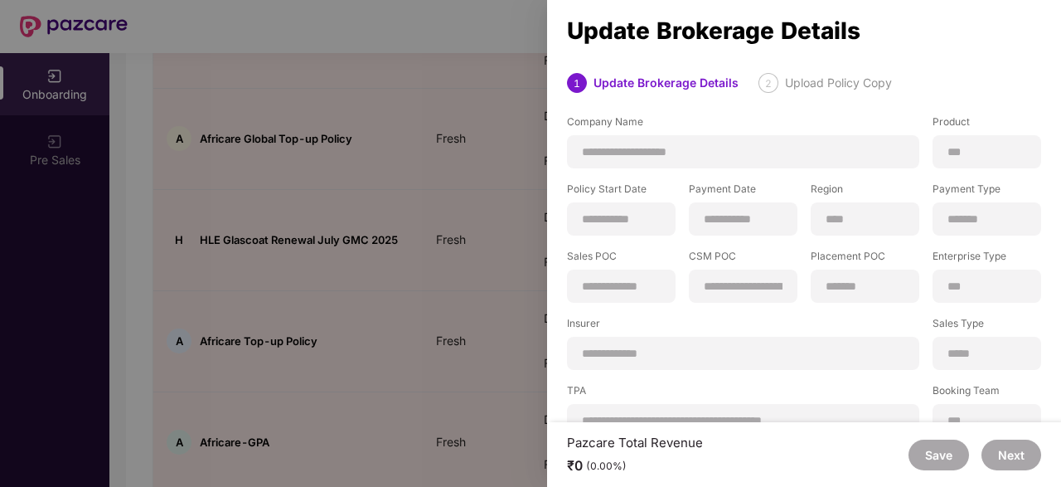
click at [473, 74] on div at bounding box center [530, 243] width 1061 height 487
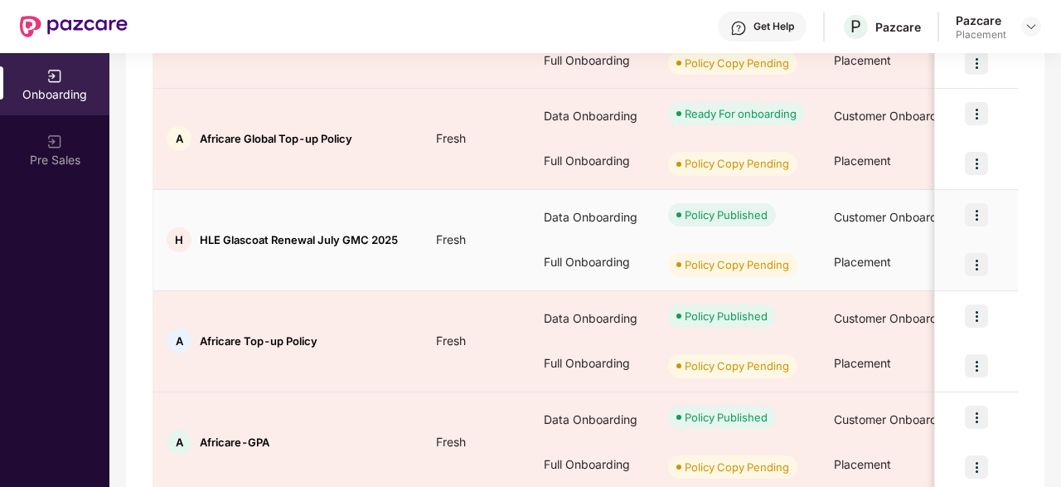
click at [978, 261] on img at bounding box center [976, 264] width 23 height 23
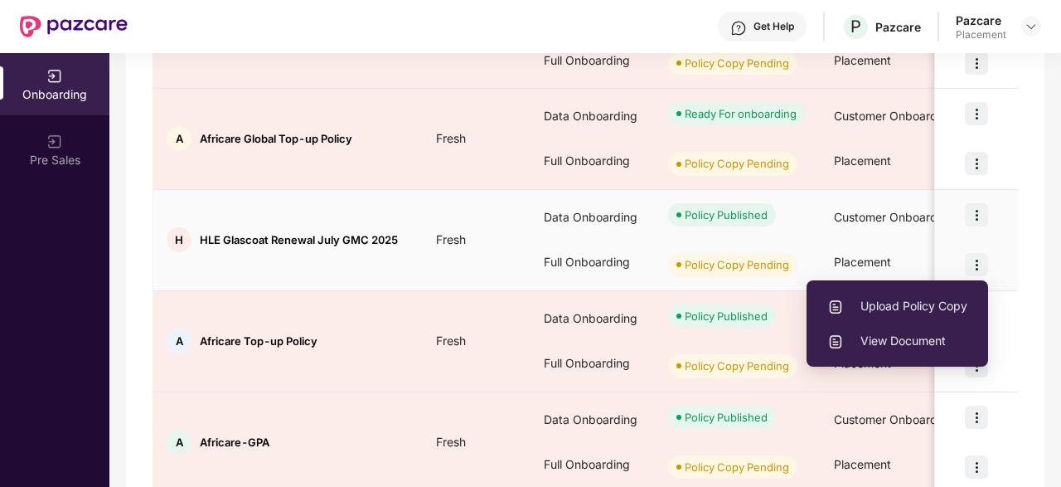
click at [901, 338] on span "View Document" at bounding box center [898, 341] width 140 height 18
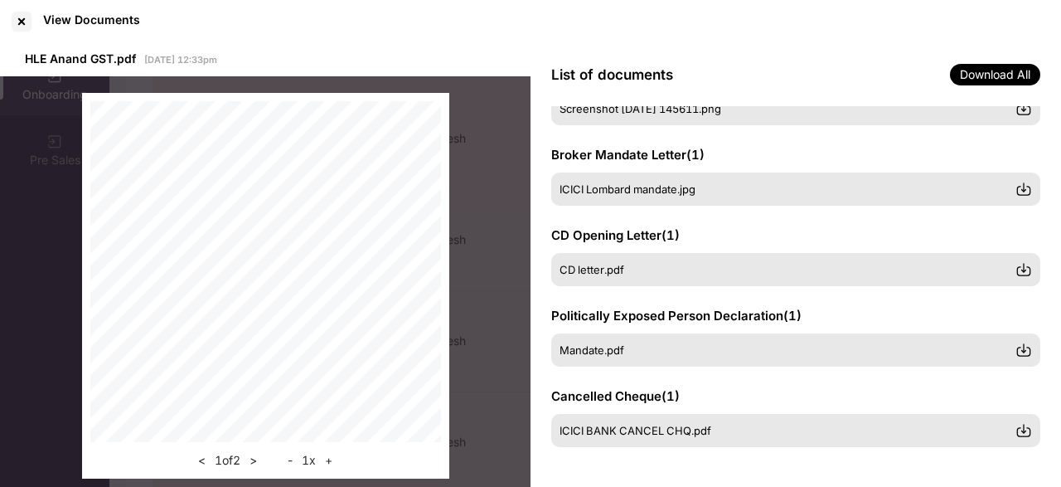
scroll to position [303, 0]
click at [14, 23] on div at bounding box center [21, 21] width 27 height 27
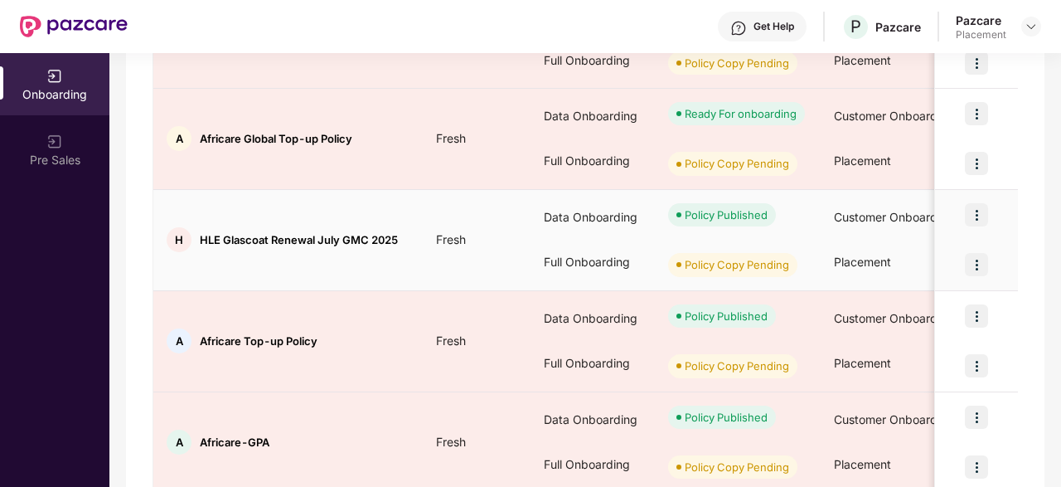
click at [978, 212] on img at bounding box center [976, 214] width 23 height 23
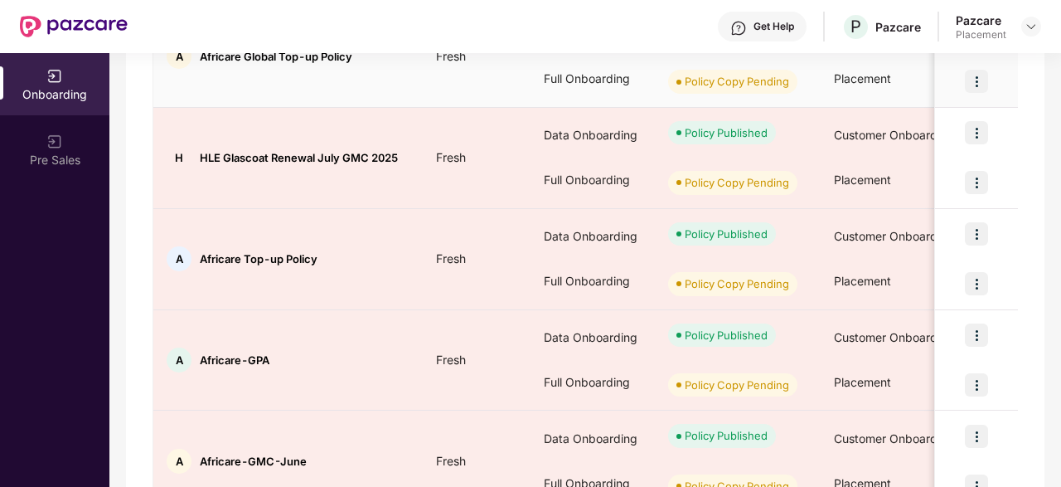
scroll to position [497, 0]
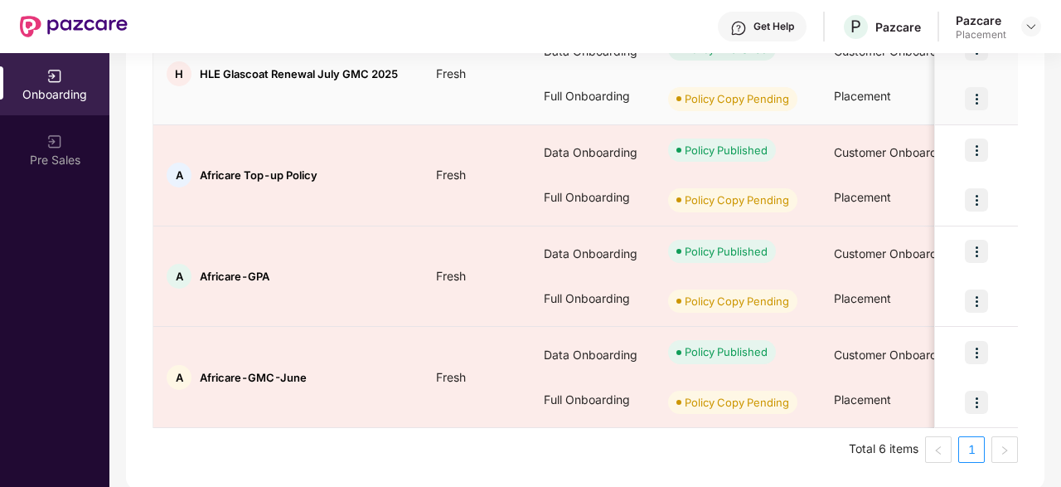
click at [975, 101] on img at bounding box center [976, 98] width 23 height 23
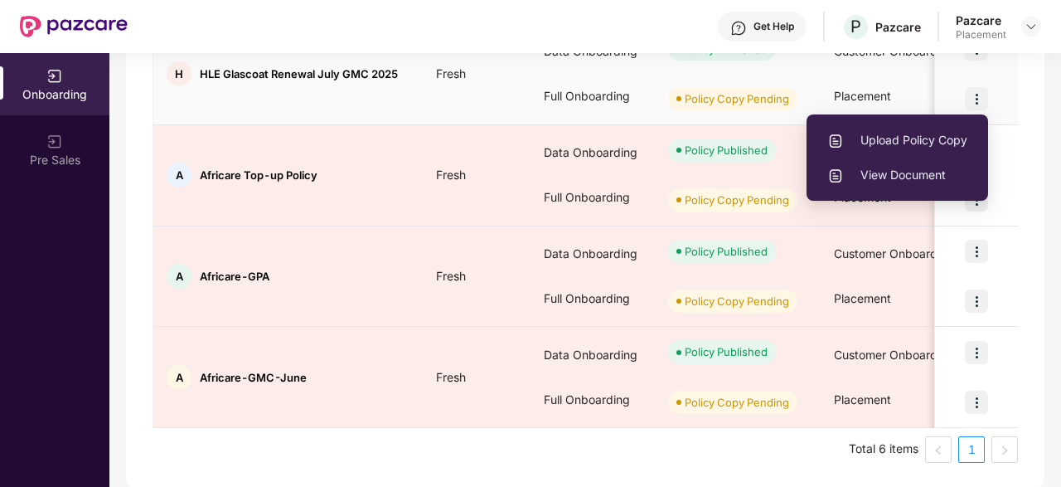
click at [919, 134] on span "Upload Policy Copy" at bounding box center [898, 140] width 140 height 18
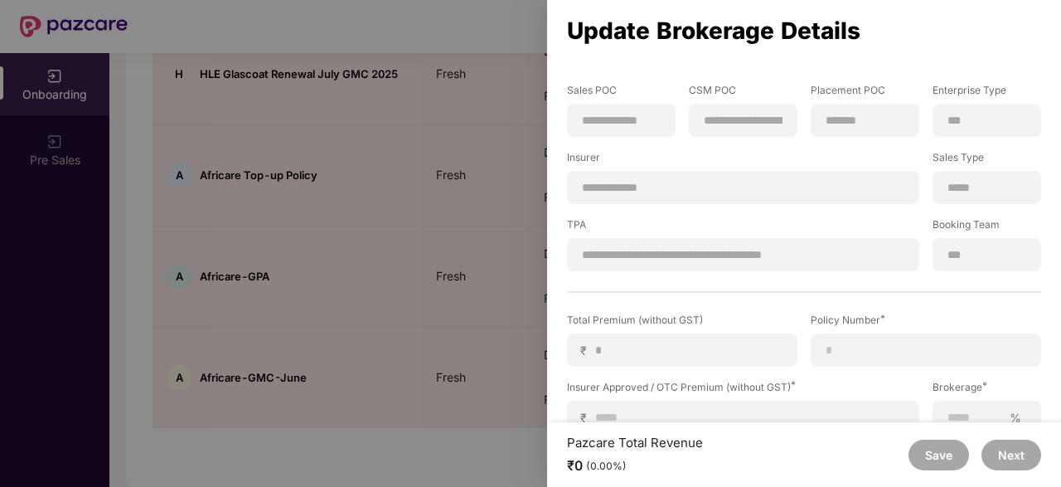
scroll to position [249, 0]
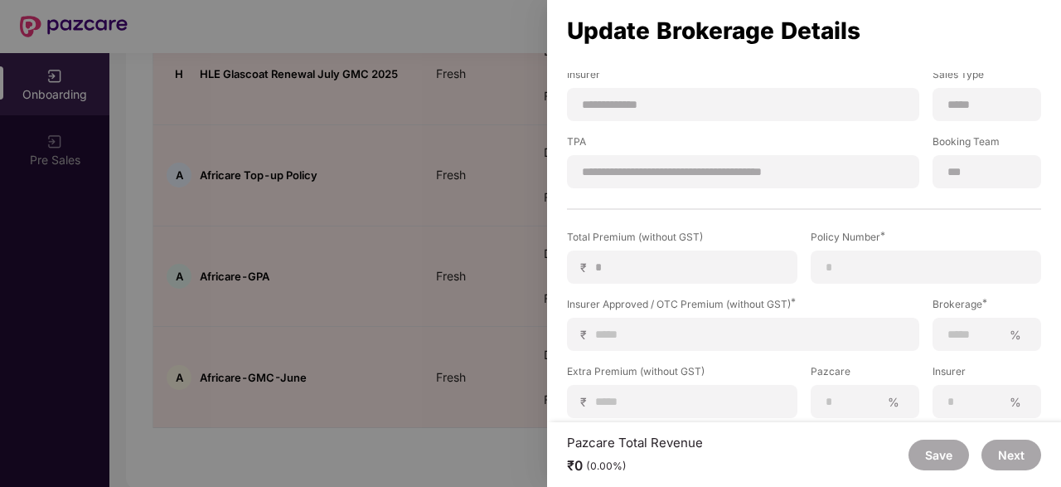
click at [872, 244] on label "Policy Number *" at bounding box center [926, 240] width 231 height 21
click at [872, 255] on div at bounding box center [926, 266] width 231 height 33
click at [868, 265] on input at bounding box center [926, 267] width 202 height 17
paste input "**********"
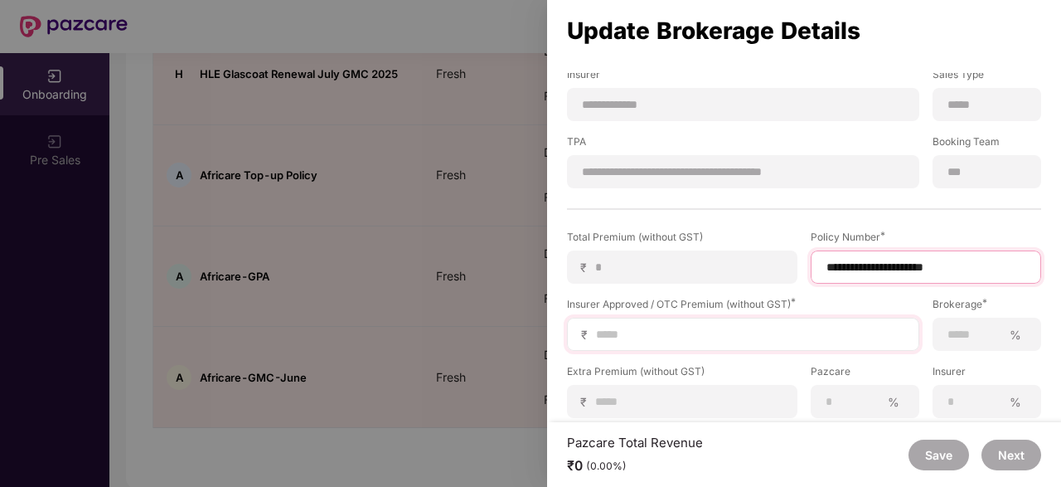
type input "**********"
click at [659, 341] on input at bounding box center [750, 334] width 311 height 17
click at [750, 339] on input at bounding box center [750, 334] width 311 height 17
type input "*"
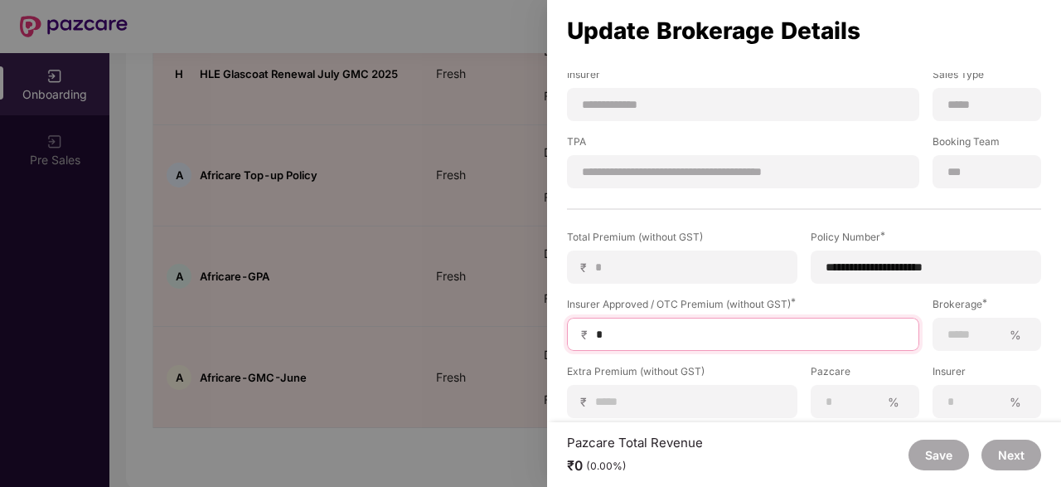
type input "**"
type input "***"
type input "****"
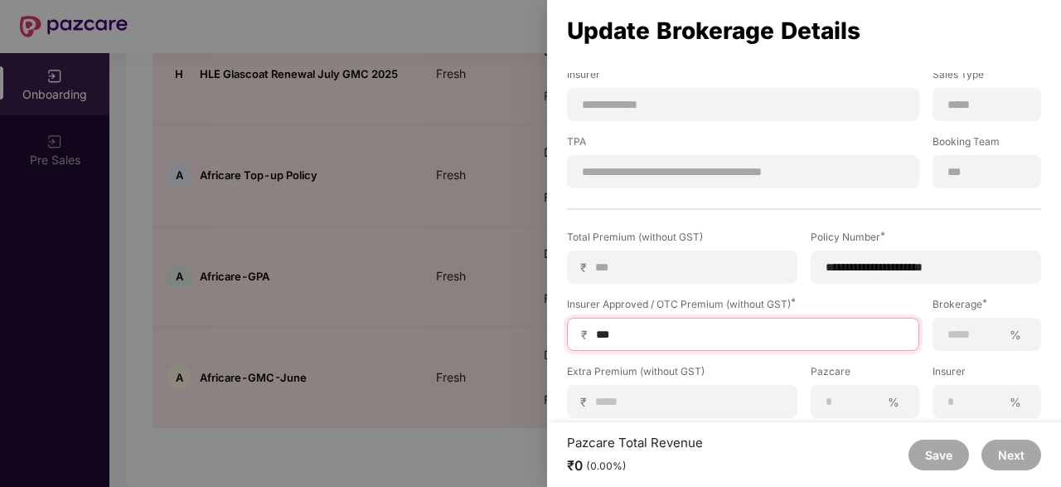
type input "****"
type input "*****"
type input "******"
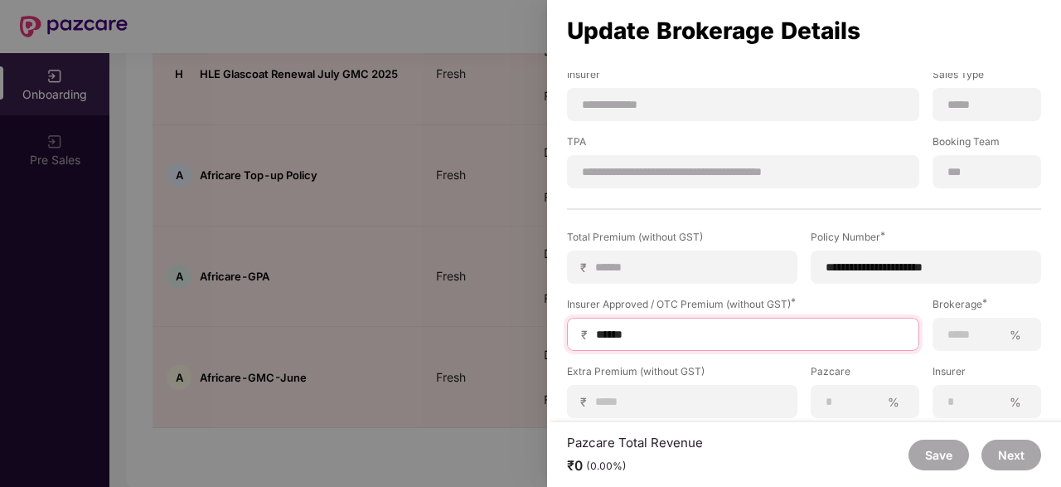
type input "*******"
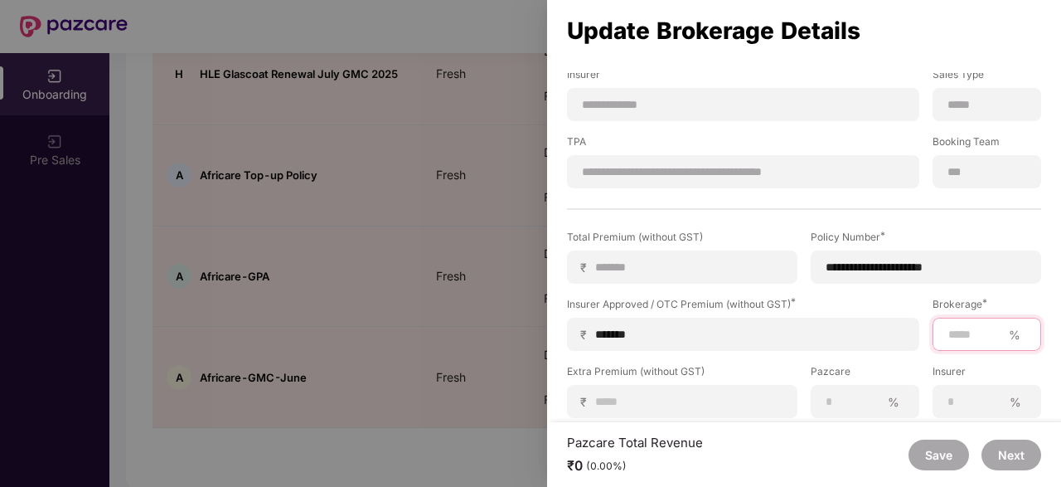
click at [967, 334] on input at bounding box center [975, 334] width 56 height 17
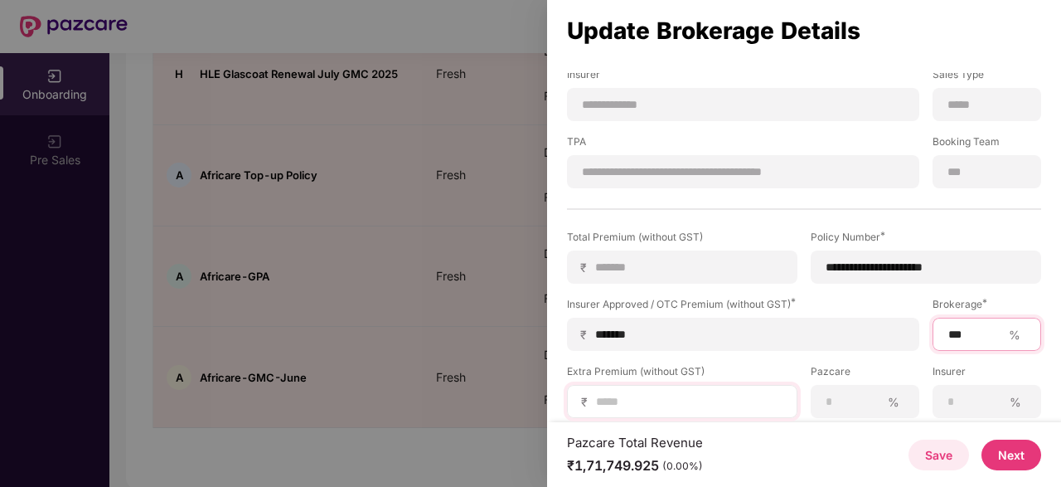
type input "***"
click at [664, 407] on input at bounding box center [689, 401] width 189 height 17
click at [662, 405] on input at bounding box center [689, 401] width 189 height 17
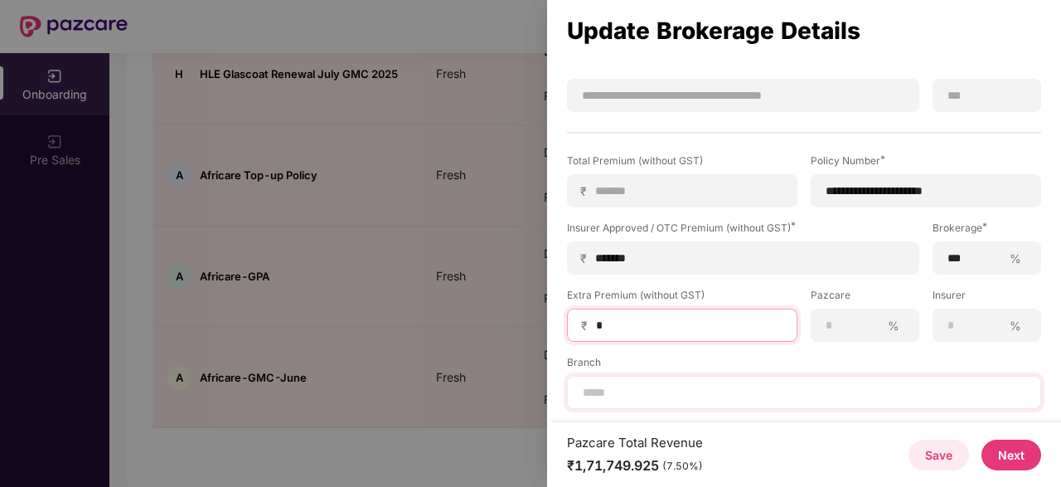
type input "*"
click at [710, 402] on div at bounding box center [804, 392] width 474 height 33
click at [704, 394] on input at bounding box center [804, 392] width 446 height 17
type input "*****"
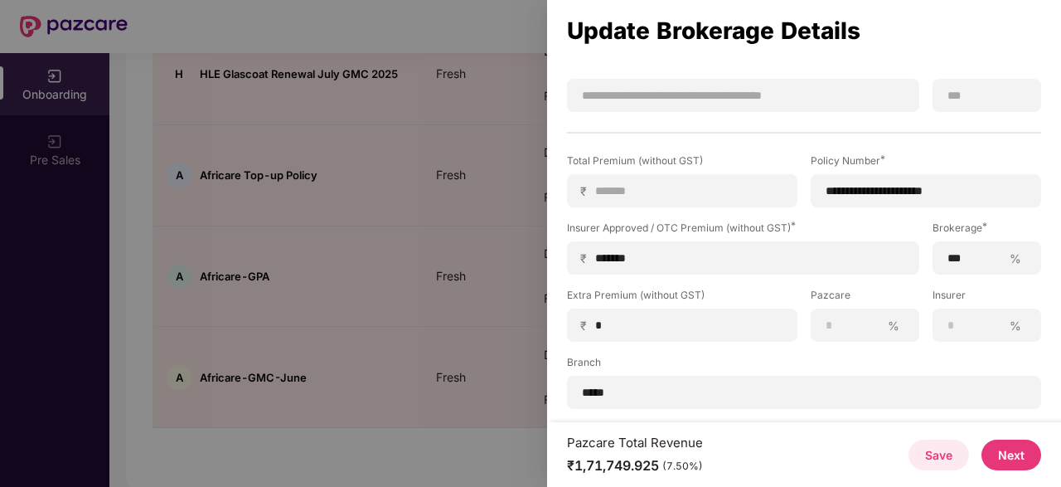
click at [941, 455] on button "Save" at bounding box center [939, 454] width 61 height 31
click at [937, 456] on button "Save" at bounding box center [939, 454] width 61 height 31
click at [1027, 455] on button "Next" at bounding box center [1012, 454] width 60 height 31
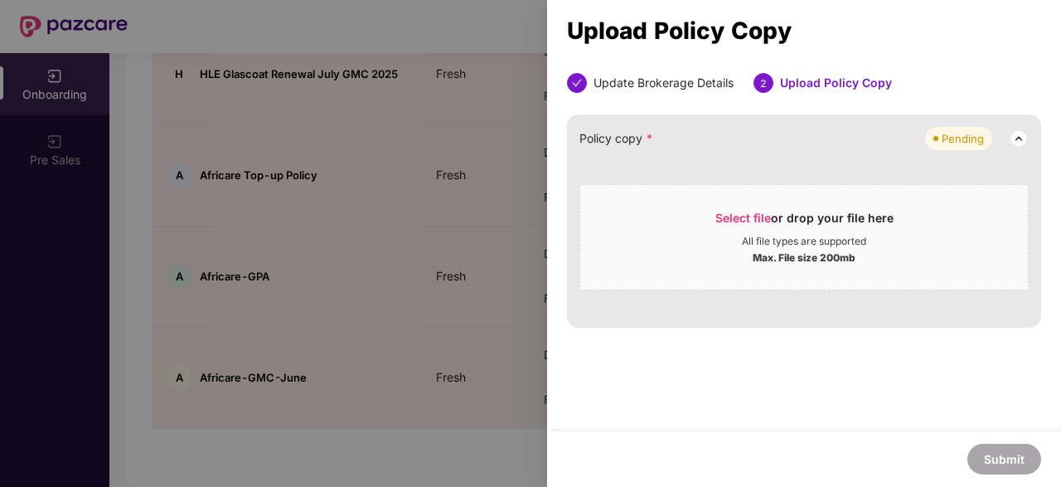
scroll to position [0, 0]
click at [737, 211] on span "Select file" at bounding box center [744, 218] width 56 height 14
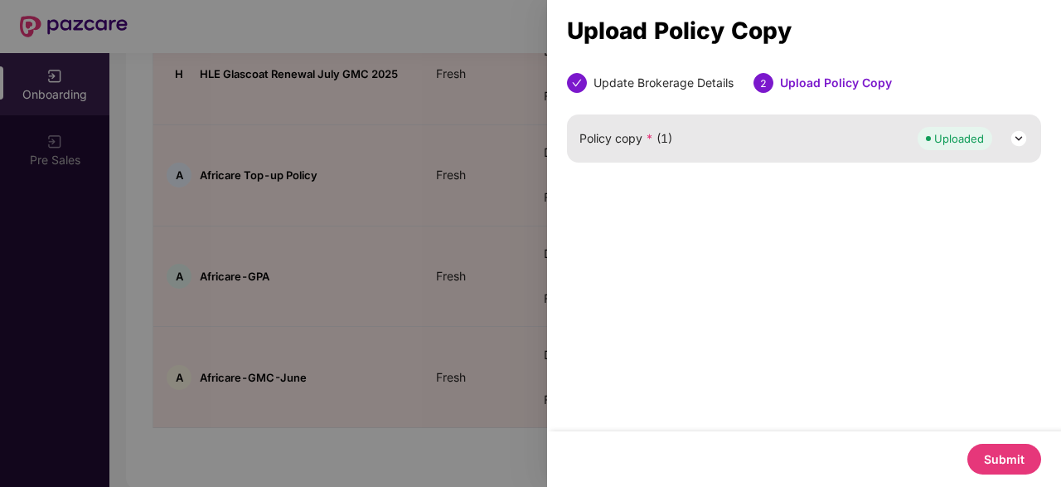
click at [991, 464] on button "Submit" at bounding box center [1005, 459] width 74 height 31
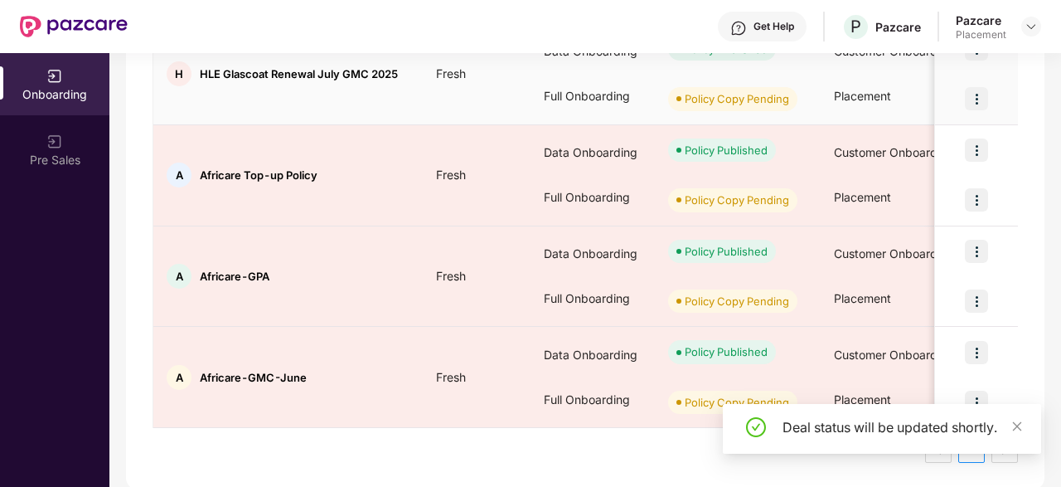
scroll to position [82, 0]
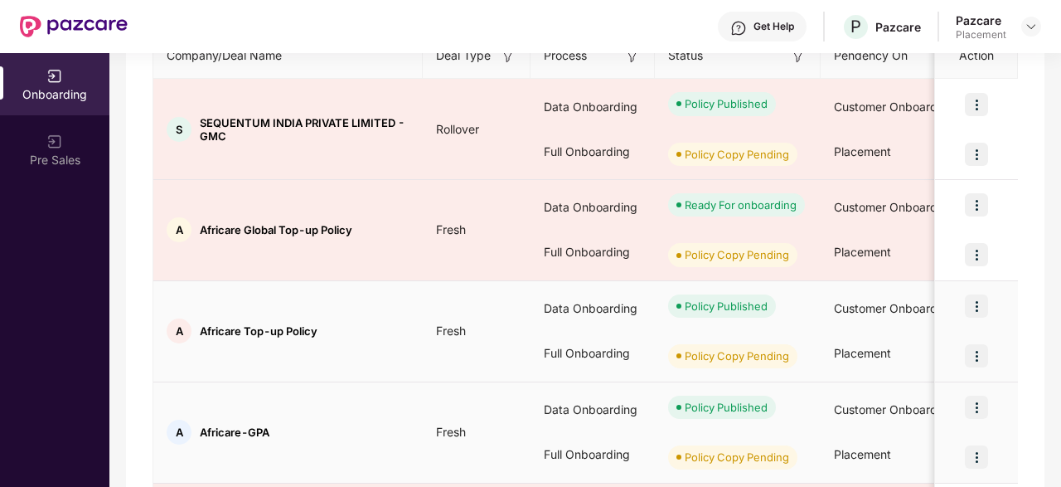
scroll to position [230, 0]
